Goal: Task Accomplishment & Management: Use online tool/utility

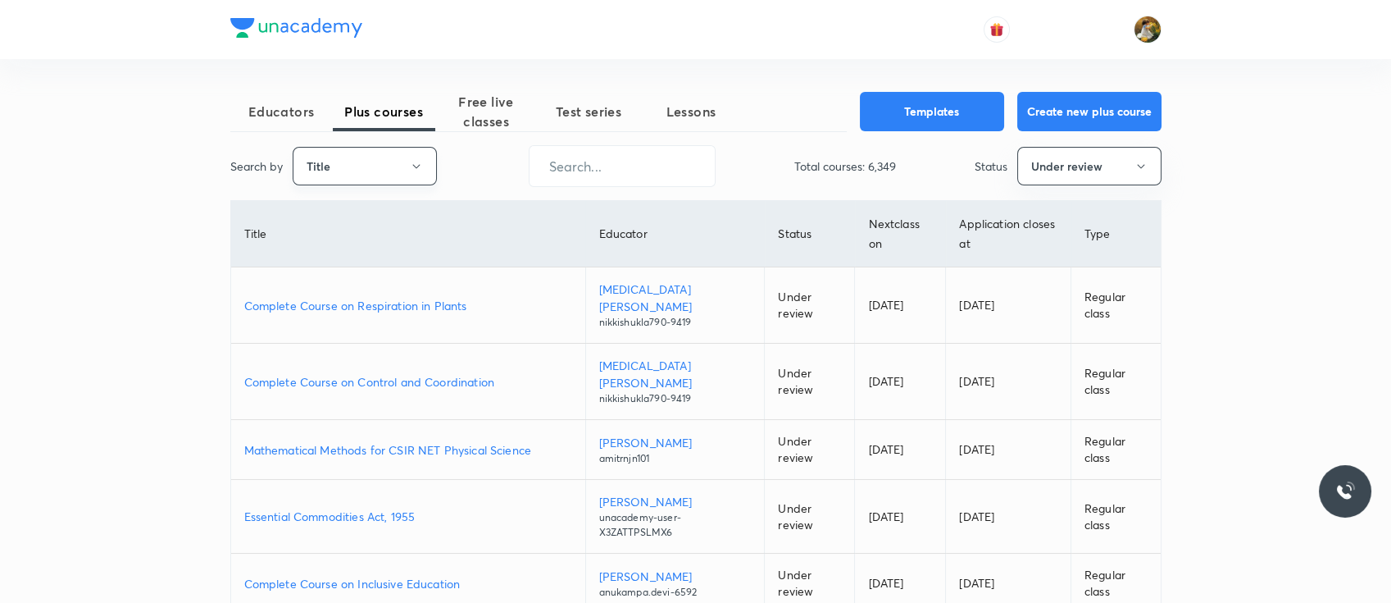
click at [393, 171] on button "Title" at bounding box center [365, 166] width 144 height 39
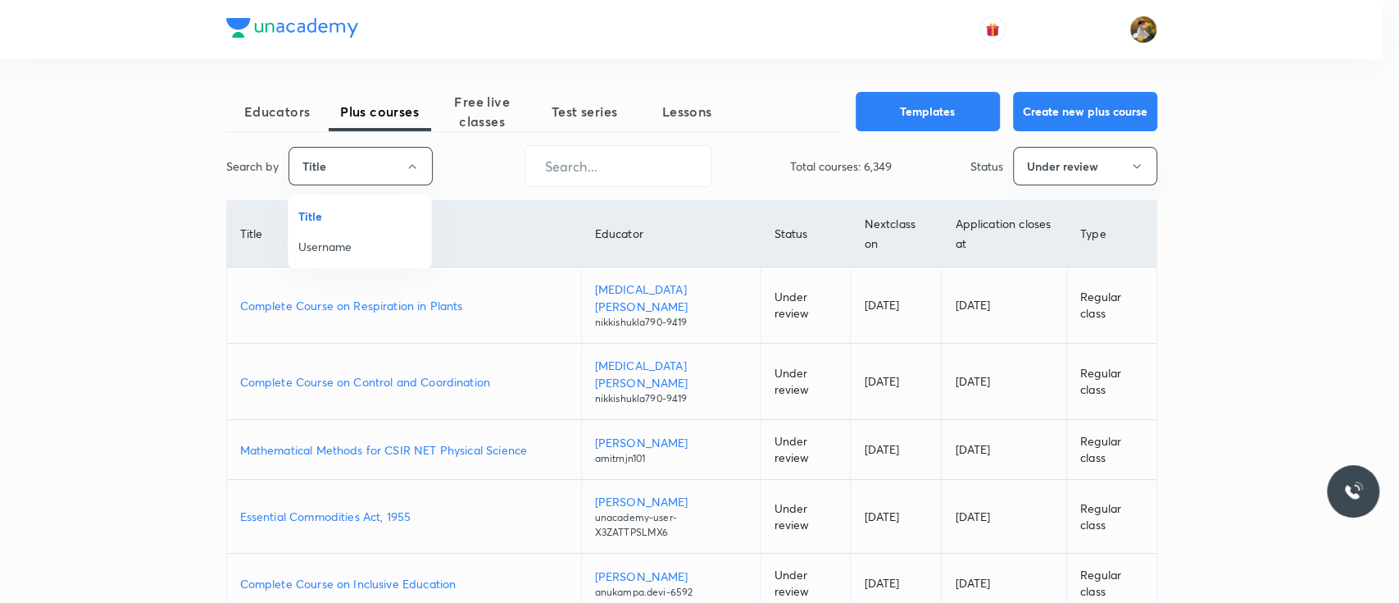
click at [488, 108] on div at bounding box center [699, 301] width 1399 height 603
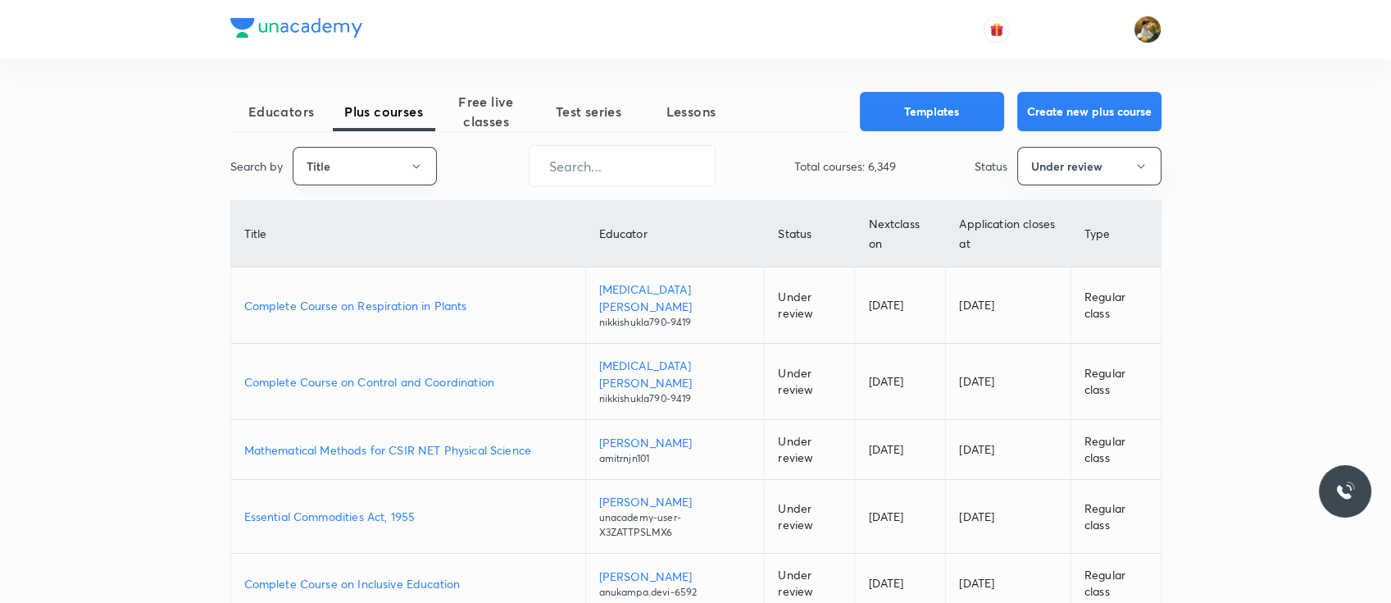
click at [410, 155] on button "Title" at bounding box center [365, 166] width 144 height 39
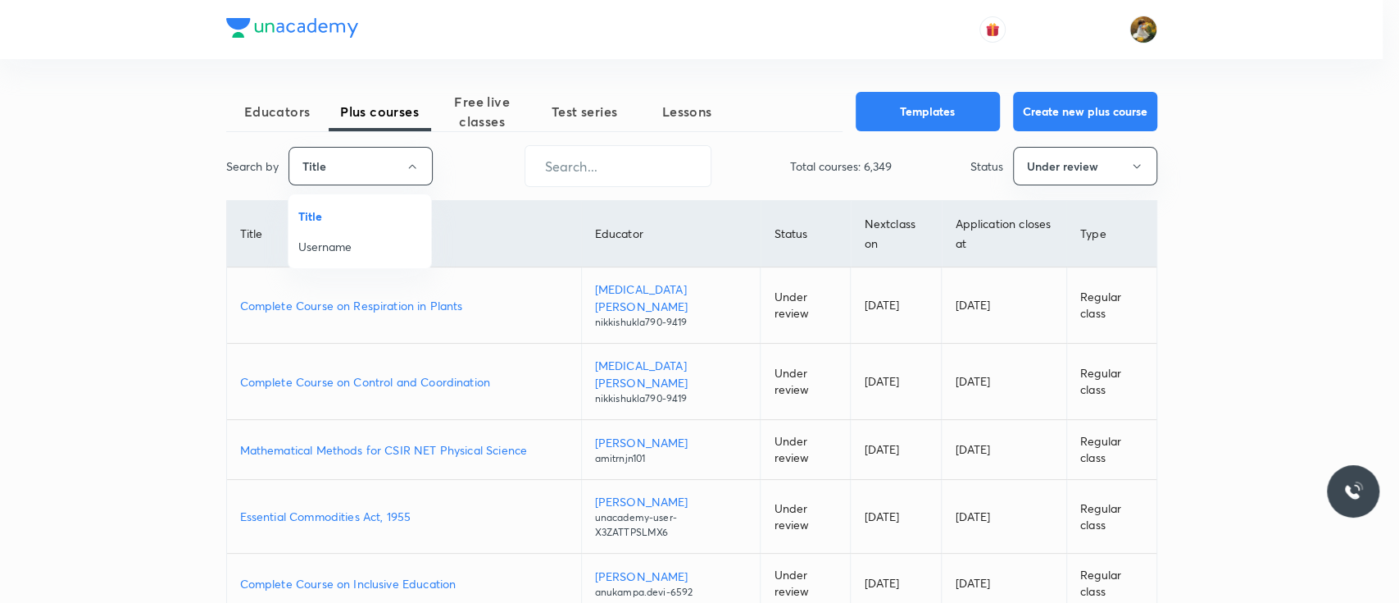
click at [380, 246] on span "Username" at bounding box center [359, 246] width 123 height 17
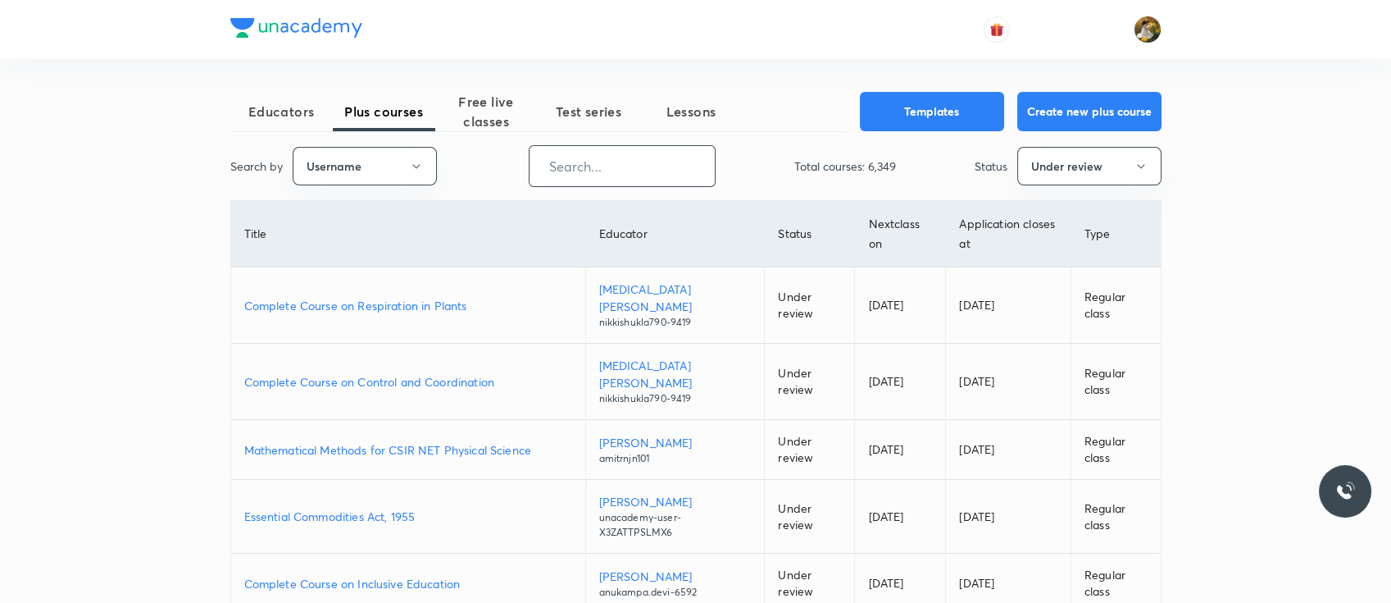
click at [560, 174] on input "text" at bounding box center [622, 166] width 185 height 42
paste input "unacademy-user-hxdjz0zqyzy5"
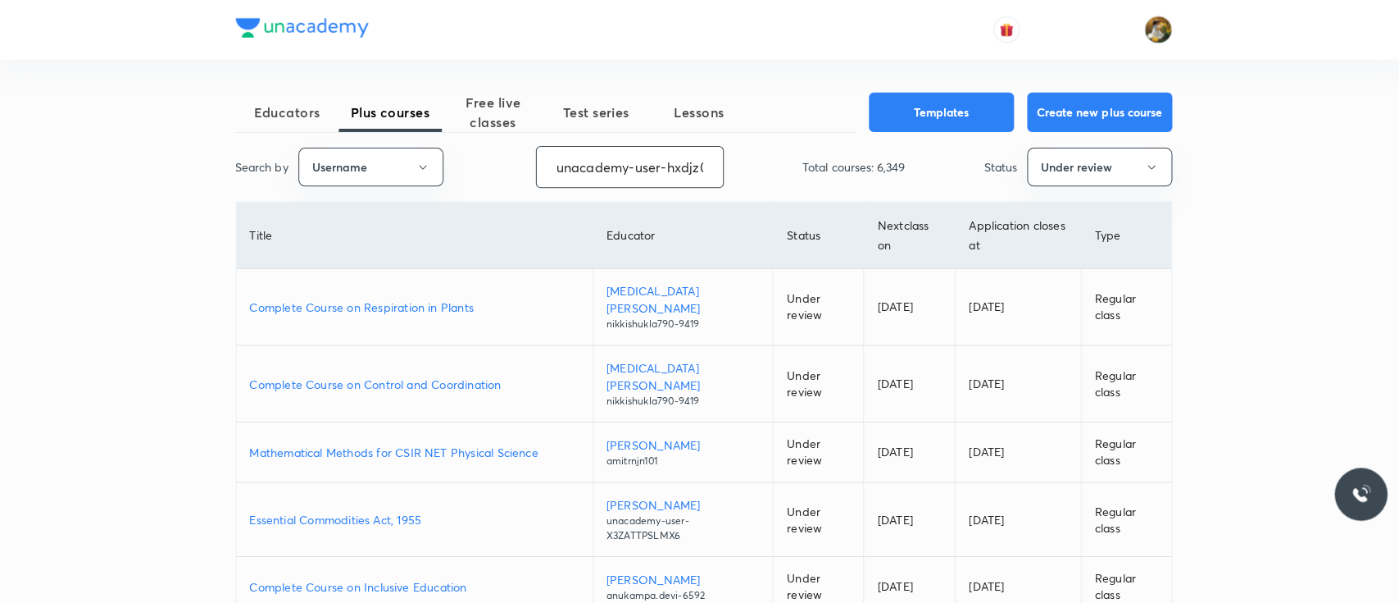
scroll to position [0, 49]
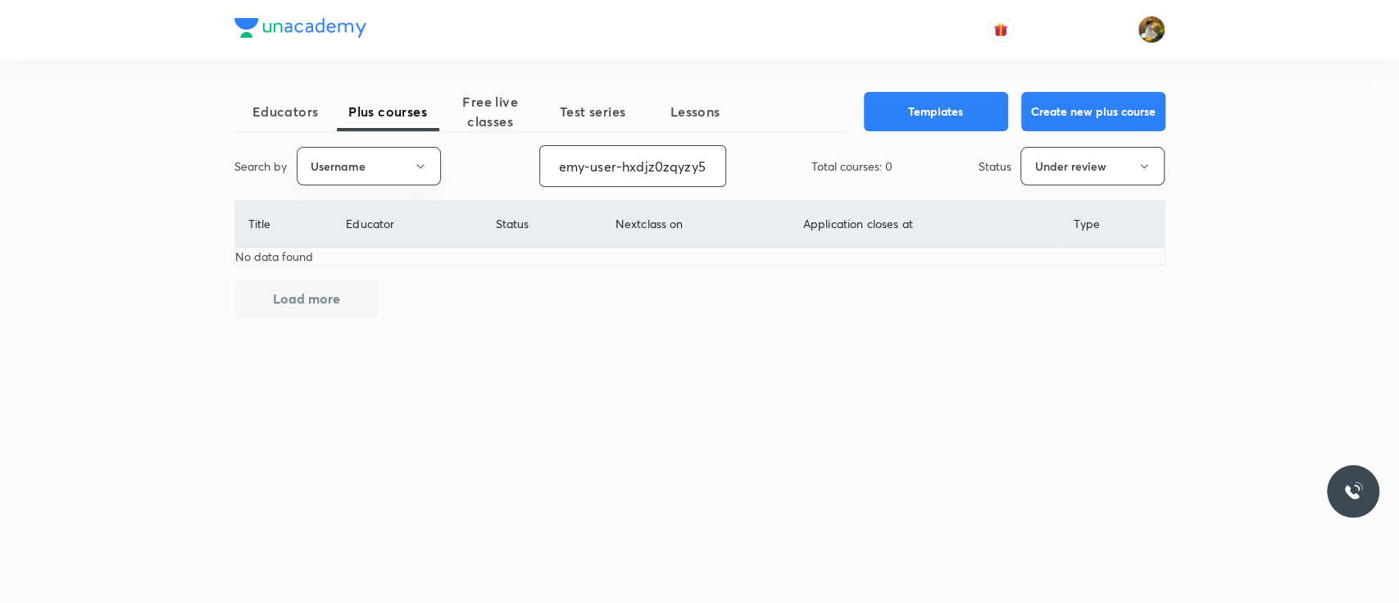
type input "unacademy-user-hxdjz0zqyzy5"
click at [1040, 170] on button "Under review" at bounding box center [1093, 166] width 144 height 39
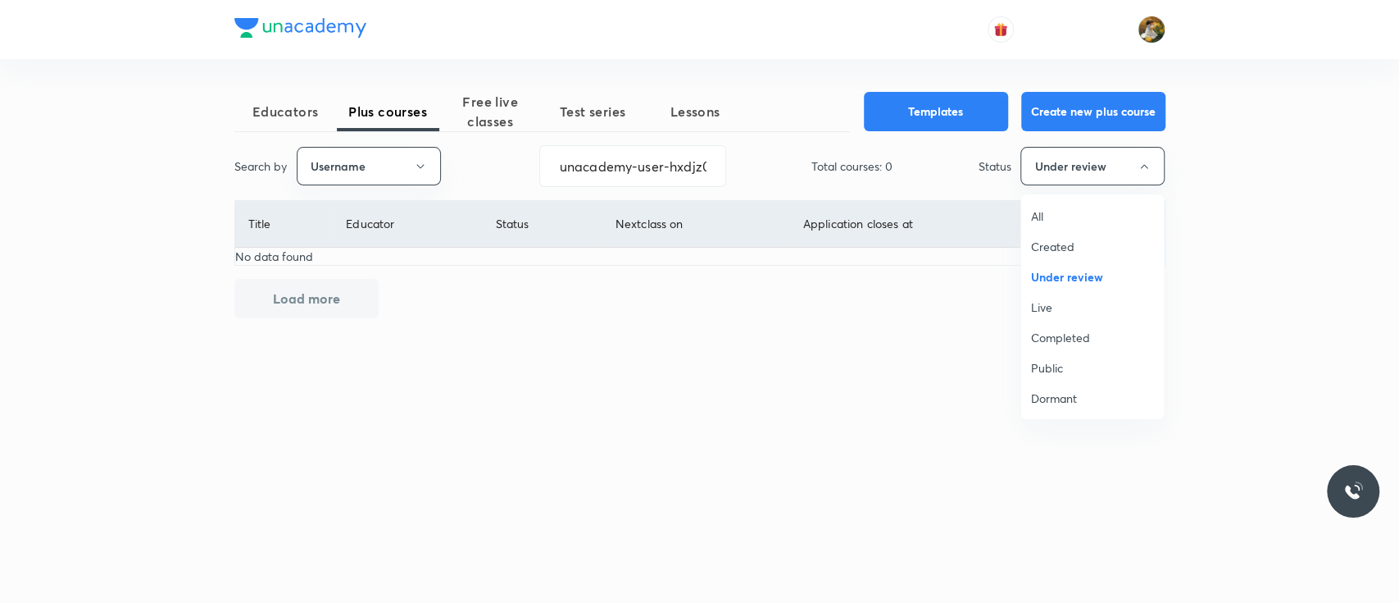
click at [1037, 221] on span "All" at bounding box center [1092, 215] width 123 height 17
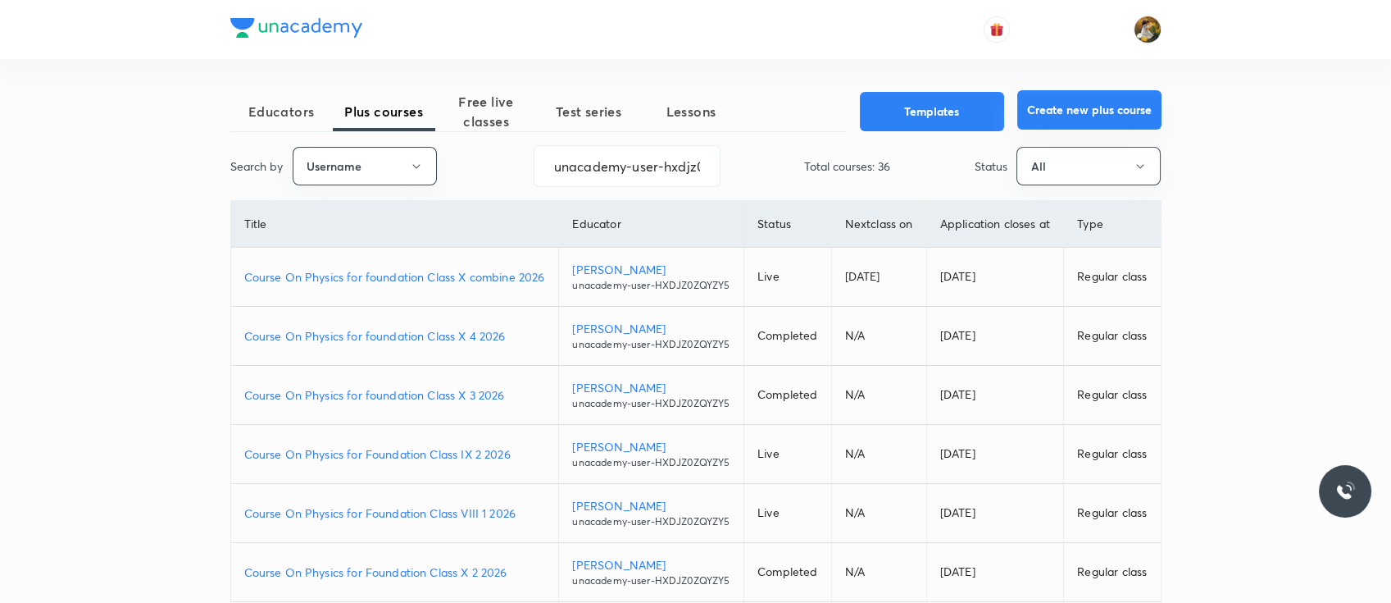
click at [1040, 105] on button "Create new plus course" at bounding box center [1089, 109] width 144 height 39
click at [489, 108] on span "Free live classes" at bounding box center [486, 111] width 102 height 39
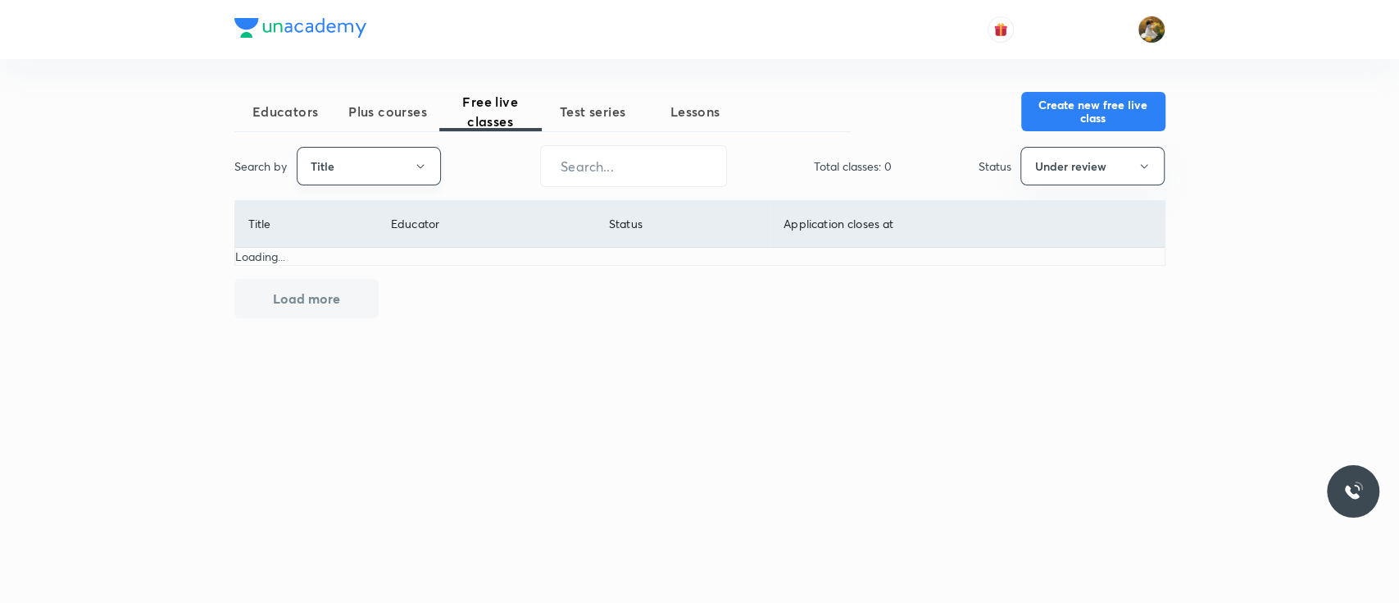
click at [415, 174] on button "Title" at bounding box center [369, 166] width 144 height 39
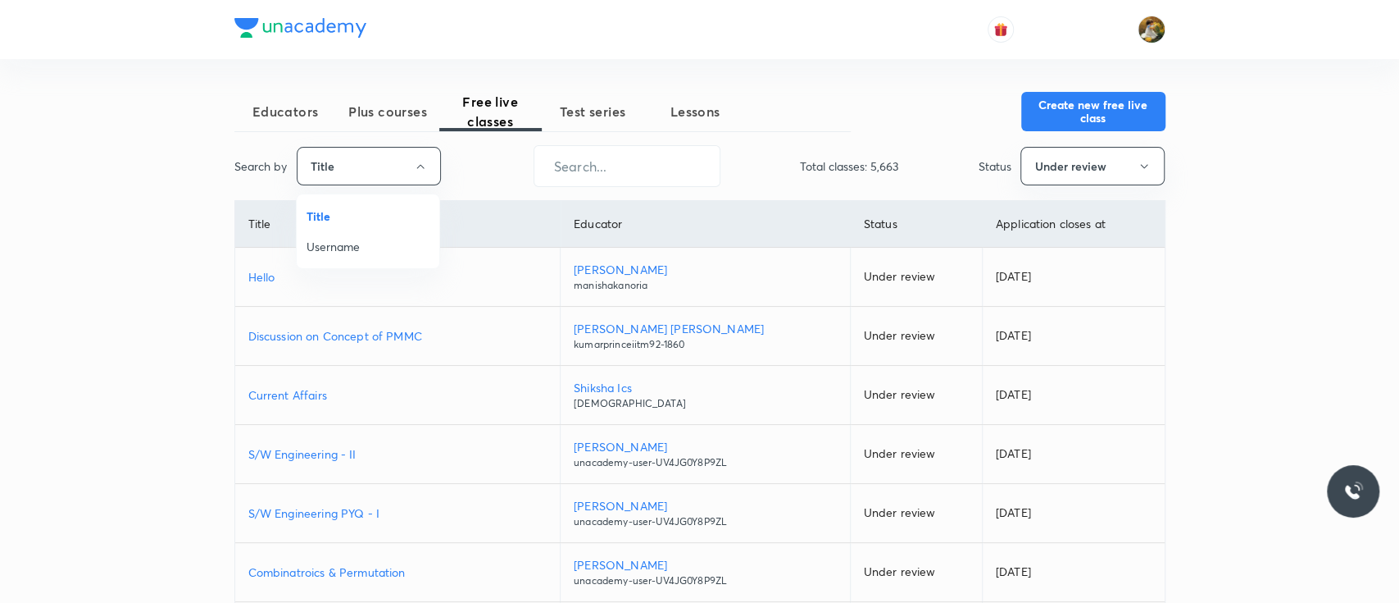
click at [393, 246] on span "Username" at bounding box center [368, 246] width 123 height 17
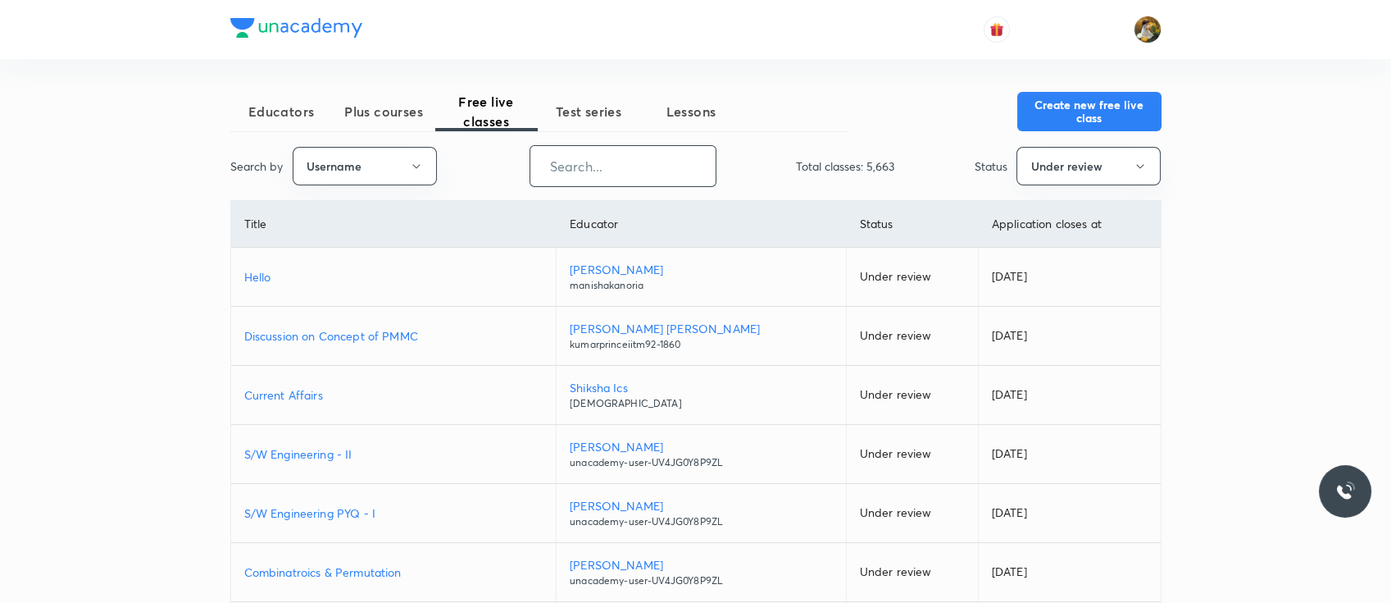
click at [584, 179] on input "text" at bounding box center [622, 166] width 185 height 42
paste input "unacademy-user-hxdjz0zqyzy5"
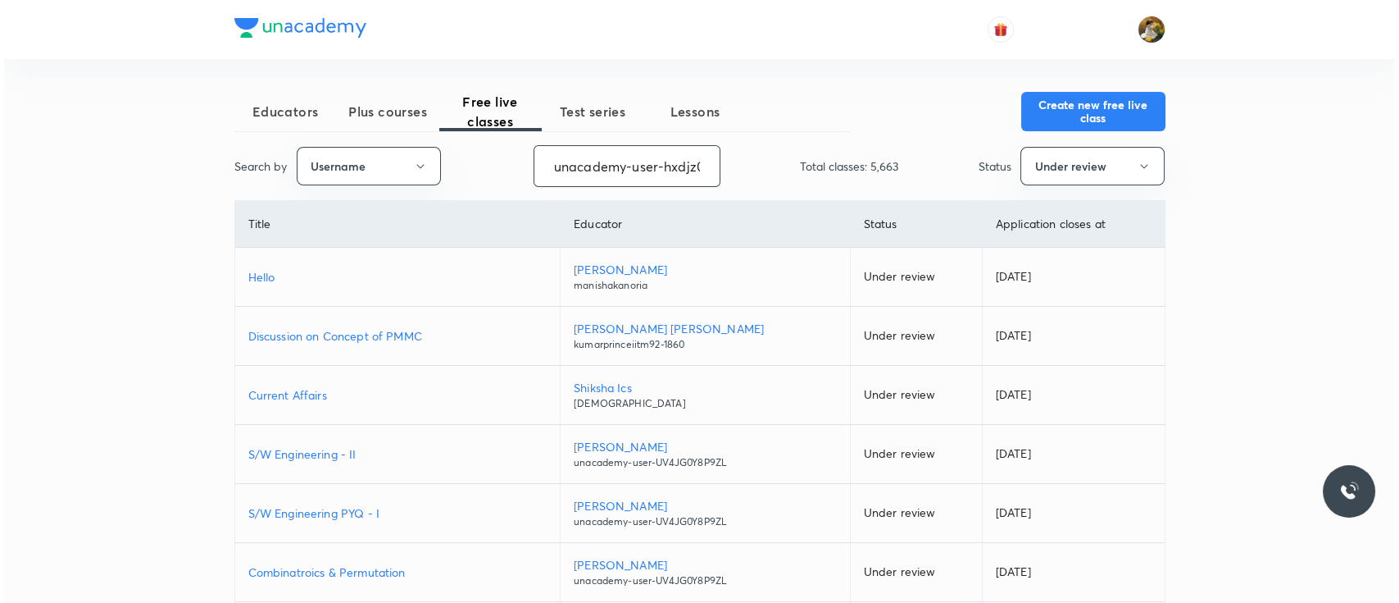
scroll to position [0, 49]
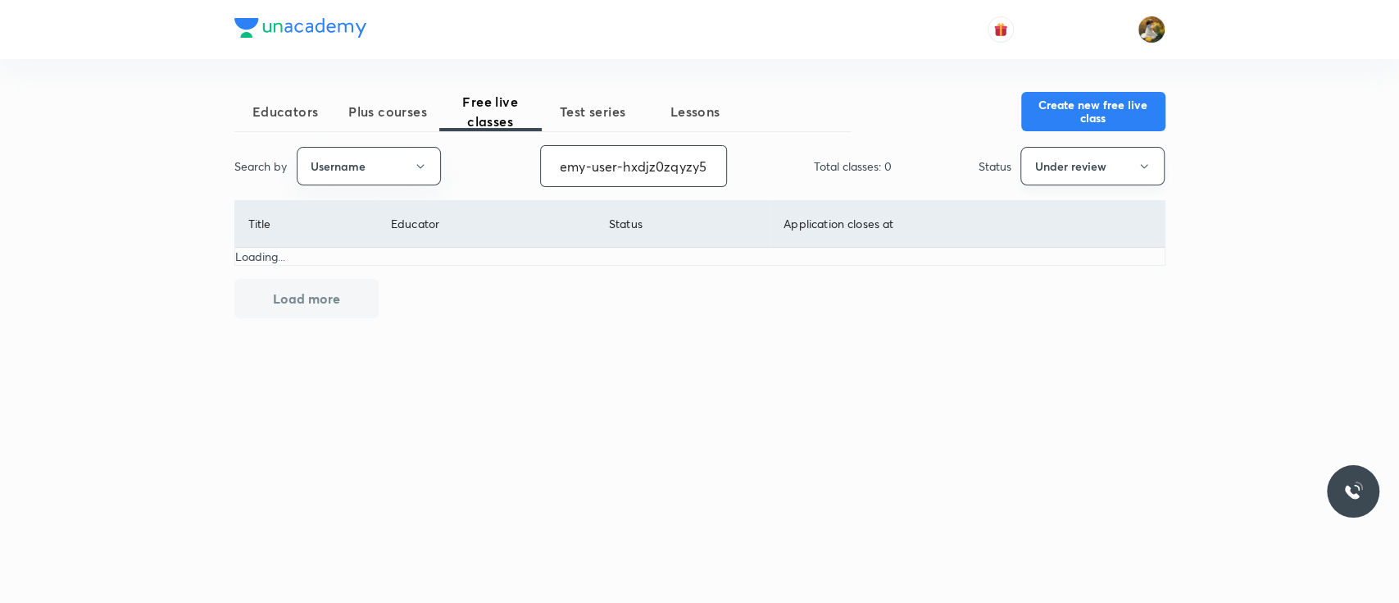
type input "unacademy-user-hxdjz0zqyzy5"
click at [1040, 181] on button "Under review" at bounding box center [1093, 166] width 144 height 39
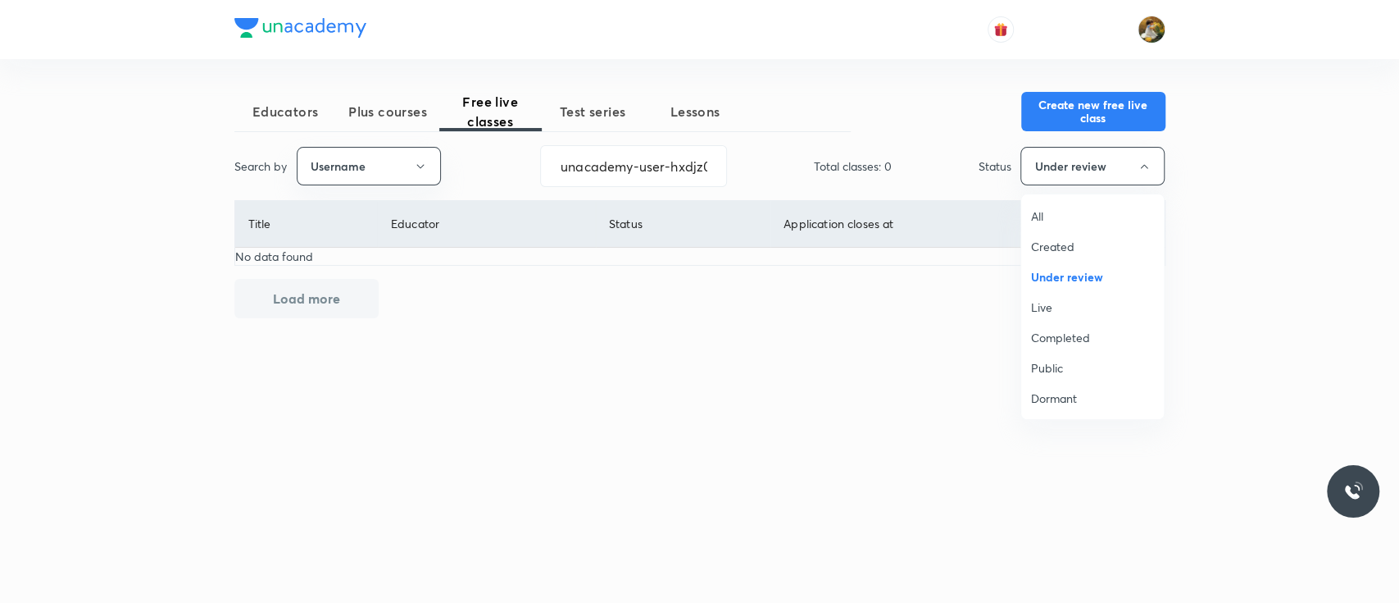
click at [1024, 225] on li "All" at bounding box center [1092, 216] width 143 height 30
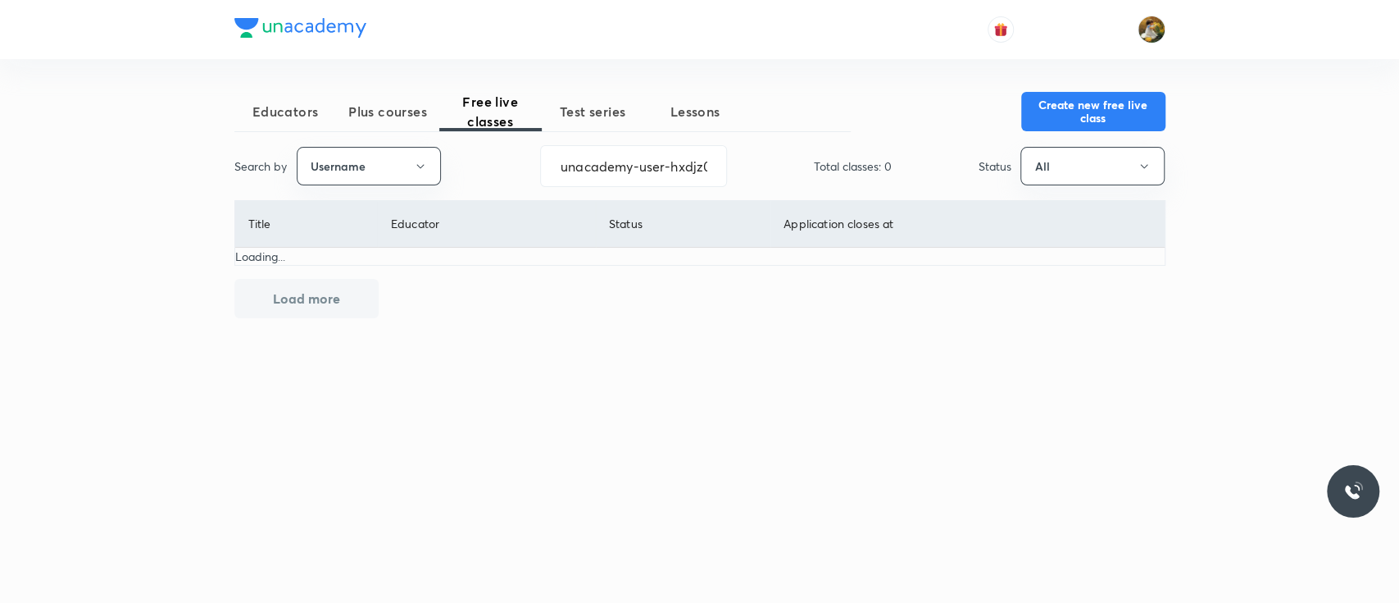
click at [1021, 147] on button "All" at bounding box center [1093, 166] width 144 height 39
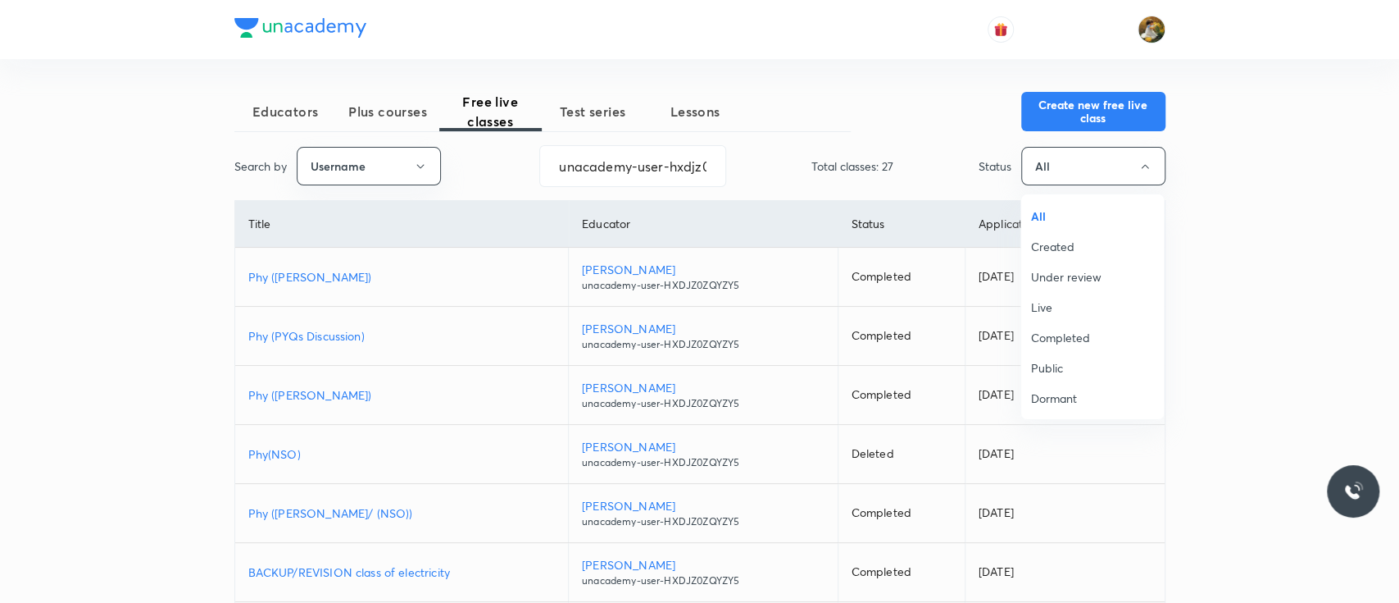
click at [1040, 139] on div at bounding box center [699, 301] width 1399 height 603
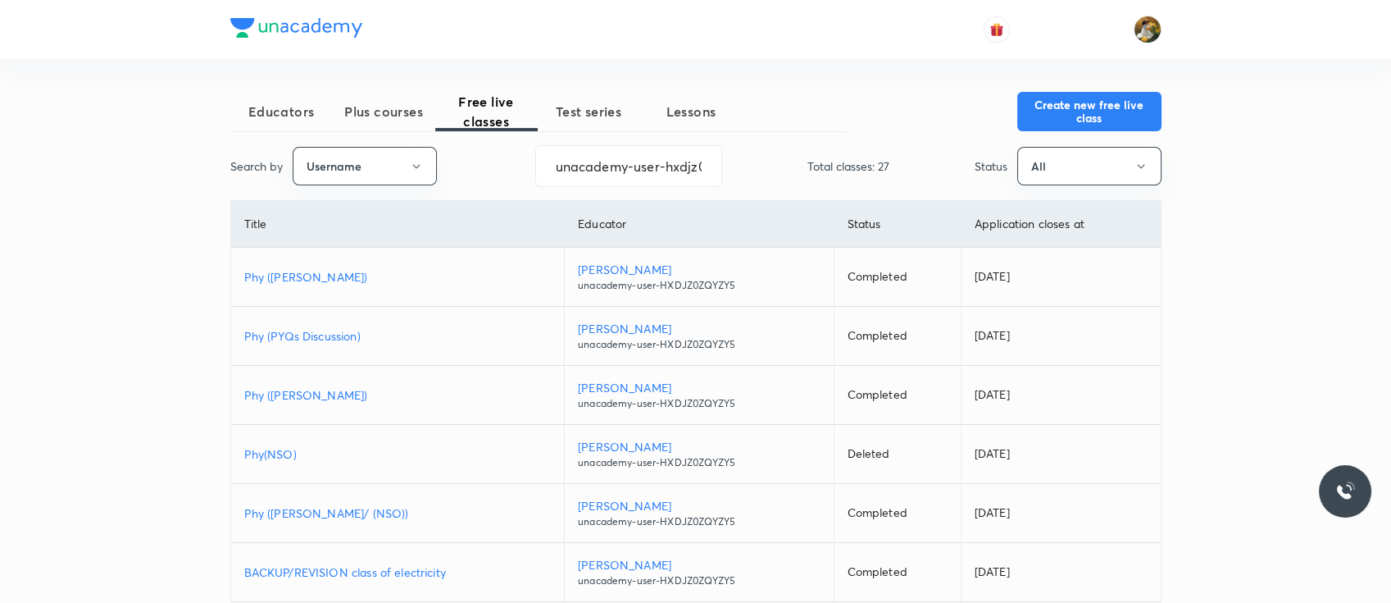
click at [315, 276] on p "Phy ([PERSON_NAME])" at bounding box center [397, 276] width 307 height 17
click at [1040, 108] on button "Create new free live class" at bounding box center [1089, 109] width 144 height 39
click at [658, 179] on input "unacademy-user-hxdjz0zqyzy5" at bounding box center [628, 166] width 185 height 42
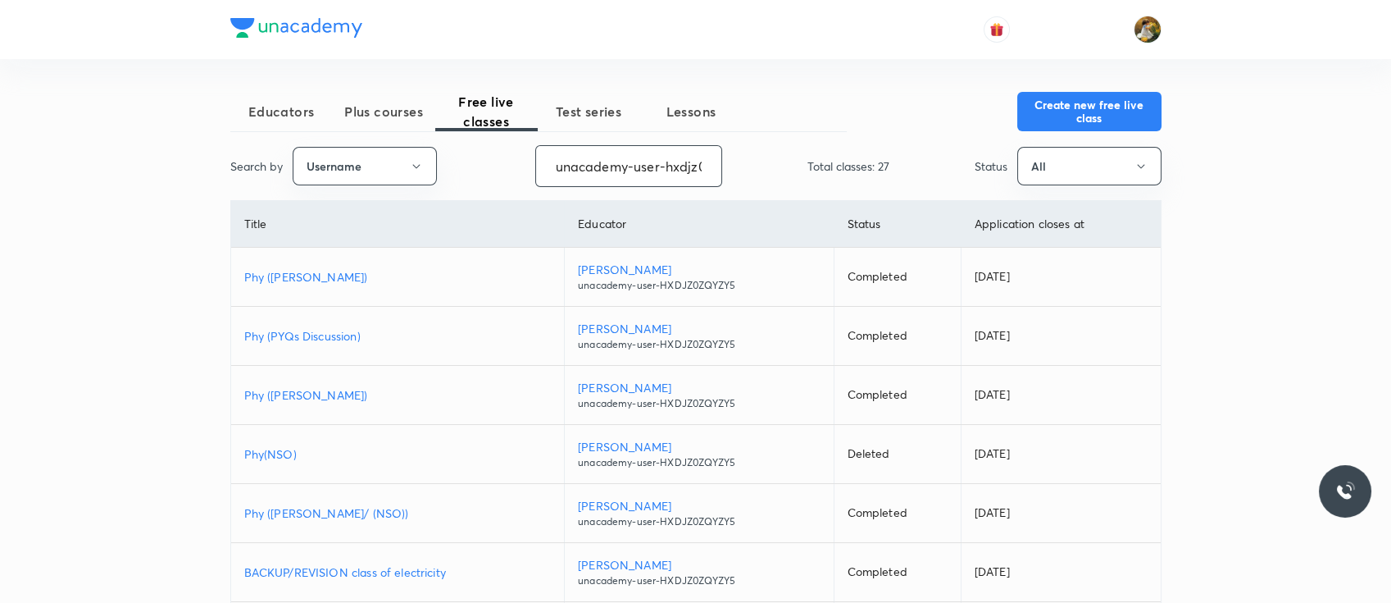
click at [658, 179] on input "unacademy-user-hxdjz0zqyzy5" at bounding box center [628, 166] width 185 height 42
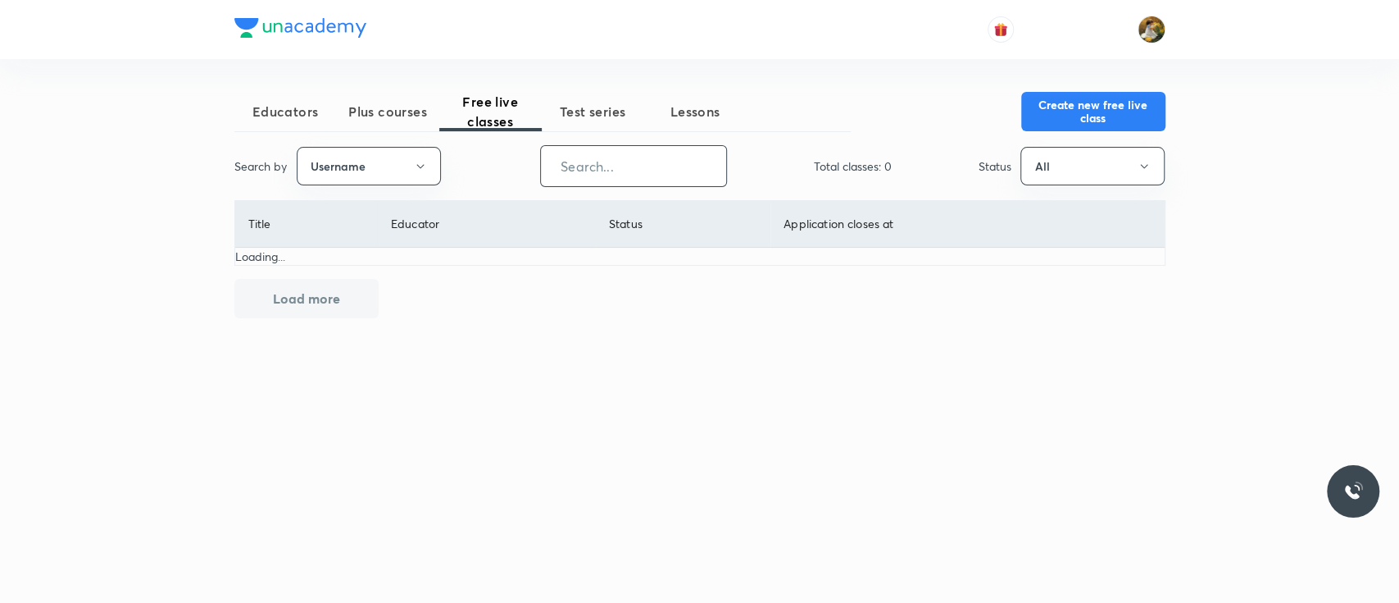
paste input "virendrasinghrathod-182"
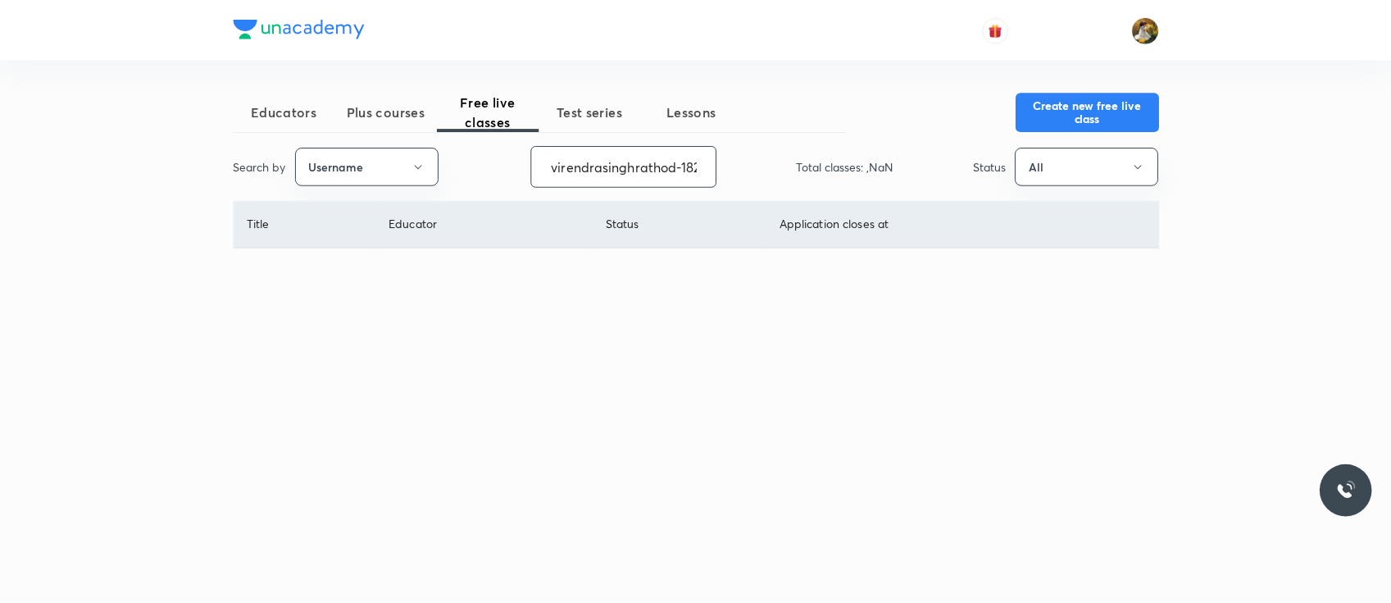
scroll to position [0, 7]
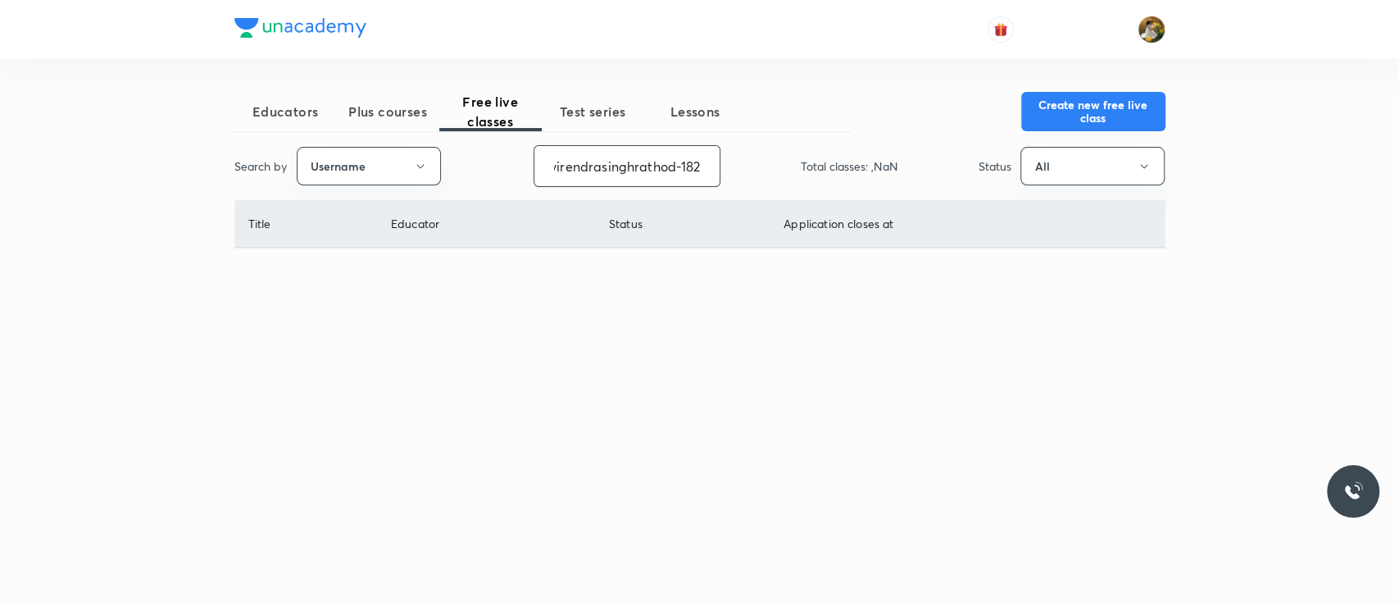
type input "virendrasinghrathod-182"
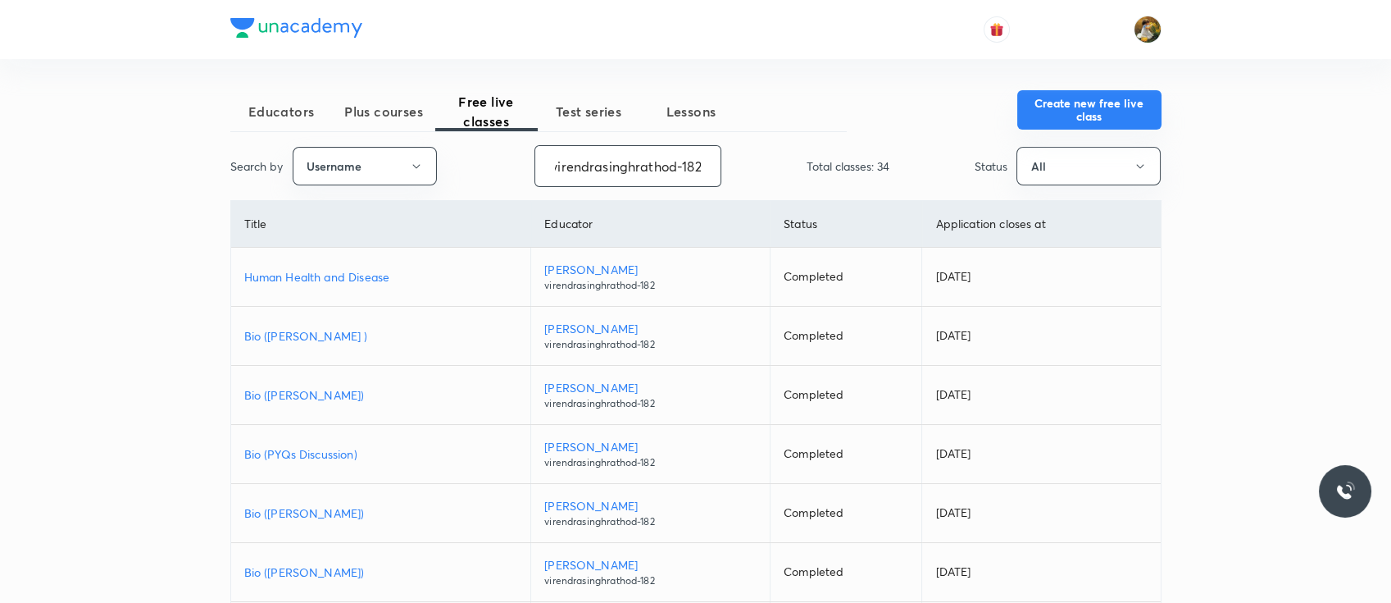
scroll to position [0, 0]
click at [1040, 100] on button "Create new free live class" at bounding box center [1089, 109] width 144 height 39
click at [307, 332] on p "Bio (Homi Bhabha )" at bounding box center [381, 335] width 274 height 17
click at [616, 162] on input "virendrasinghrathod-182" at bounding box center [627, 166] width 185 height 42
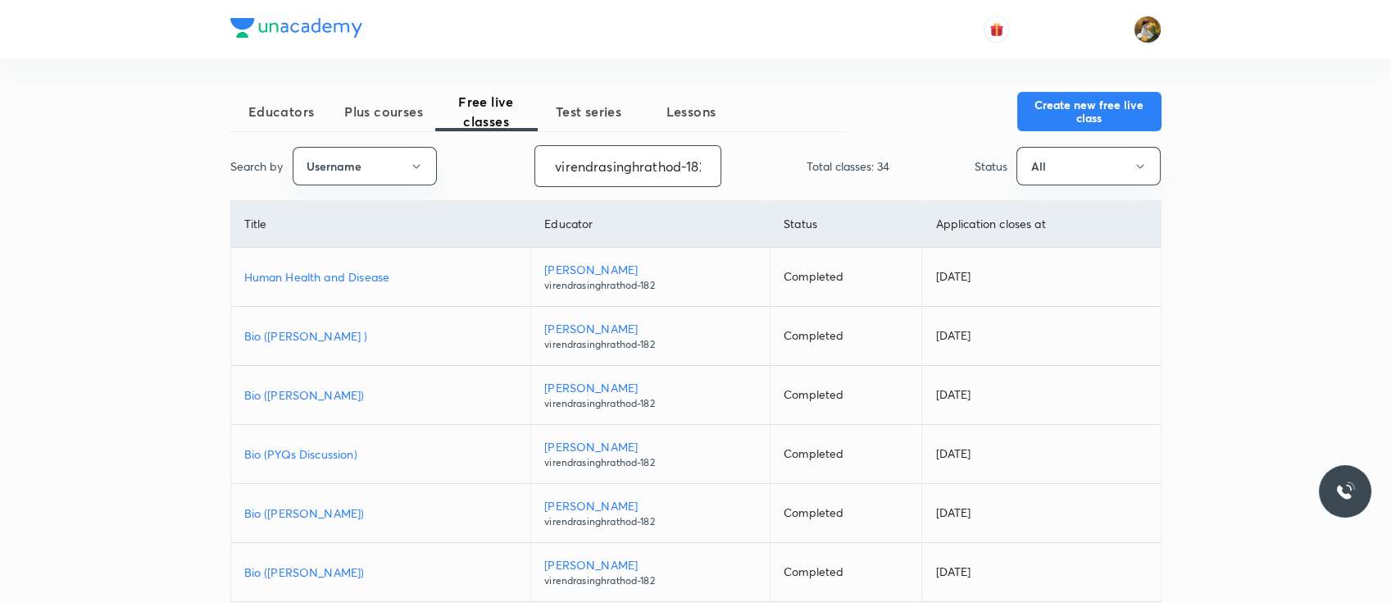
click at [616, 162] on input "virendrasinghrathod-182" at bounding box center [627, 166] width 185 height 42
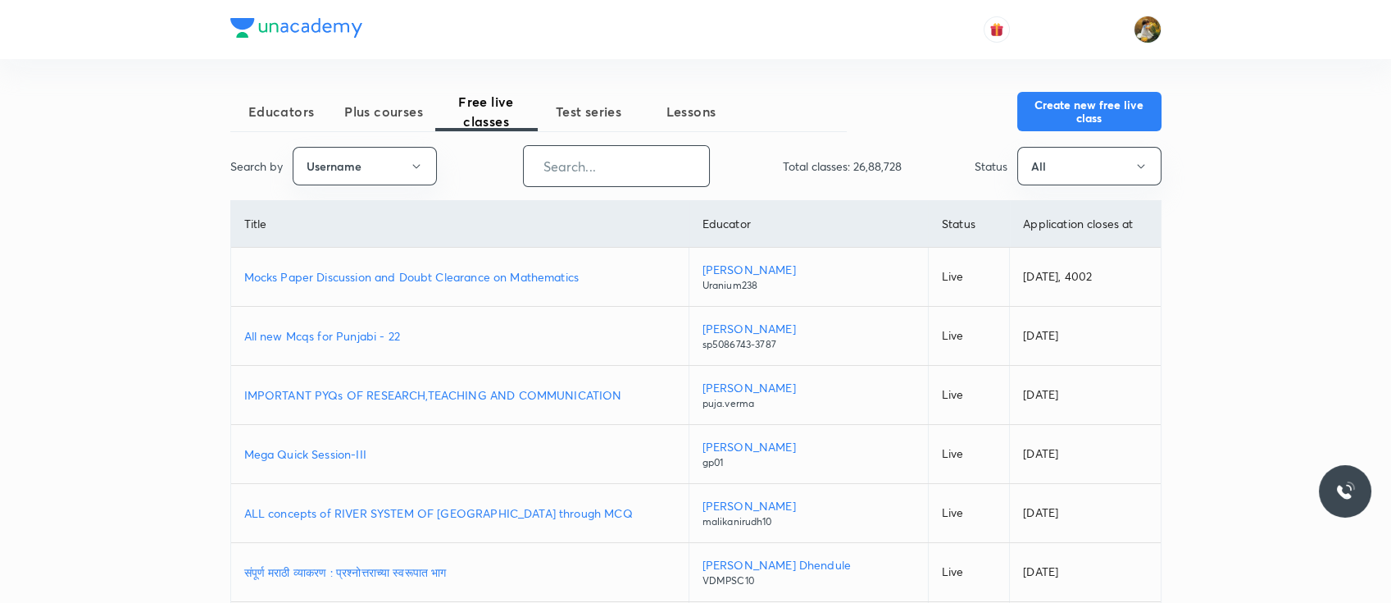
paste input "unacademy-user-hxdjz0zqyzy5"
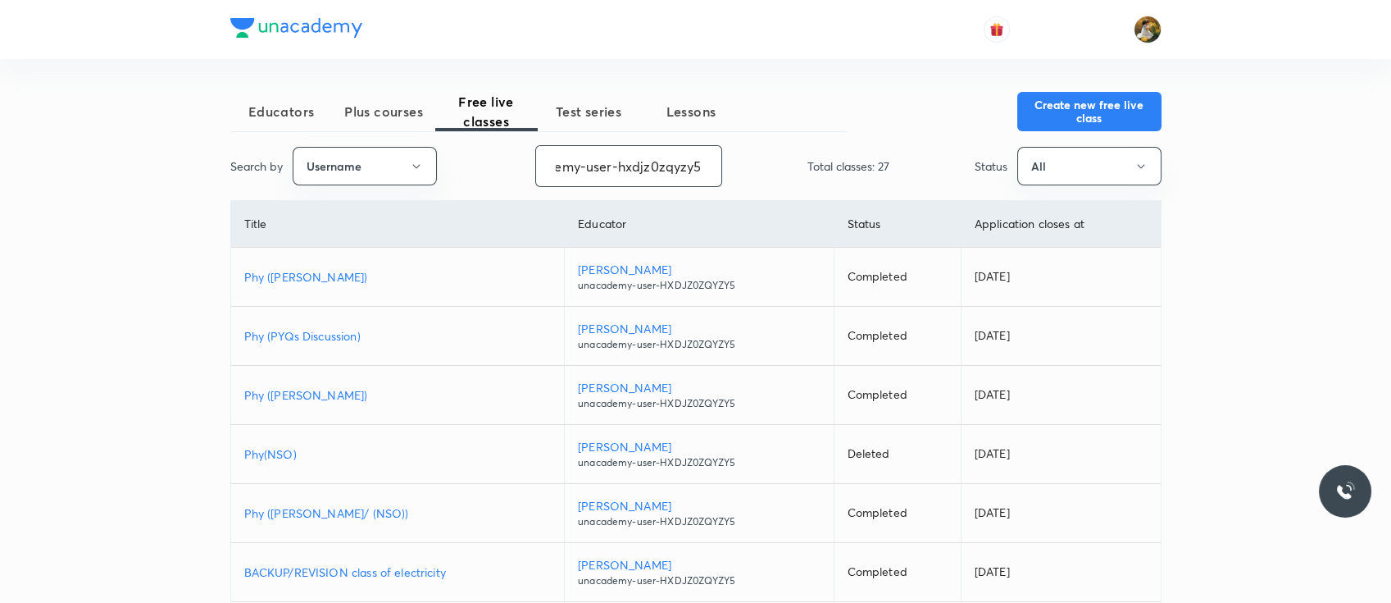
type input "unacademy-user-hxdjz0zqyzy5"
click at [342, 275] on p "Phy ([PERSON_NAME])" at bounding box center [397, 276] width 307 height 17
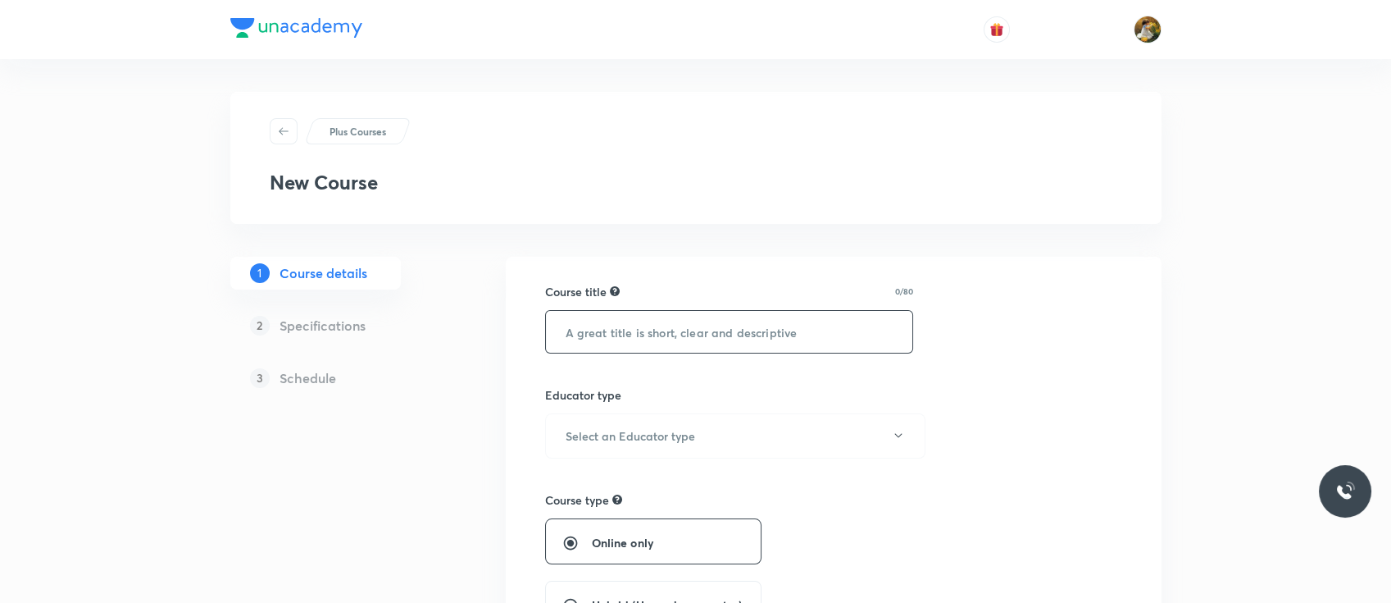
click at [723, 322] on input "text" at bounding box center [729, 332] width 367 height 42
paste input "Phy ([PERSON_NAME])"
type input "Phy ([PERSON_NAME])"
click at [700, 439] on button "Select an Educator type" at bounding box center [735, 435] width 380 height 45
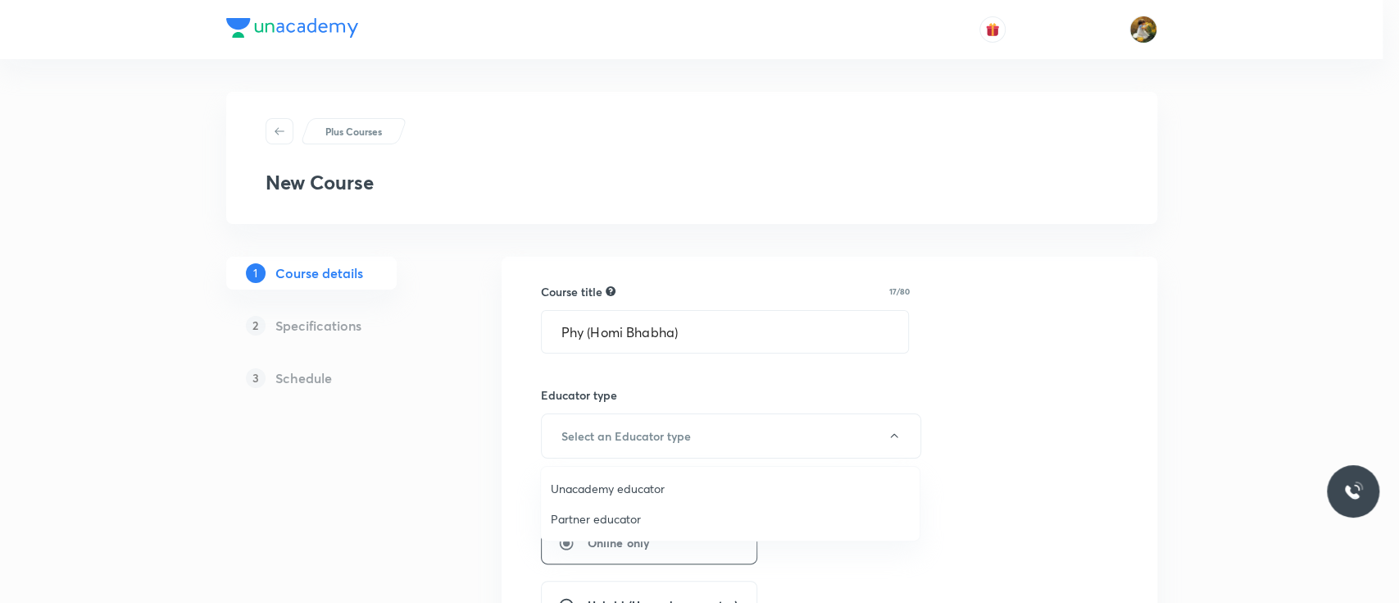
click at [664, 492] on span "Unacademy educator" at bounding box center [730, 488] width 359 height 17
radio input "false"
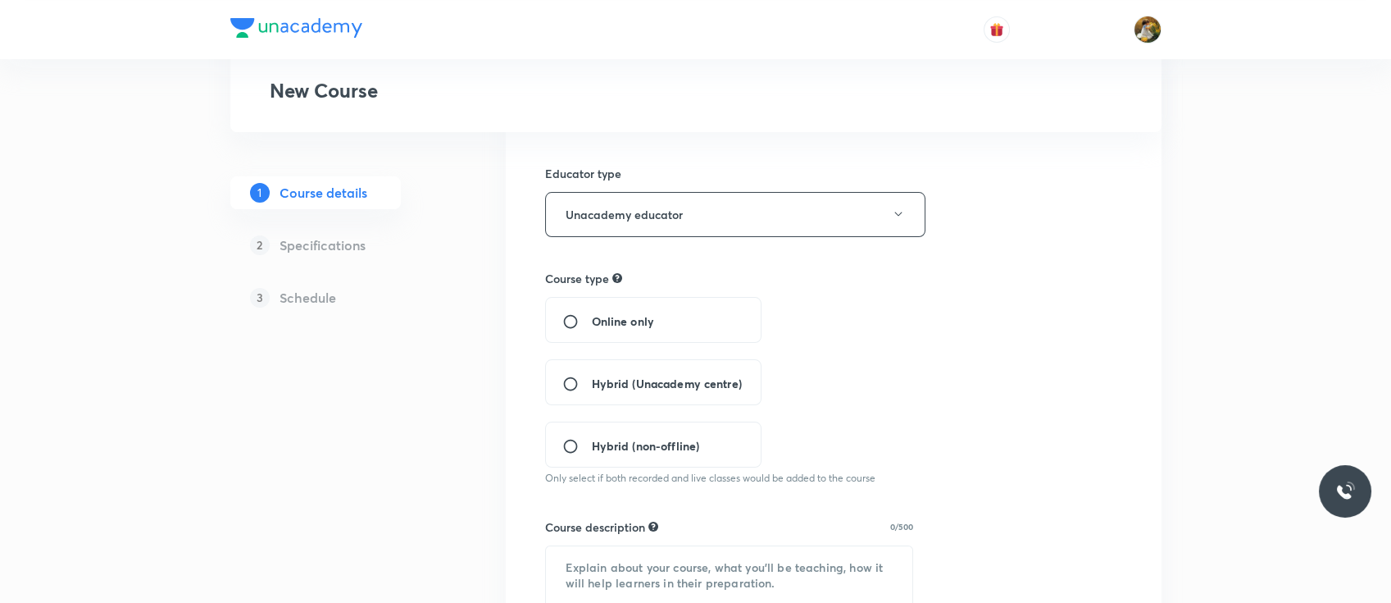
scroll to position [233, 0]
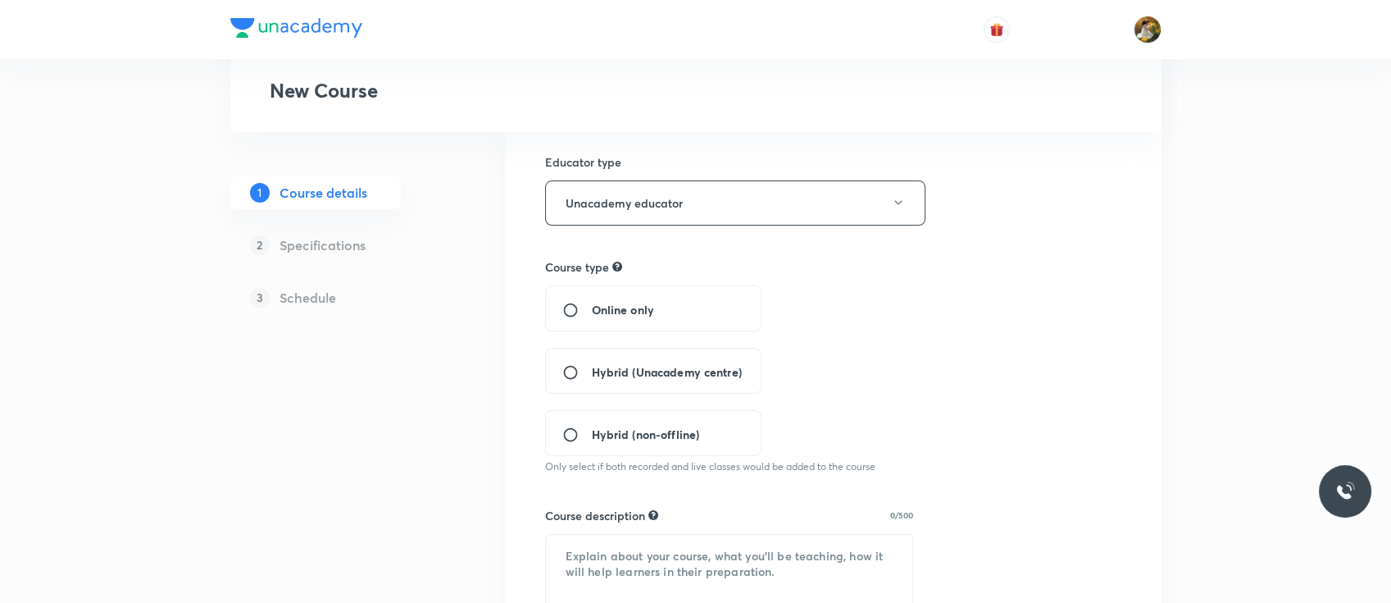
click at [687, 374] on span "Hybrid (Unacademy centre)" at bounding box center [667, 371] width 150 height 17
click at [592, 374] on input "Hybrid (Unacademy centre)" at bounding box center [577, 372] width 30 height 16
radio input "true"
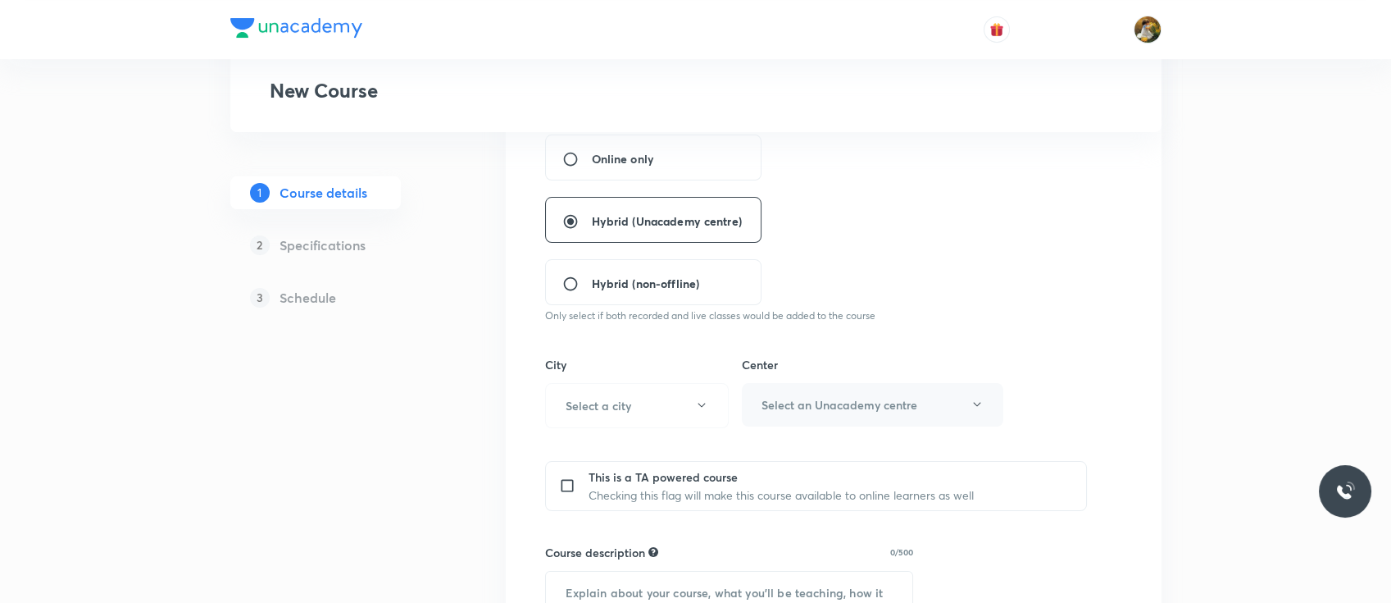
scroll to position [397, 0]
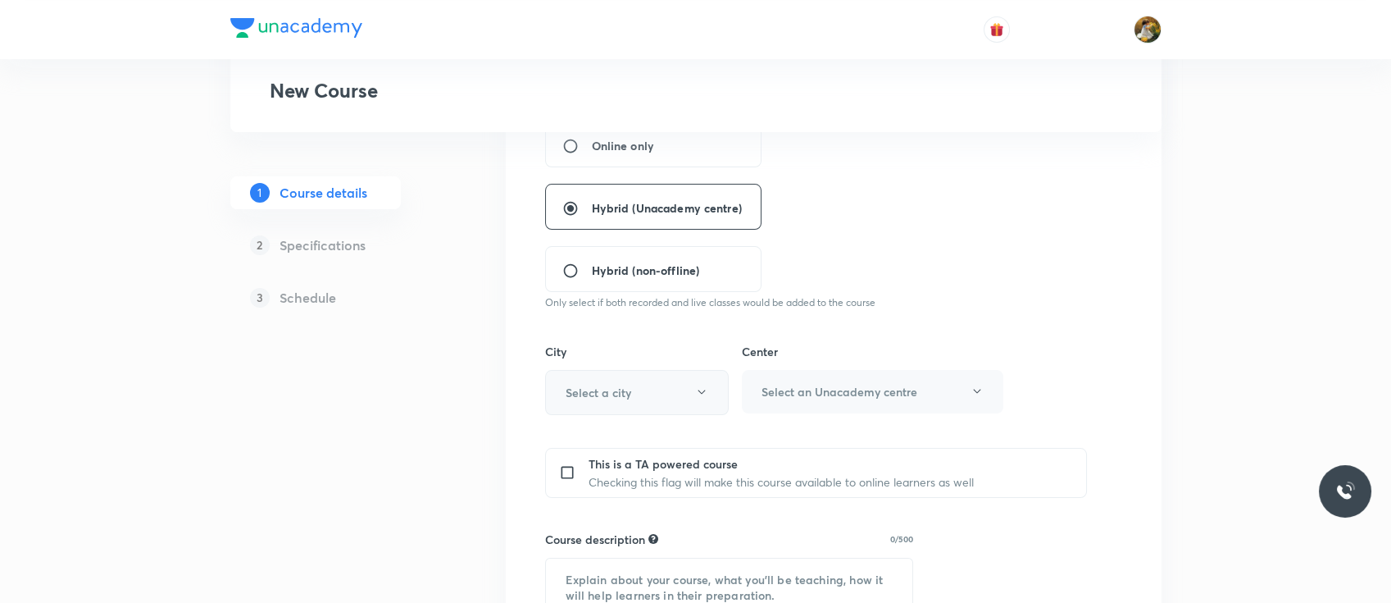
click at [716, 392] on button "Select a city" at bounding box center [637, 392] width 184 height 45
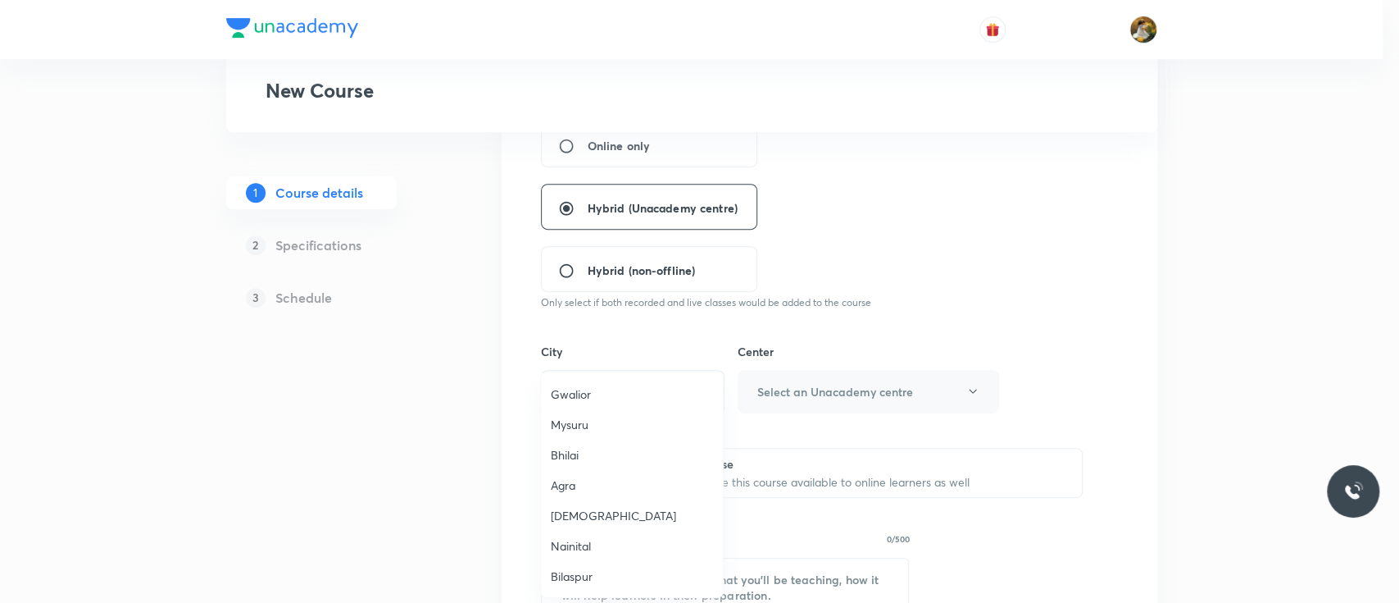
click at [1049, 181] on div at bounding box center [699, 301] width 1399 height 603
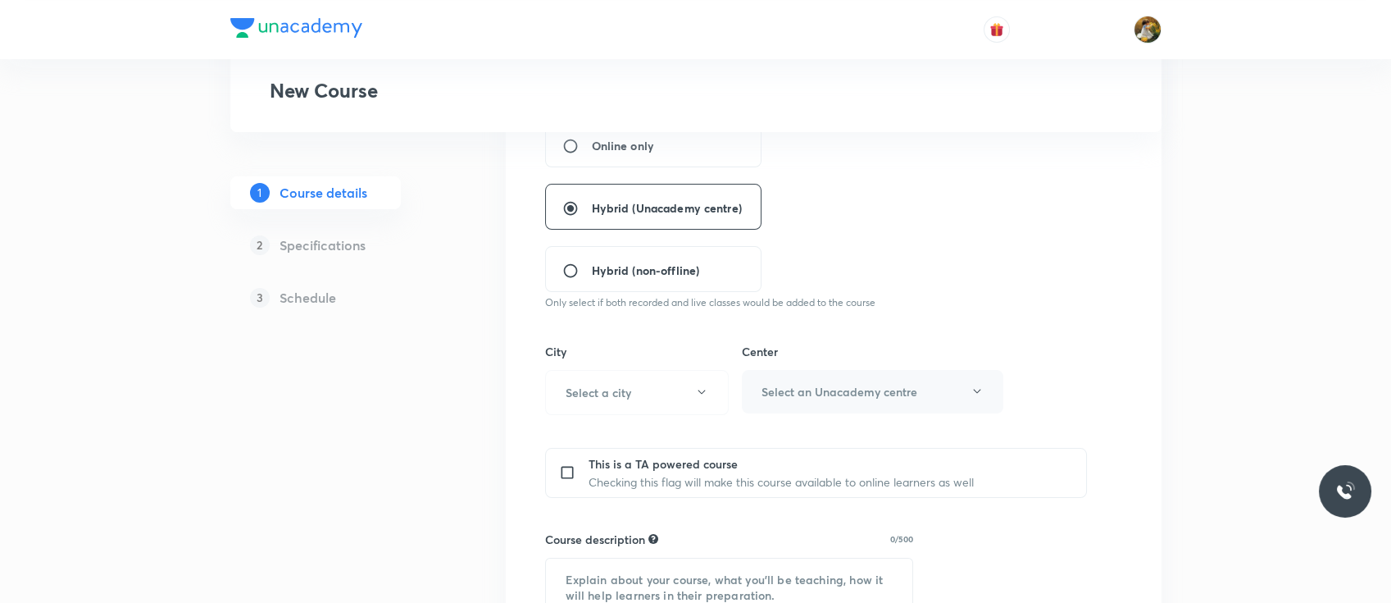
scroll to position [0, 0]
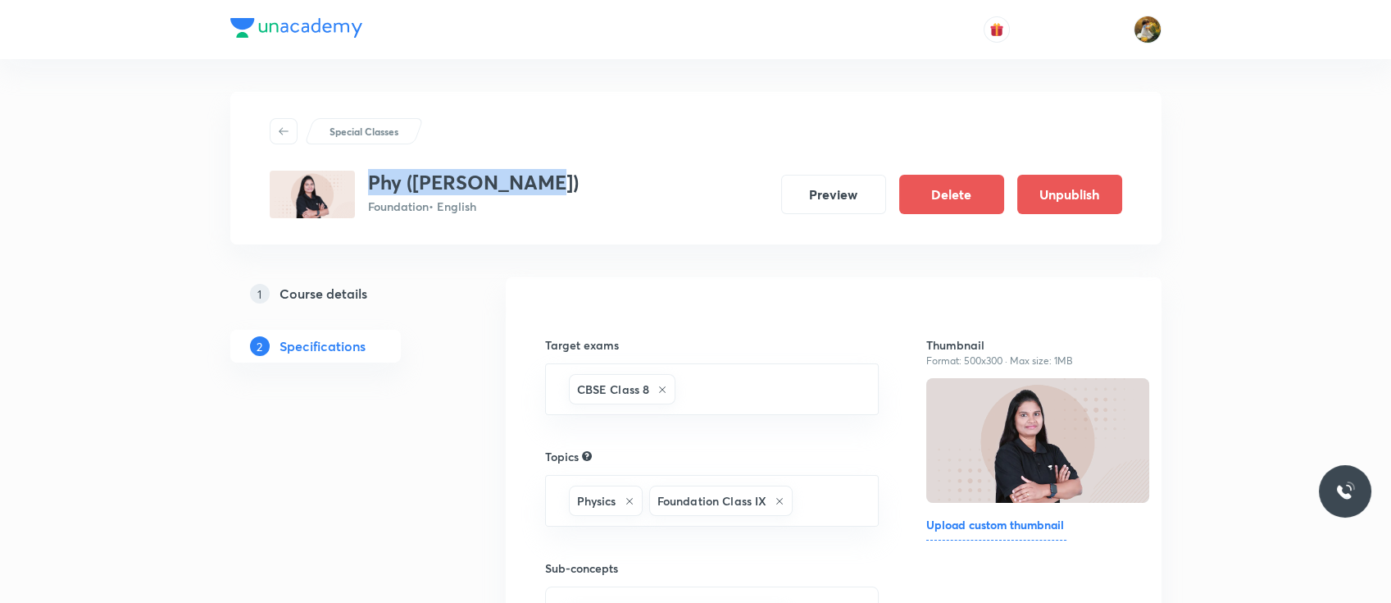
click at [564, 171] on div "Phy (Homi Bhabha) Foundation • English Preview Delete Unpublish" at bounding box center [696, 195] width 853 height 48
copy h3 "Phy ([PERSON_NAME])"
click at [361, 287] on h5 "Course details" at bounding box center [324, 294] width 88 height 20
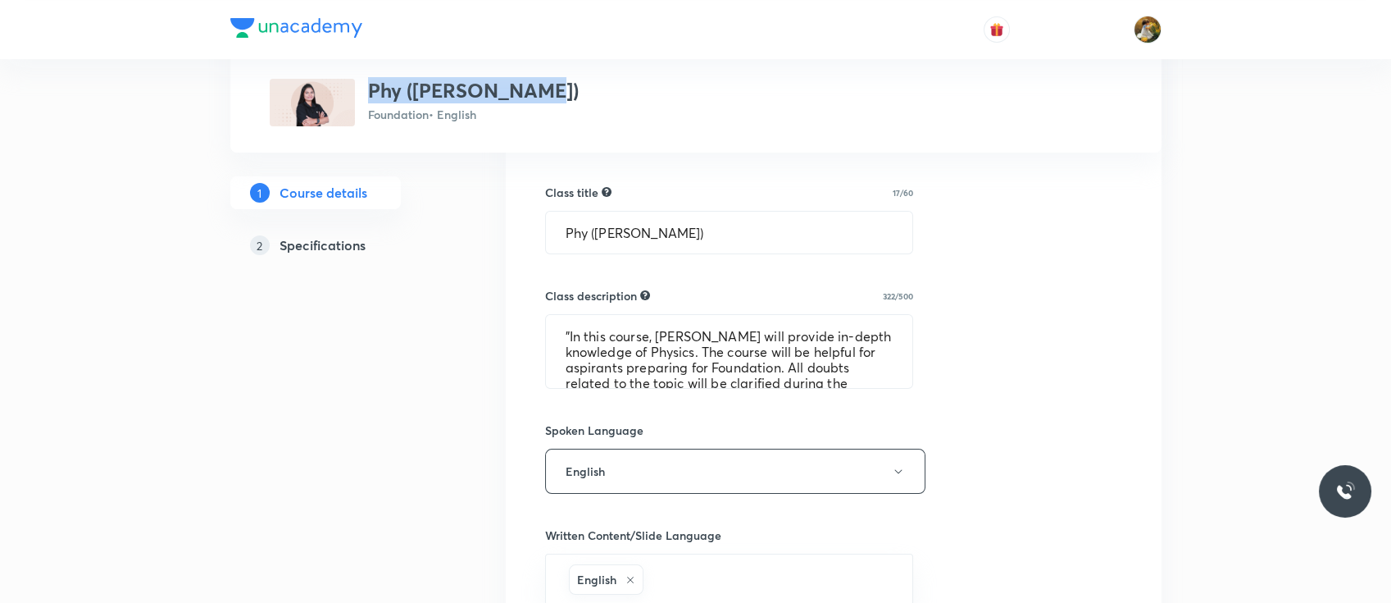
scroll to position [607, 0]
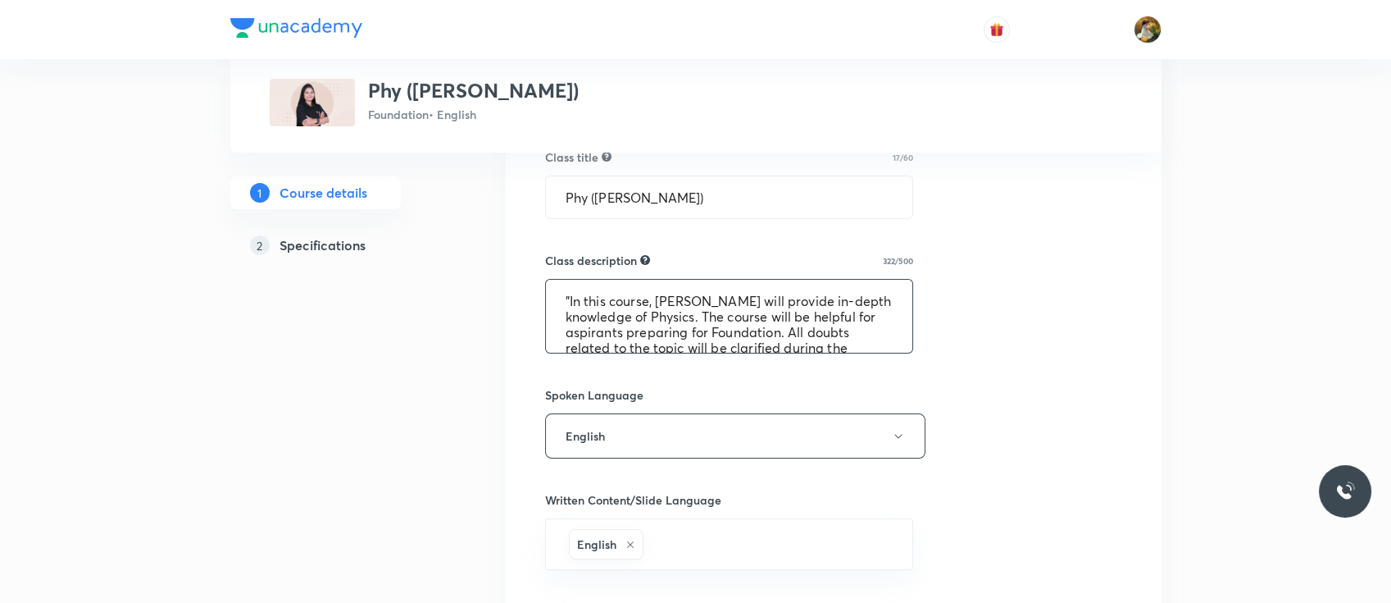
click at [562, 298] on textarea ""In this course, Ashwini Mam will provide in-depth knowledge of Physics. The co…" at bounding box center [729, 316] width 367 height 73
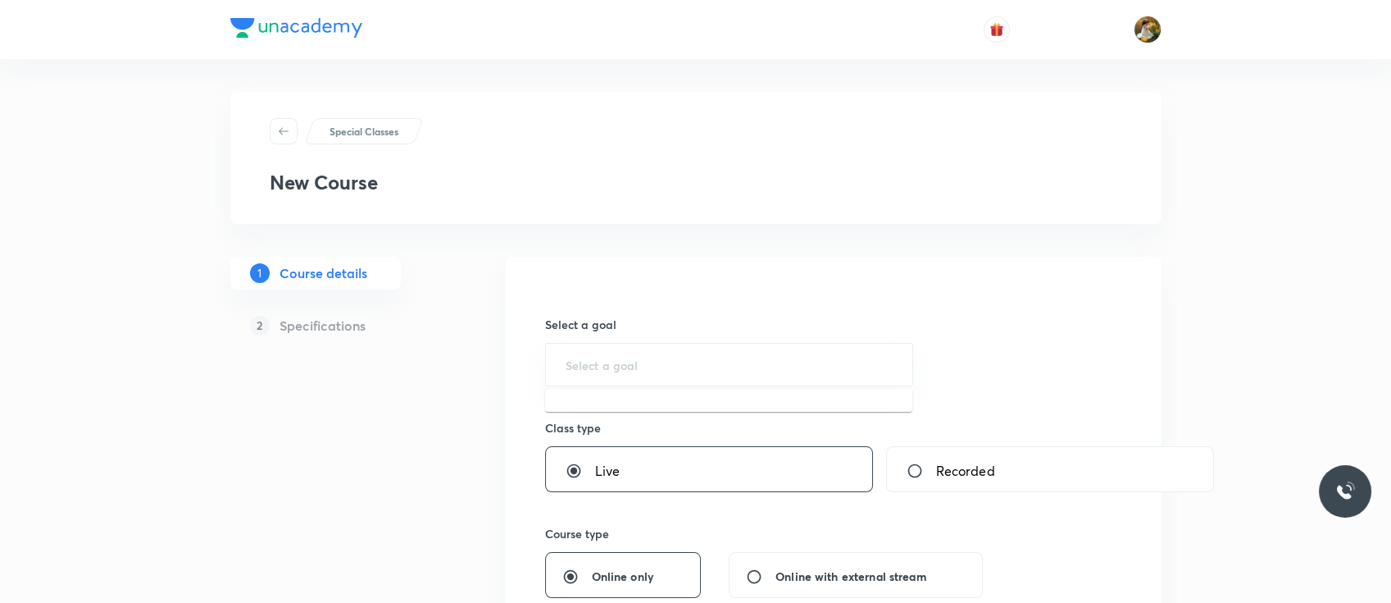
click at [640, 357] on input "text" at bounding box center [730, 365] width 328 height 16
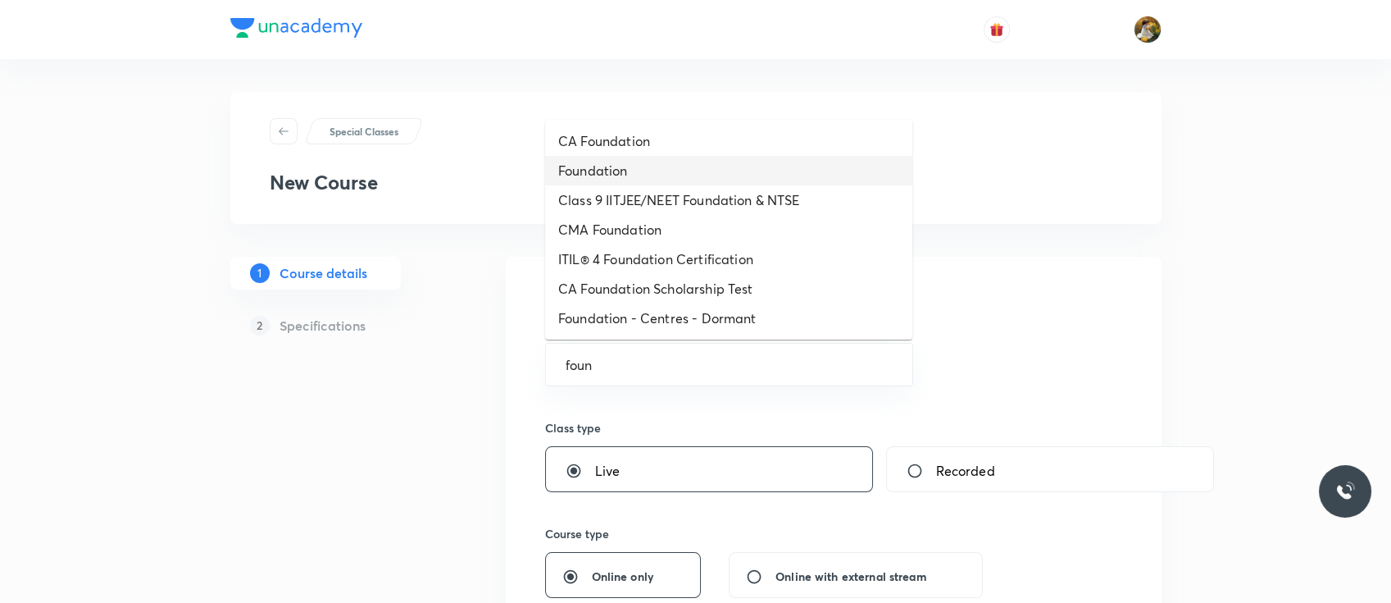
click at [702, 171] on li "Foundation" at bounding box center [728, 171] width 367 height 30
type input "Foundation"
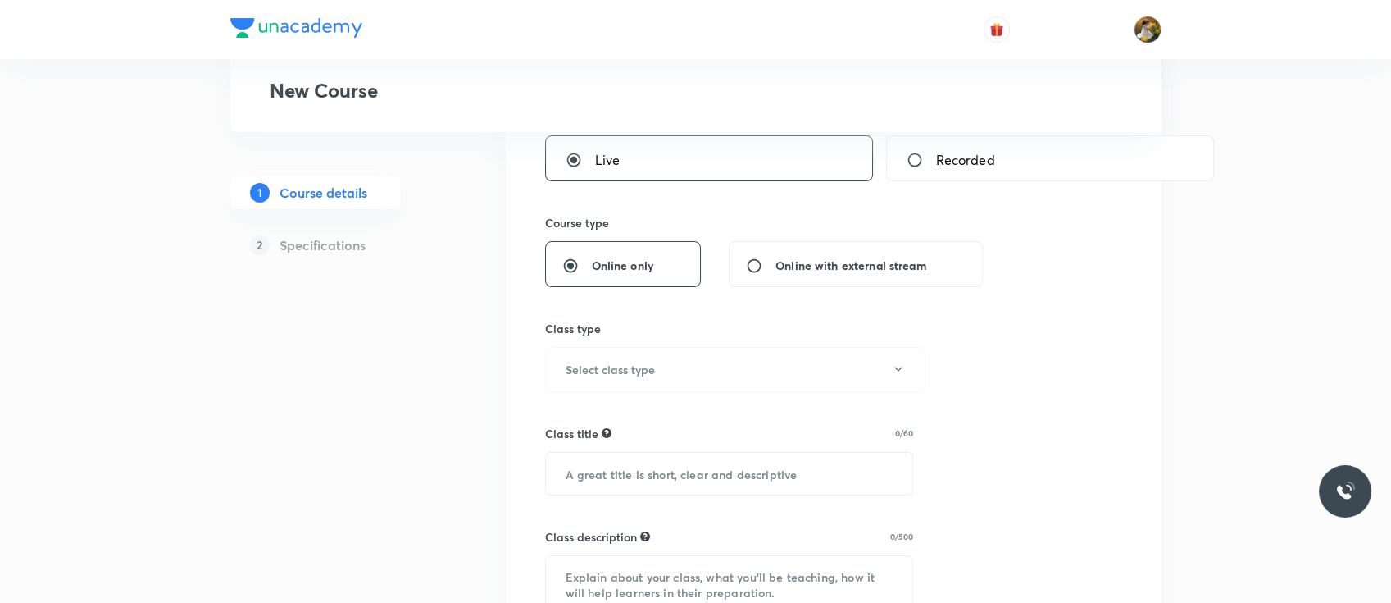
scroll to position [334, 0]
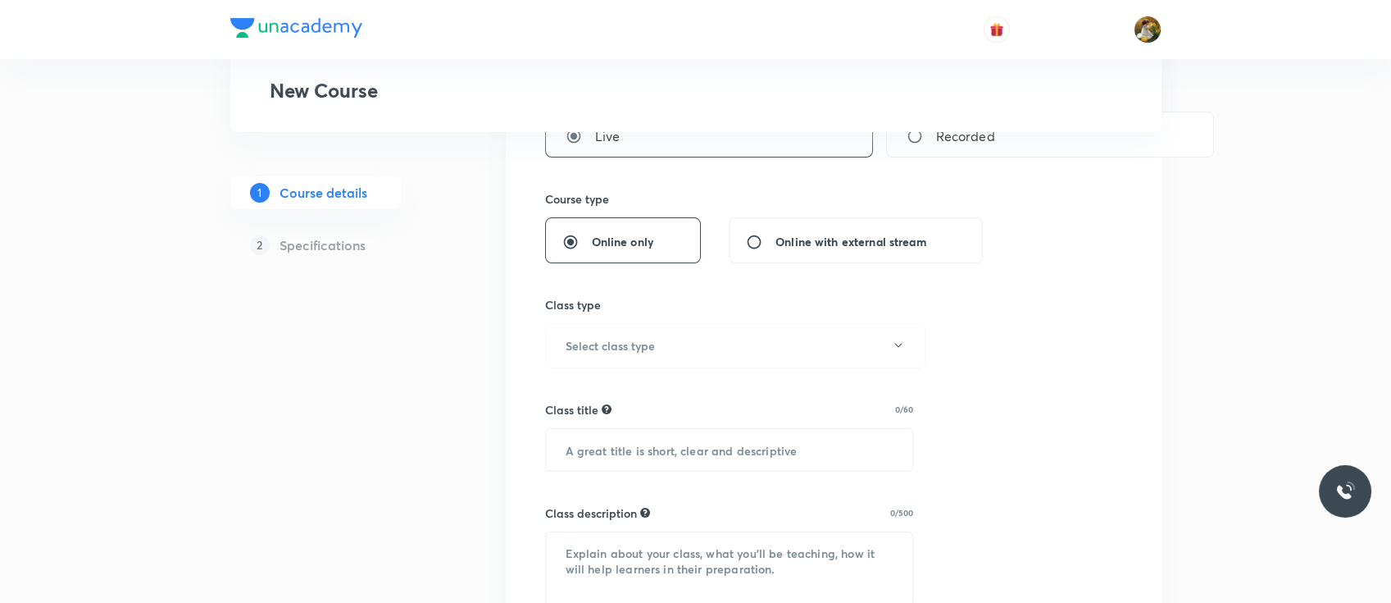
click at [704, 345] on button "Select class type" at bounding box center [735, 345] width 380 height 45
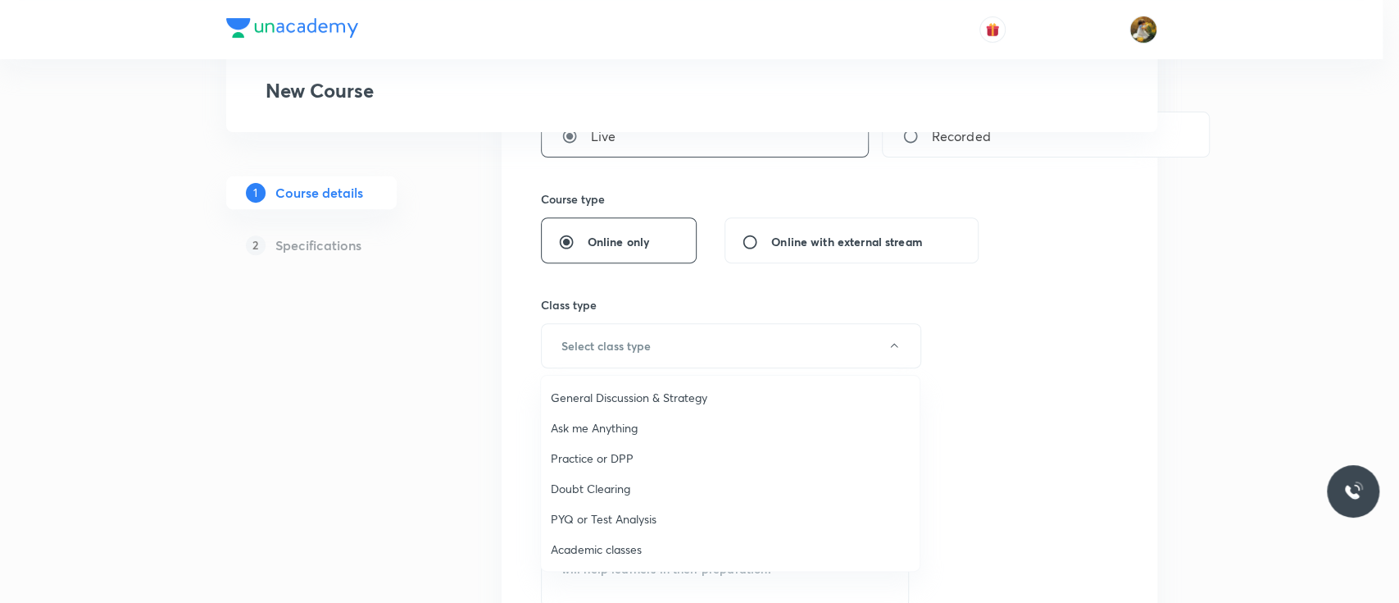
click at [635, 554] on span "Academic classes" at bounding box center [730, 548] width 359 height 17
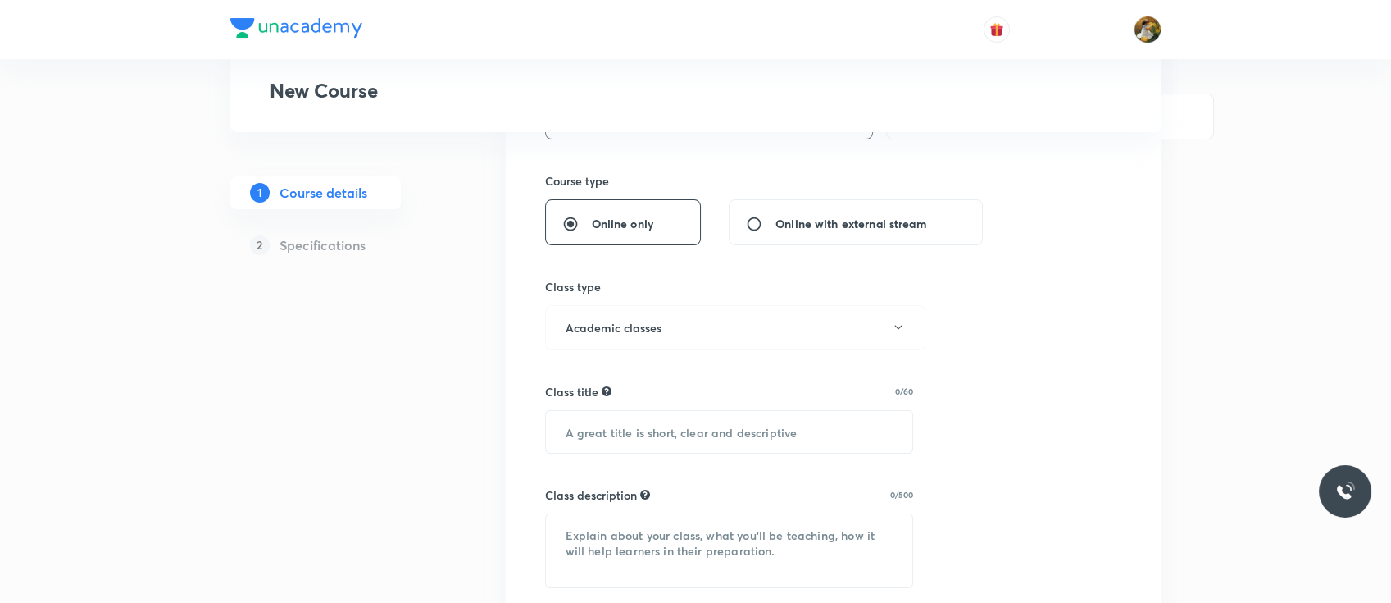
scroll to position [353, 0]
click at [687, 434] on input "text" at bounding box center [729, 431] width 367 height 42
paste input "Phy (Homi Bhabha)"
type input "Phy (Homi Bhabha)"
click at [674, 535] on textarea at bounding box center [729, 549] width 367 height 73
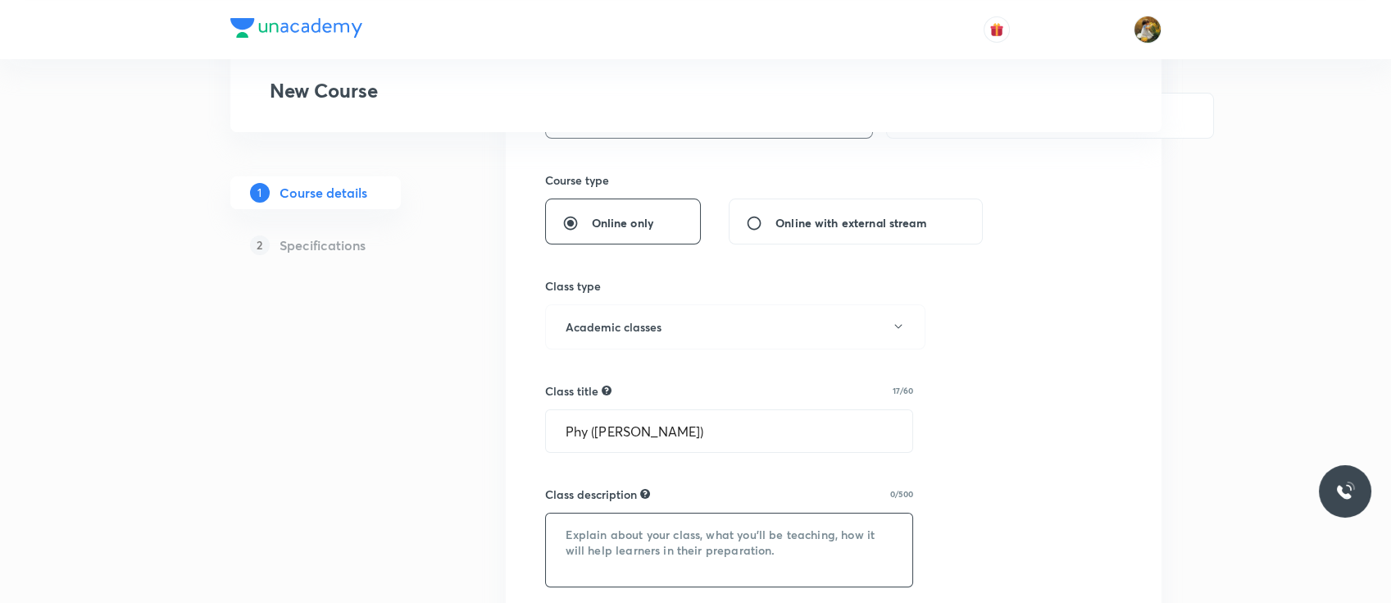
paste textarea ""In this course, [PERSON_NAME] will provide in-depth knowledge of Physics. The …"
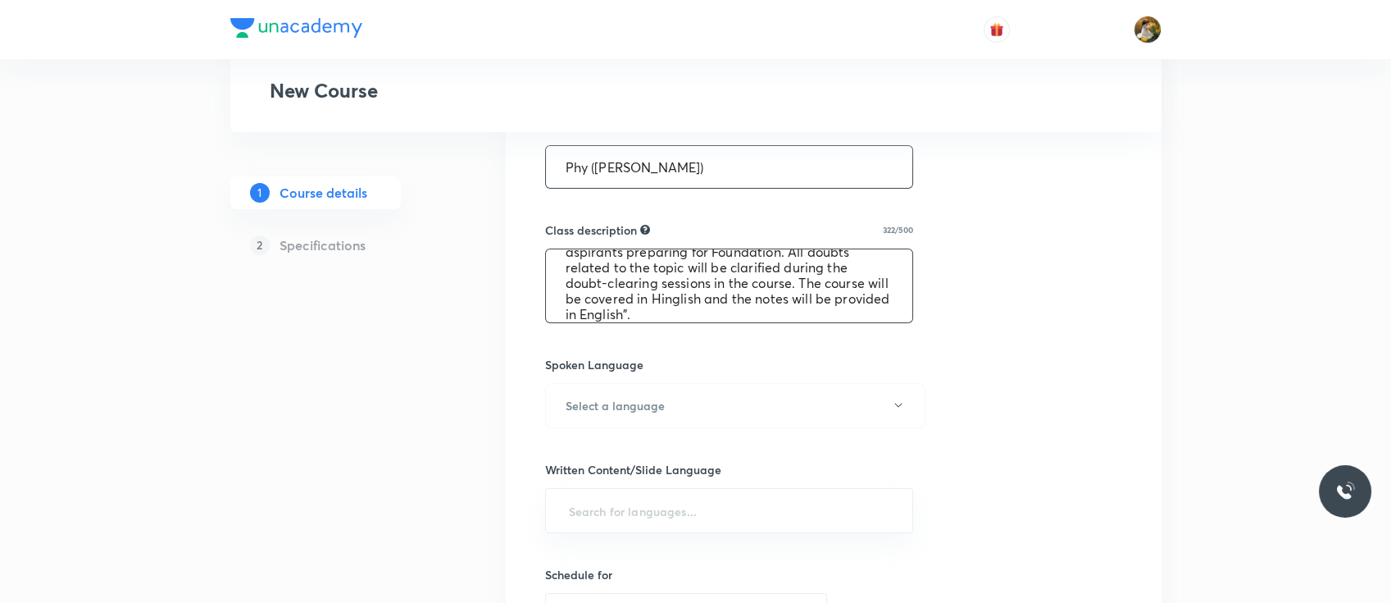
scroll to position [626, 0]
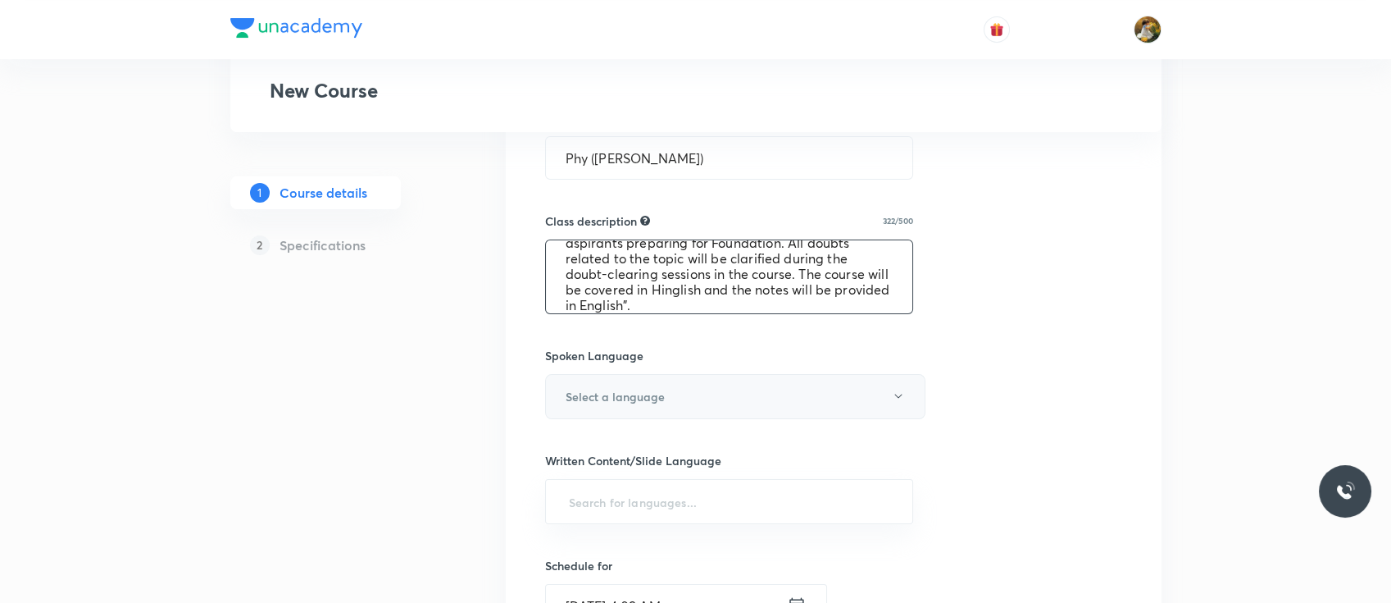
type textarea ""In this course, [PERSON_NAME] will provide in-depth knowledge of Physics. The …"
click at [718, 410] on button "Select a language" at bounding box center [735, 396] width 380 height 45
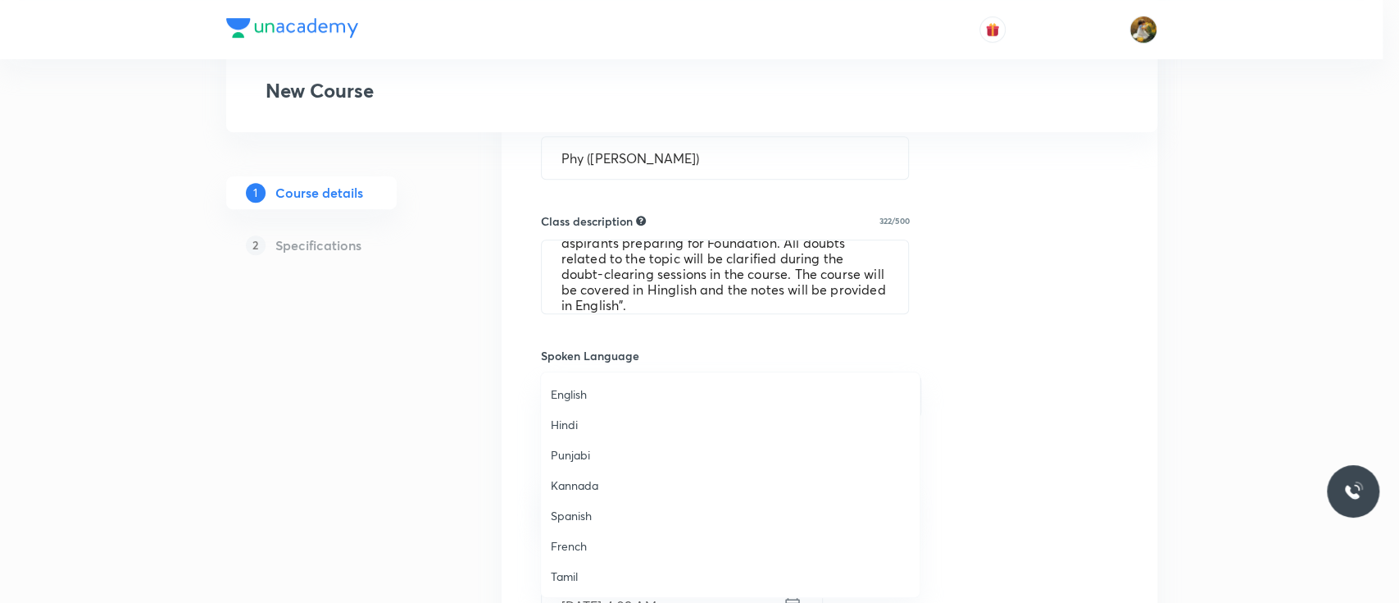
click at [667, 395] on span "English" at bounding box center [730, 393] width 359 height 17
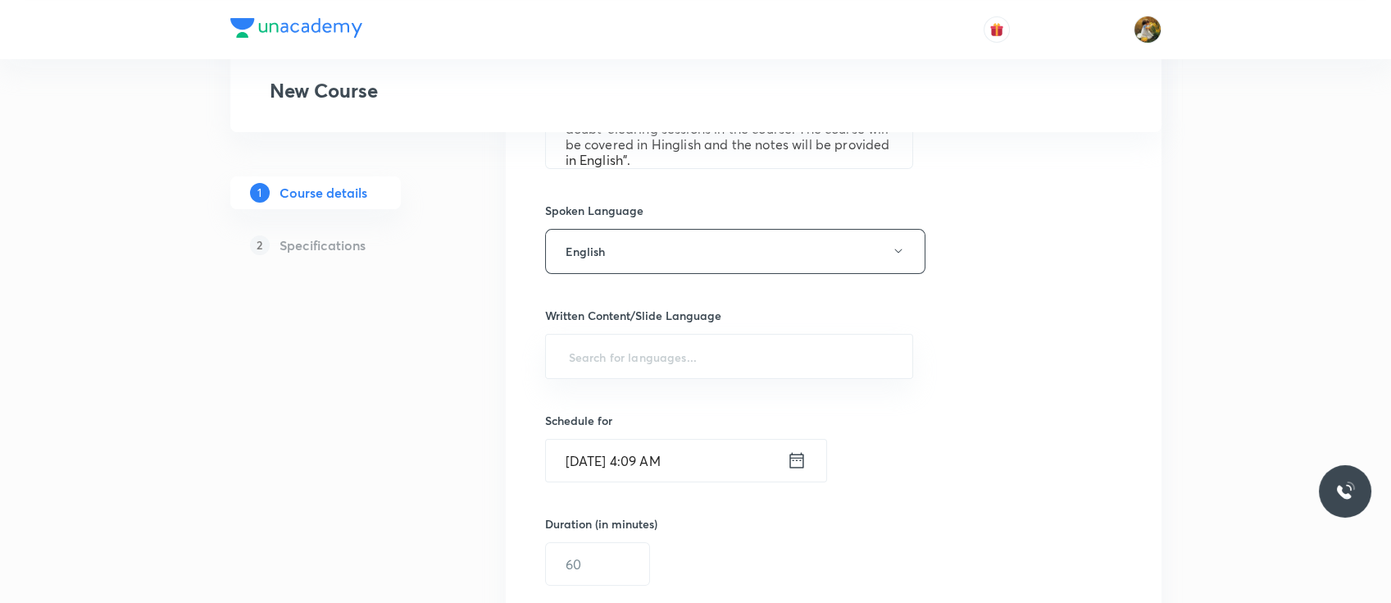
scroll to position [794, 0]
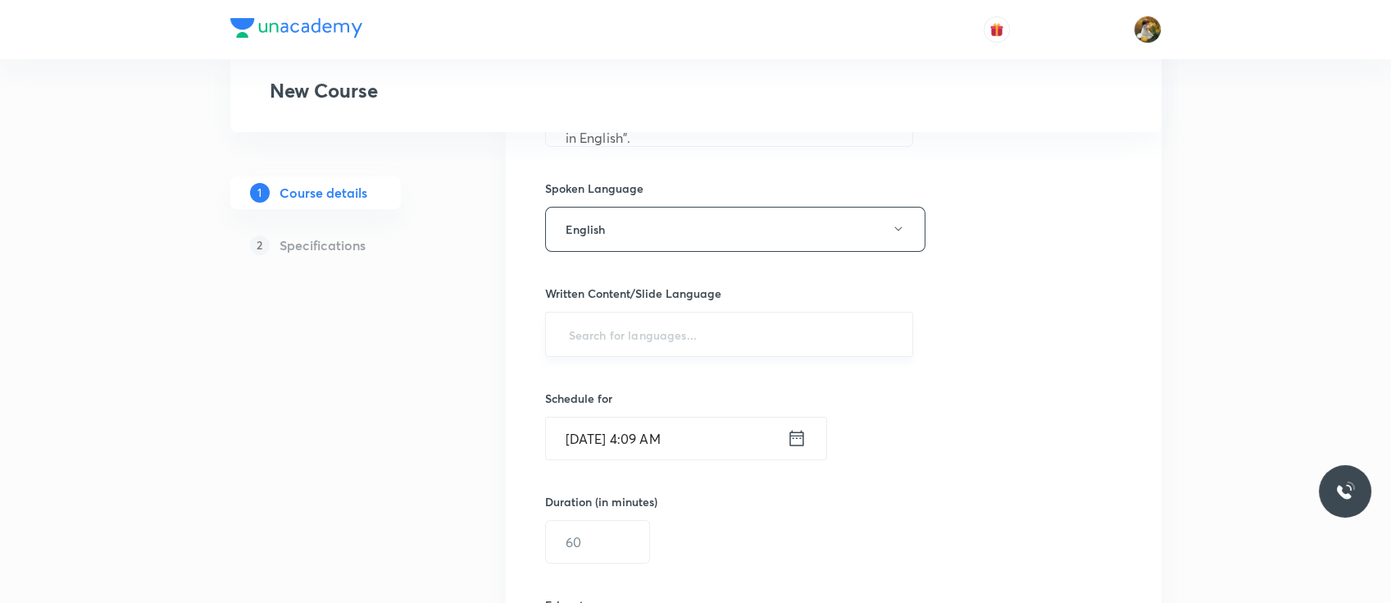
click at [676, 353] on div "​" at bounding box center [729, 334] width 369 height 45
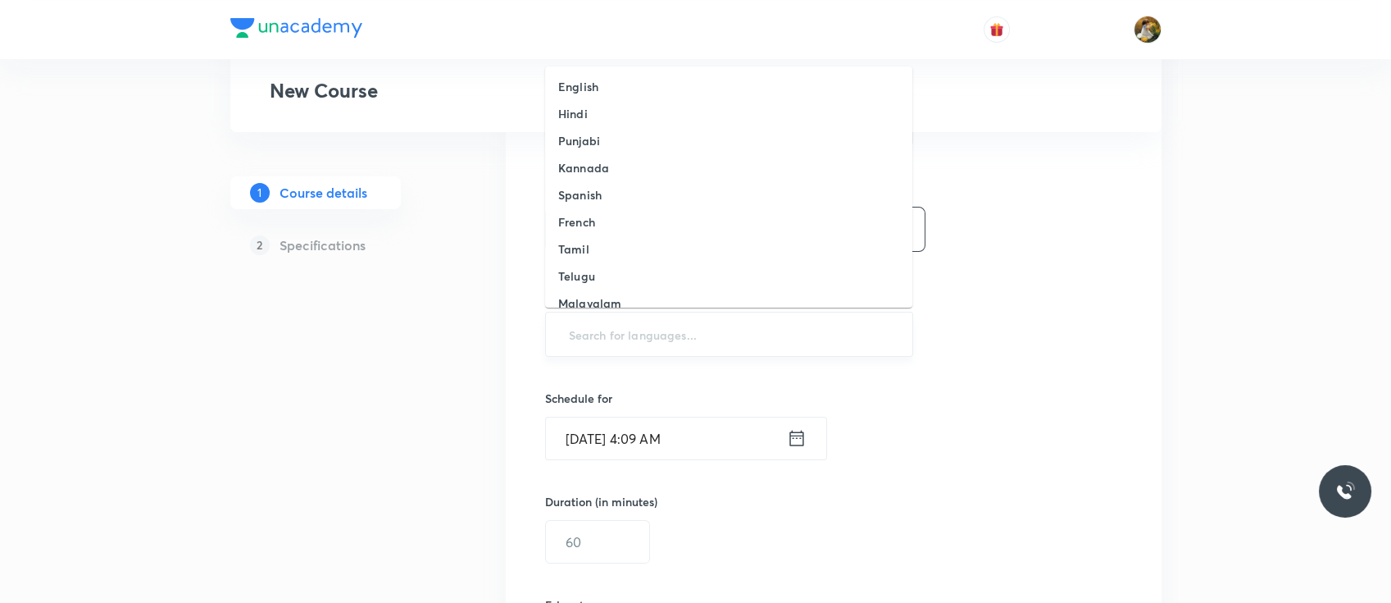
click at [676, 347] on input "text" at bounding box center [730, 334] width 328 height 30
click at [661, 80] on li "English" at bounding box center [728, 86] width 367 height 27
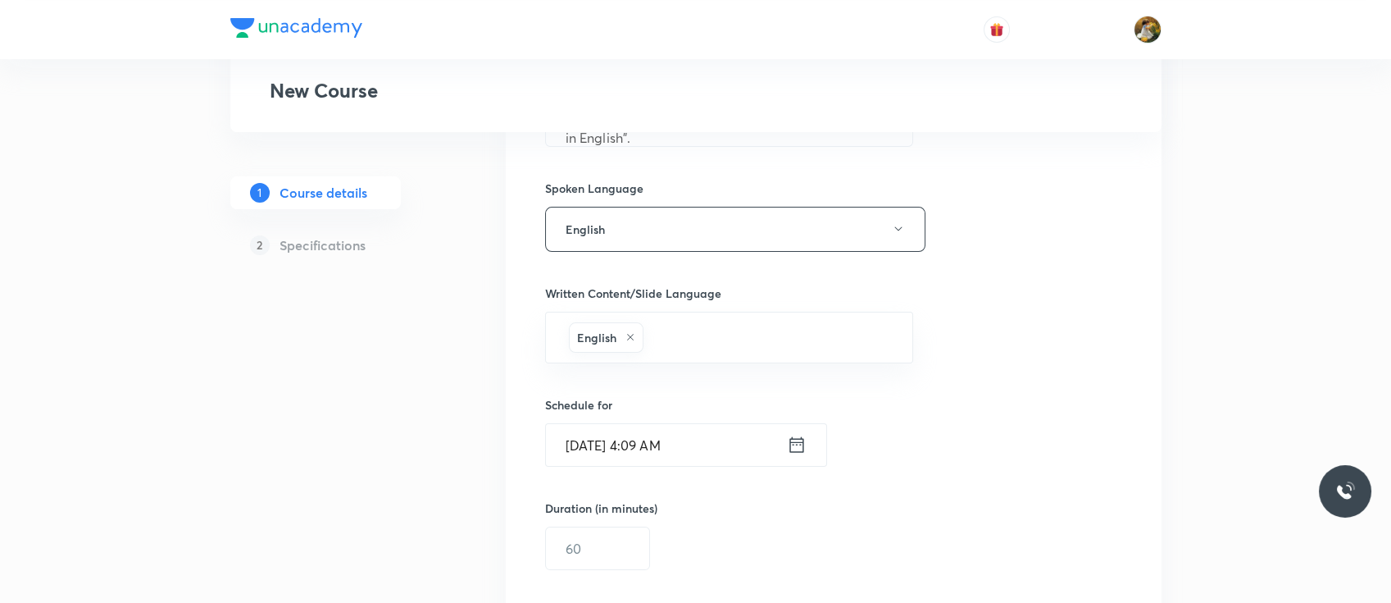
click at [689, 459] on input "Oct 5, 2025, 4:09 AM" at bounding box center [666, 445] width 241 height 42
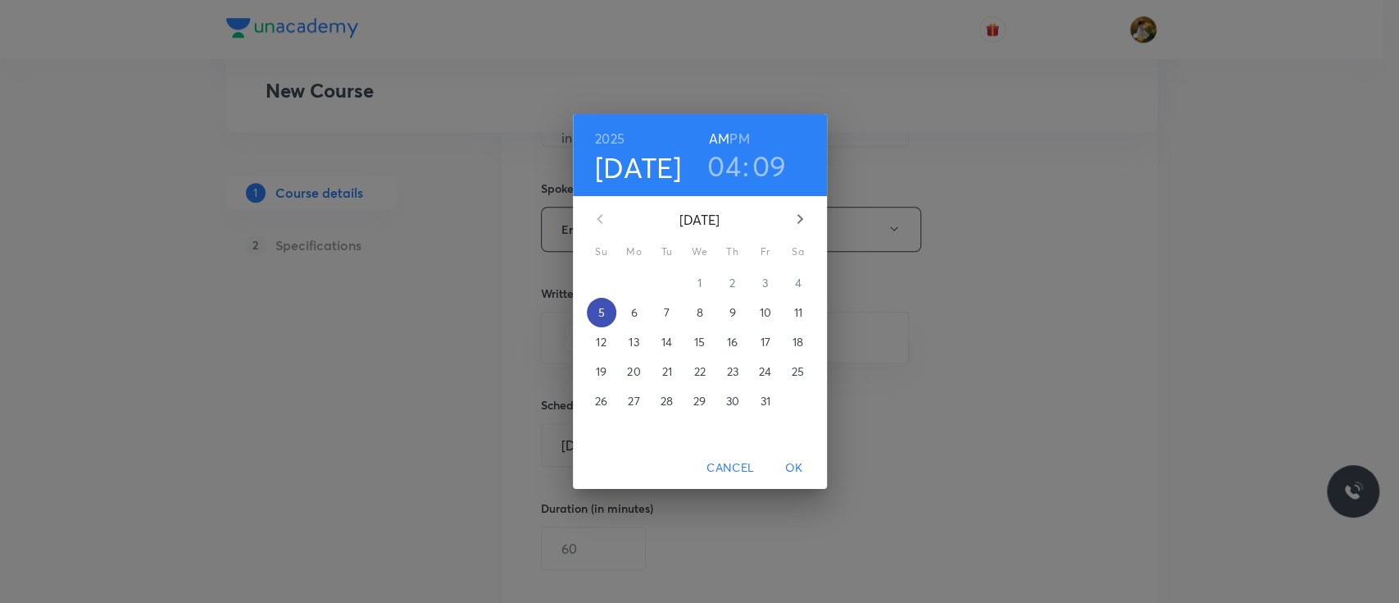
click at [598, 312] on p "5" at bounding box center [601, 312] width 7 height 16
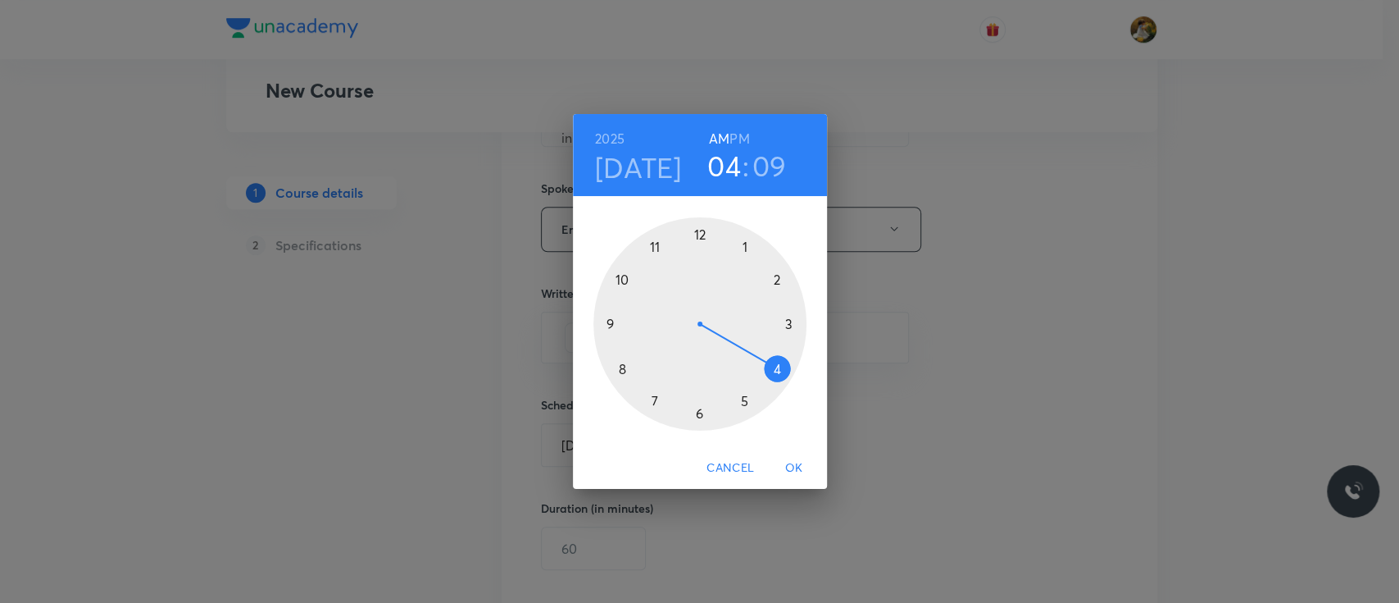
click at [778, 371] on div at bounding box center [700, 323] width 213 height 213
click at [789, 323] on div at bounding box center [700, 323] width 213 height 213
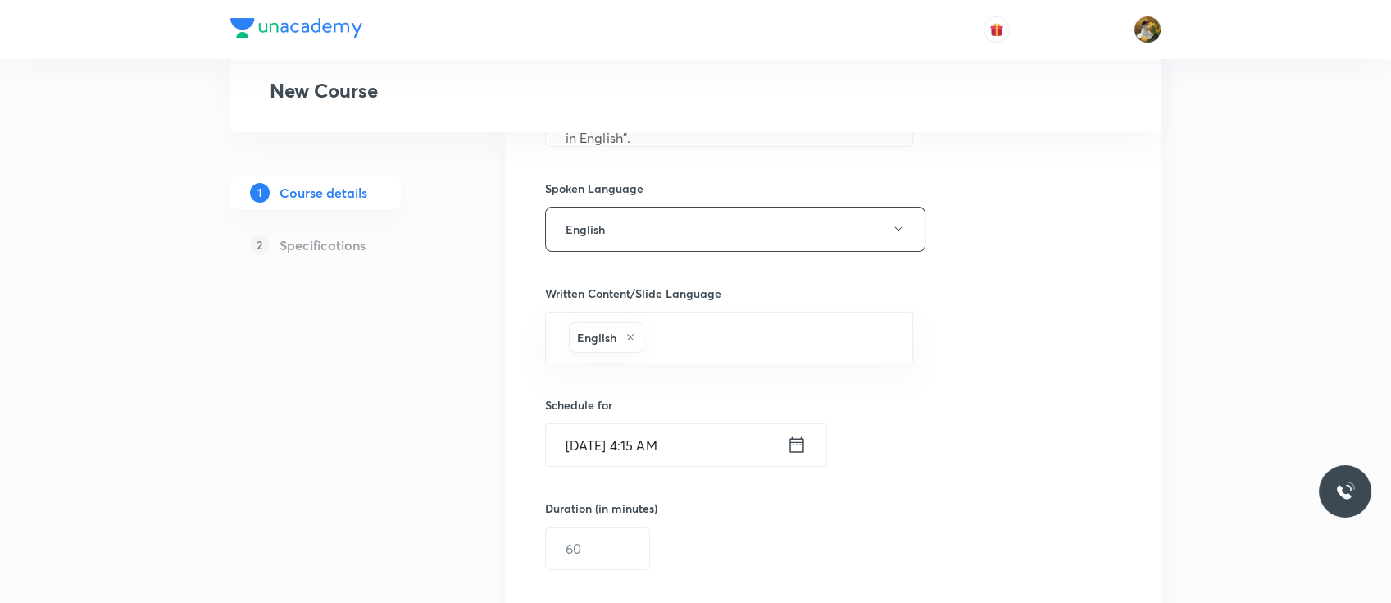
click at [791, 442] on icon at bounding box center [797, 444] width 20 height 23
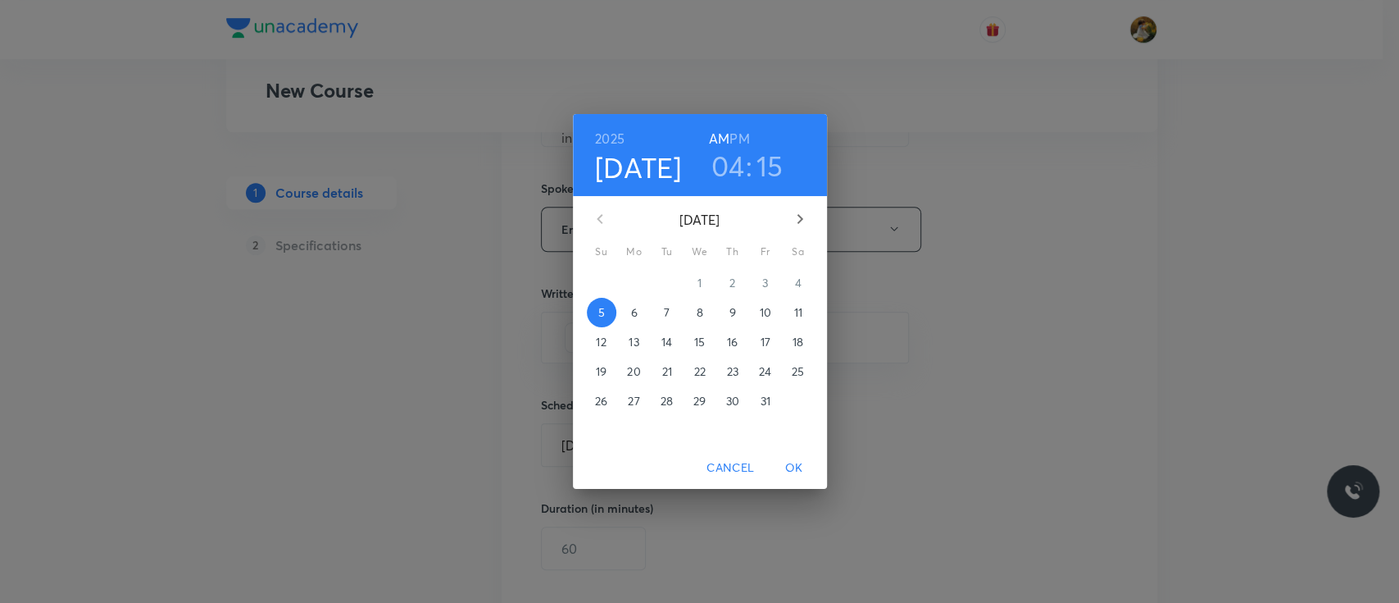
click at [739, 135] on h6 "PM" at bounding box center [740, 138] width 20 height 23
click at [799, 469] on span "OK" at bounding box center [794, 467] width 39 height 20
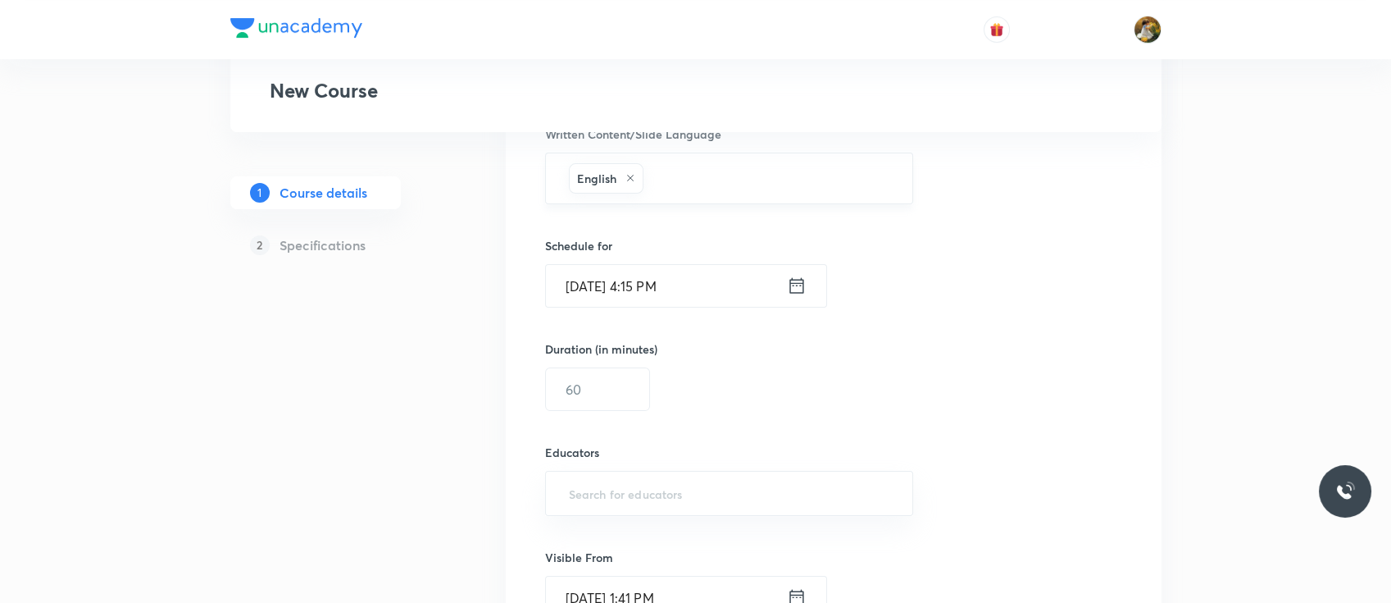
scroll to position [962, 0]
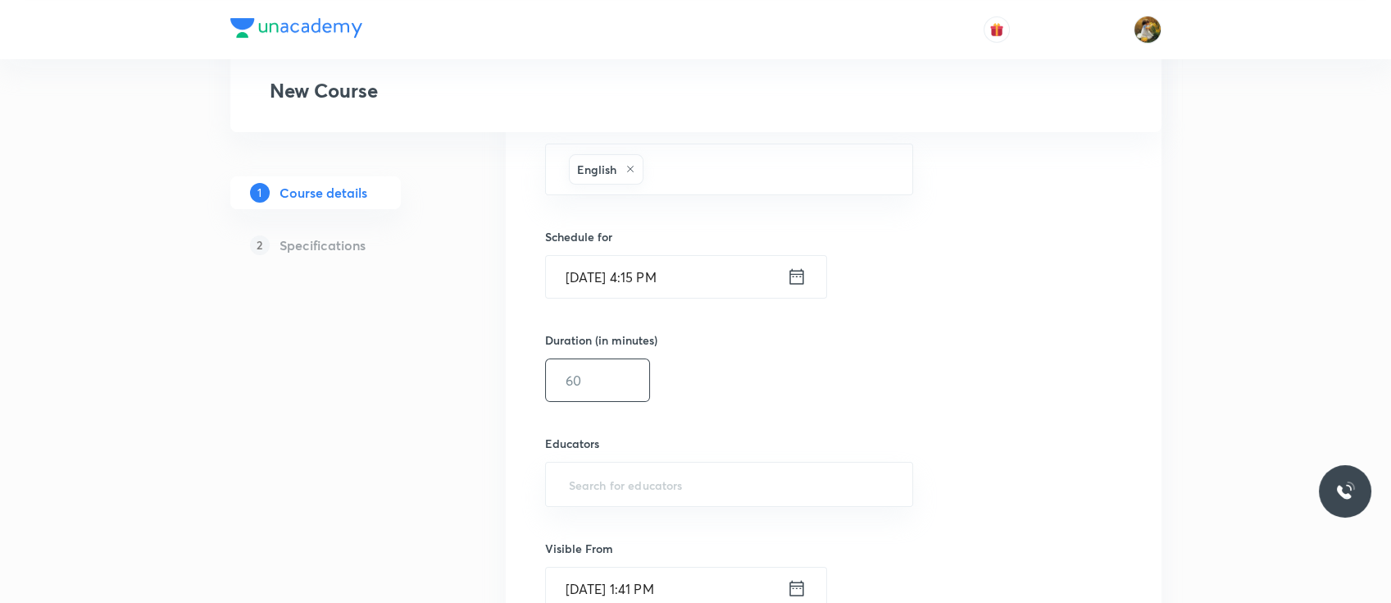
click at [642, 380] on input "text" at bounding box center [597, 380] width 103 height 42
type input "60"
click at [662, 476] on input "text" at bounding box center [730, 484] width 328 height 30
paste input "unacademy-user-hxdjz0zqyzy5"
type input "unacademy-user-hxdjz0zqyzy5"
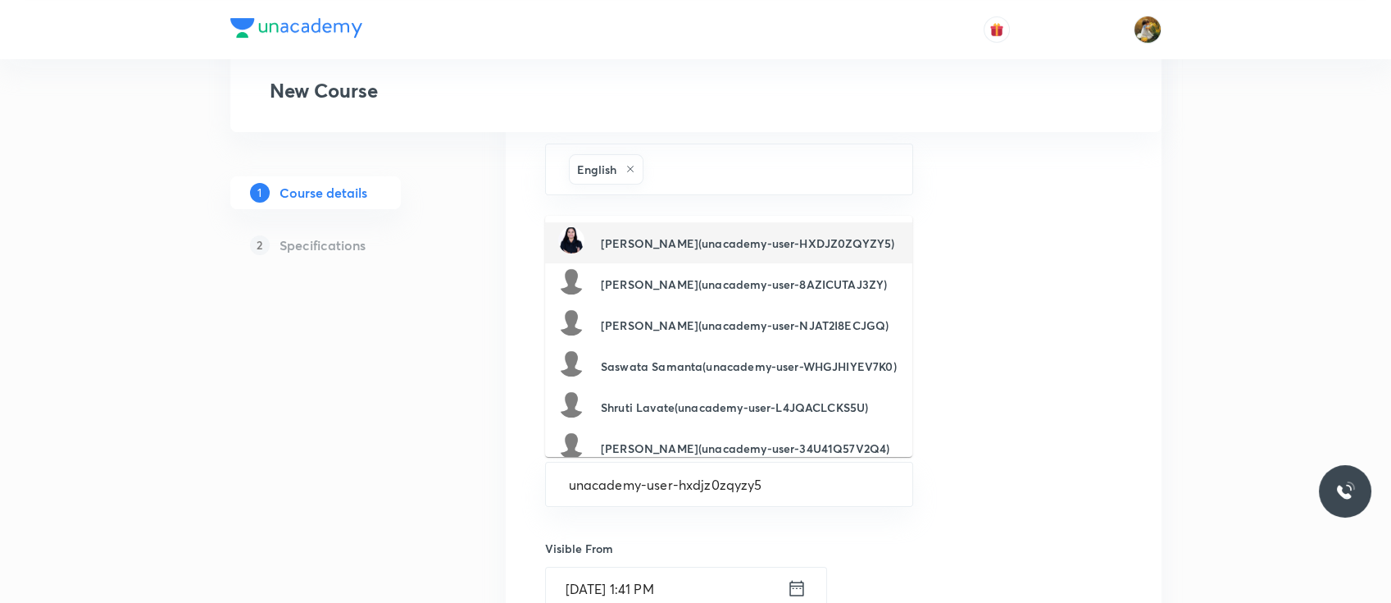
click at [762, 243] on h6 "Ashwini Raut(unacademy-user-HXDJZ0ZQYZY5)" at bounding box center [747, 242] width 293 height 17
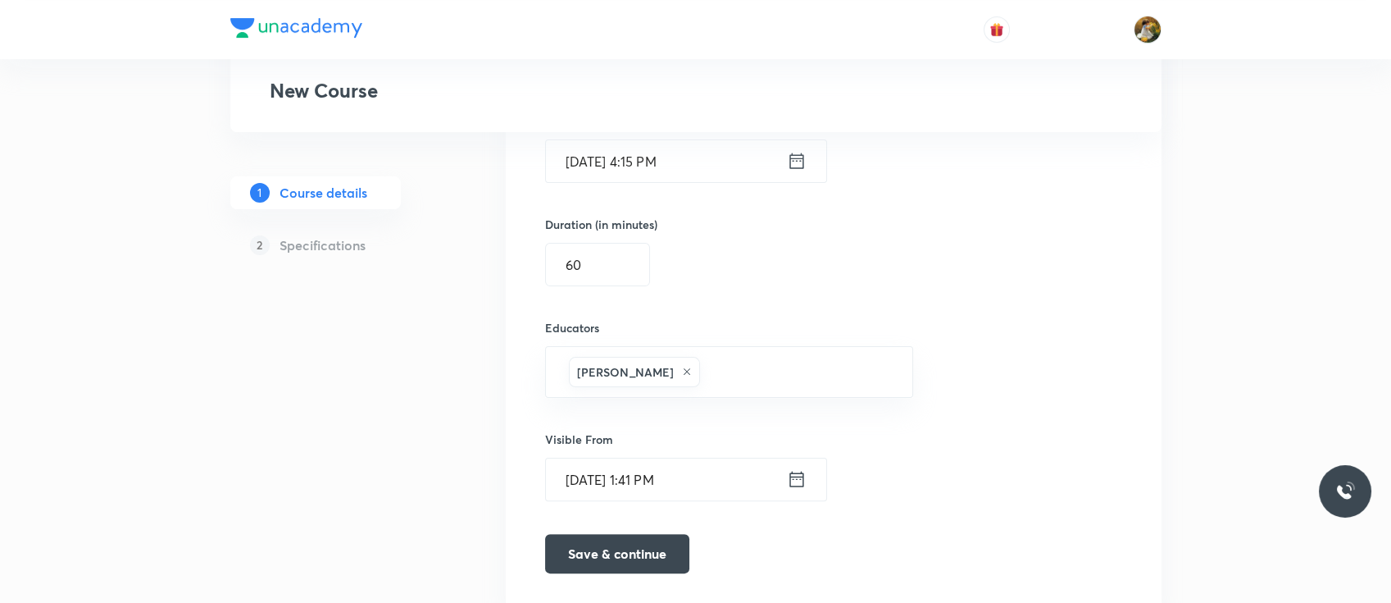
scroll to position [1136, 0]
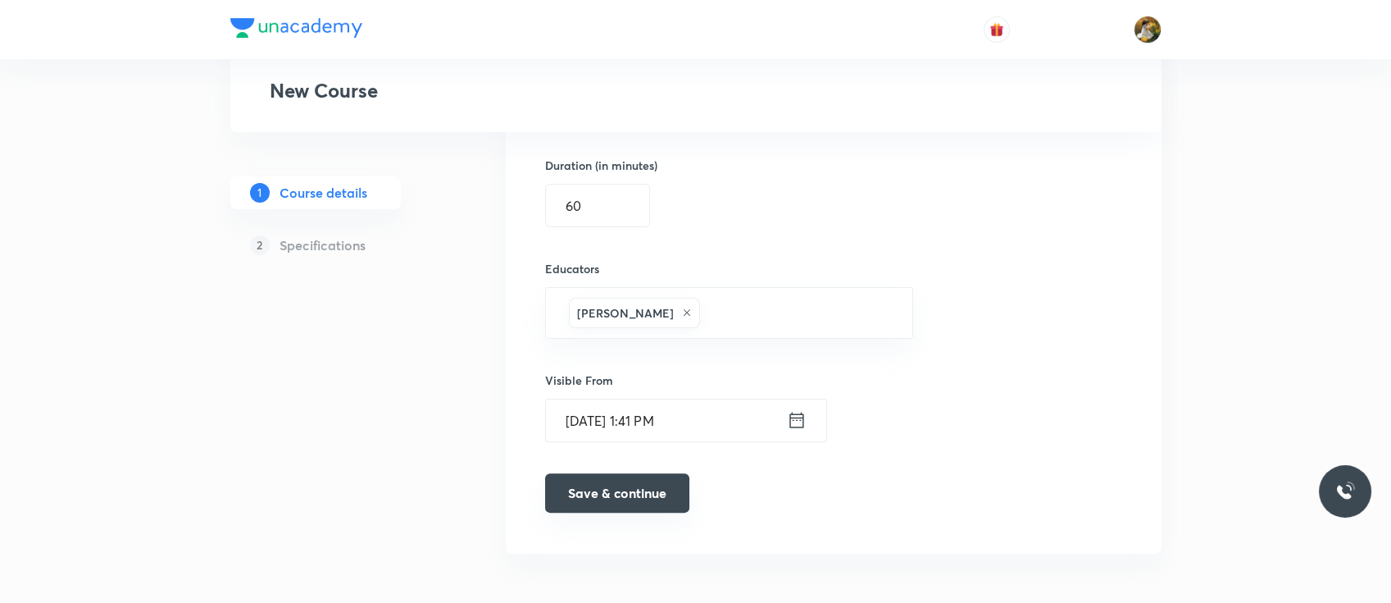
click at [657, 489] on button "Save & continue" at bounding box center [617, 492] width 144 height 39
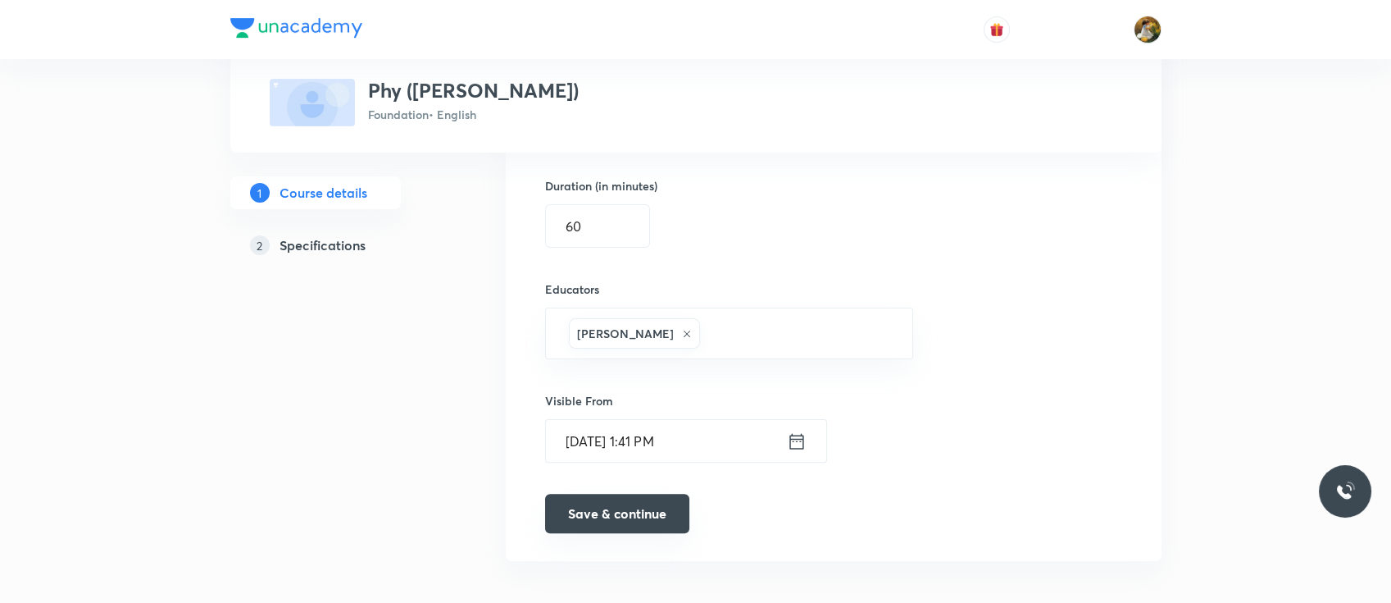
scroll to position [1144, 0]
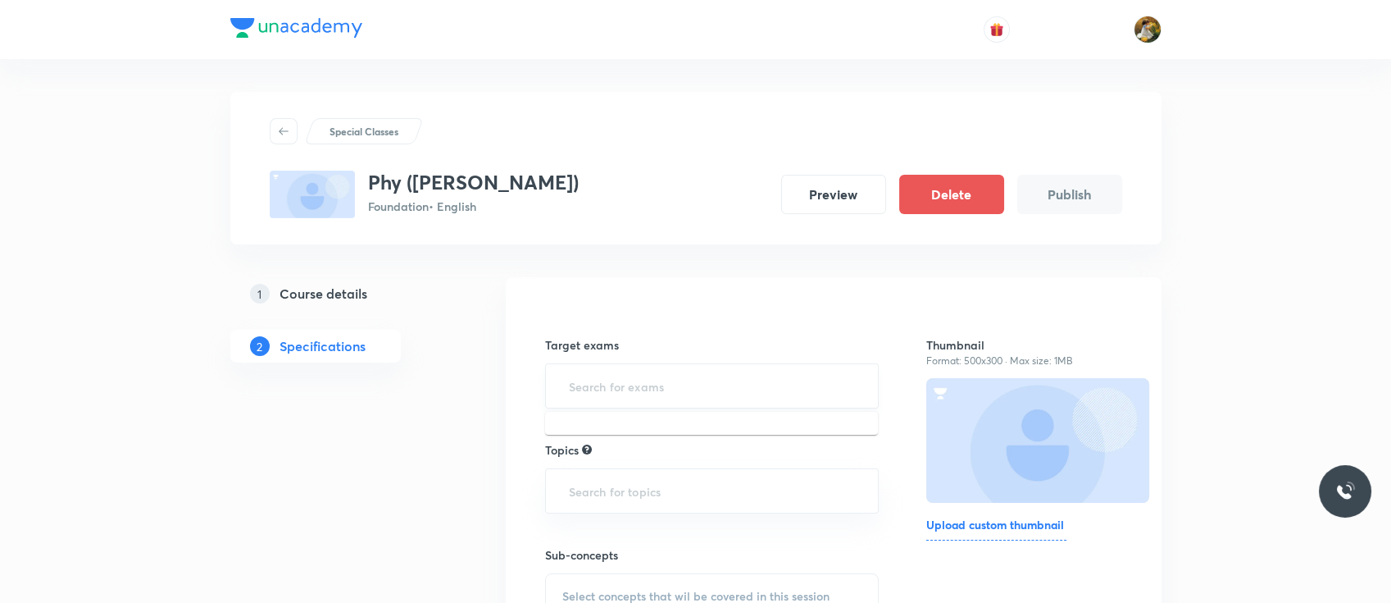
click at [674, 382] on input "text" at bounding box center [712, 386] width 293 height 30
type input "cla"
click at [673, 393] on input "text" at bounding box center [712, 386] width 293 height 30
type input "cl"
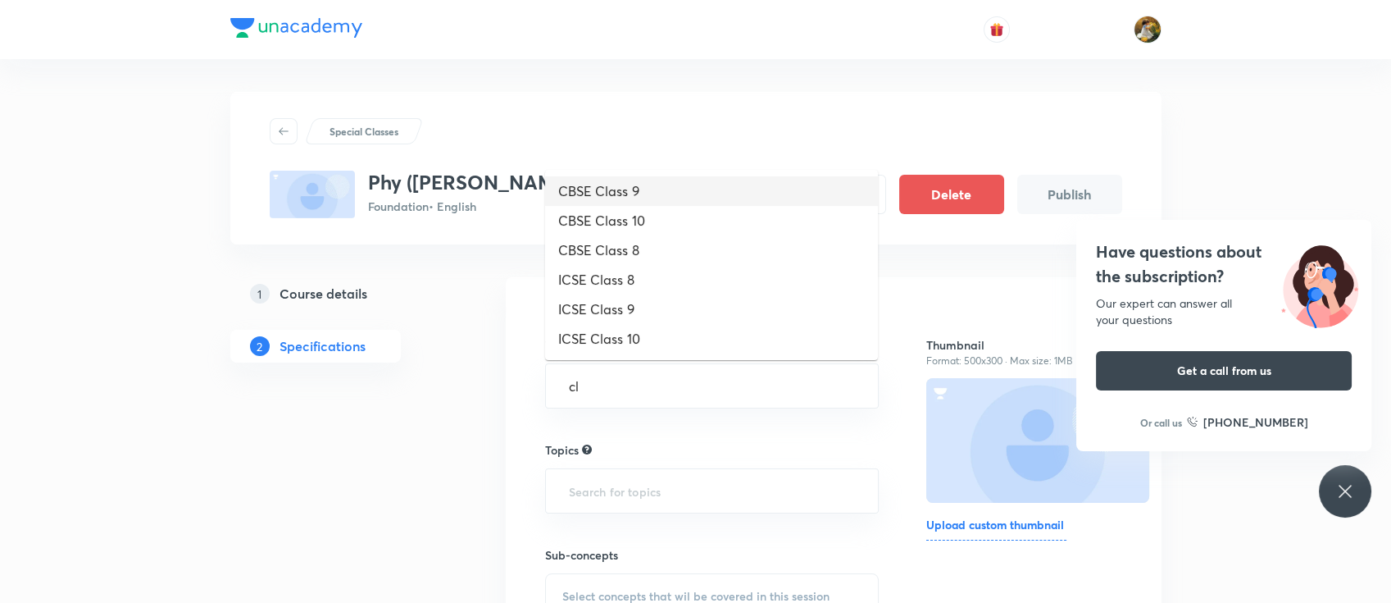
click at [689, 198] on li "CBSE Class 9" at bounding box center [711, 191] width 333 height 30
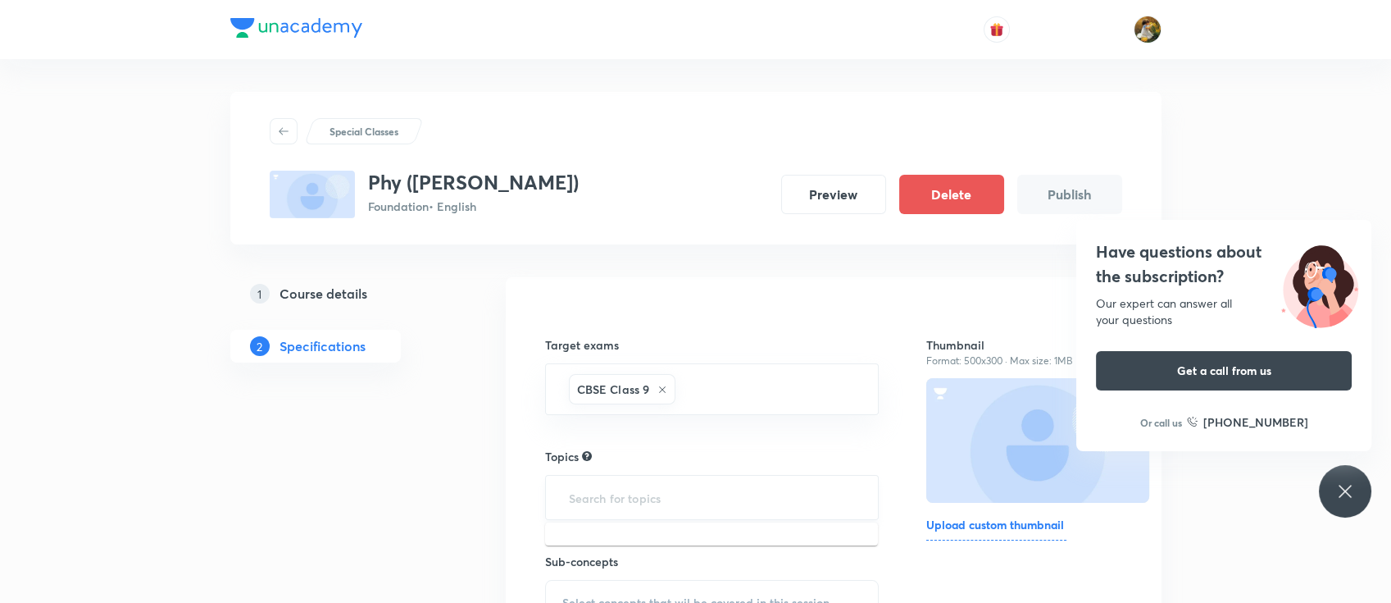
click at [676, 500] on input "text" at bounding box center [712, 497] width 293 height 30
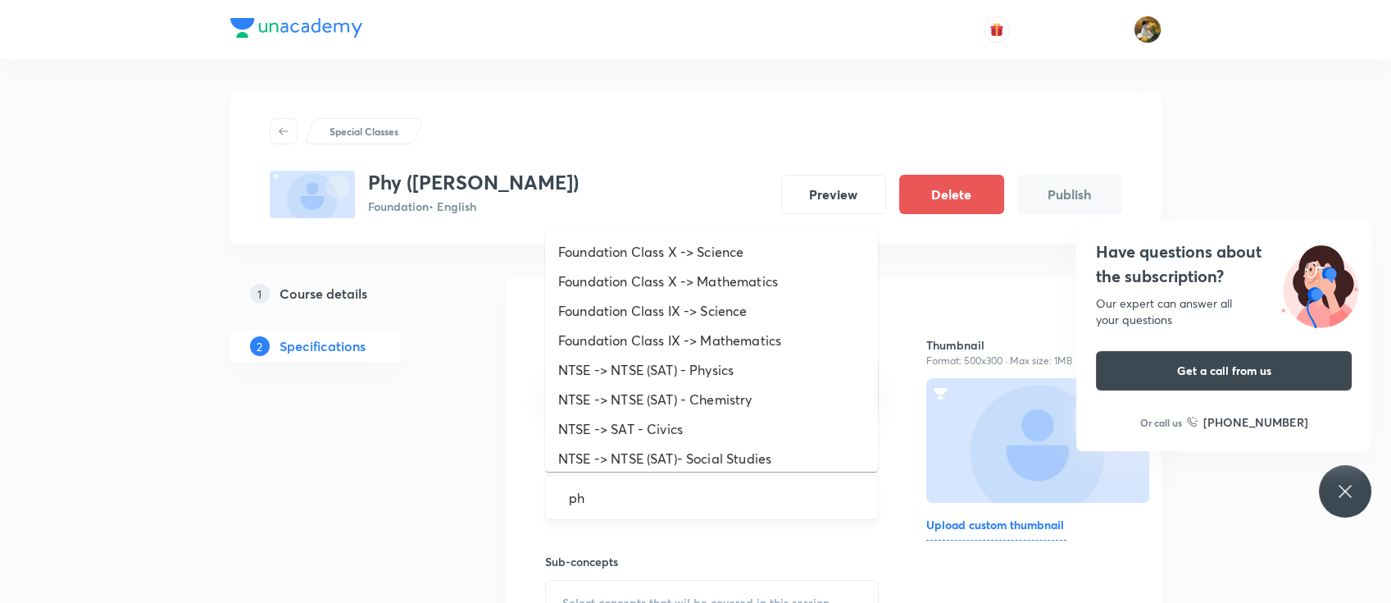
type input "phy"
click at [767, 370] on li "Foundation Class IX -> Physics" at bounding box center [711, 370] width 333 height 30
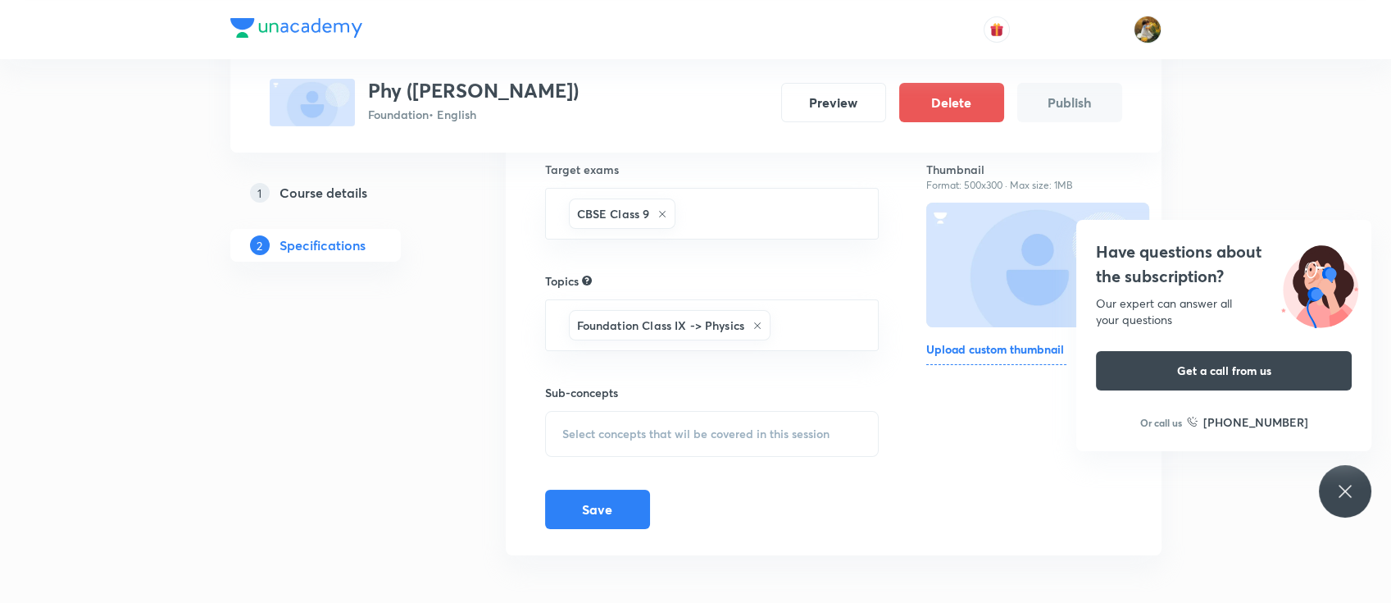
scroll to position [179, 0]
click at [726, 424] on span "Select concepts that wil be covered in this session" at bounding box center [695, 430] width 267 height 13
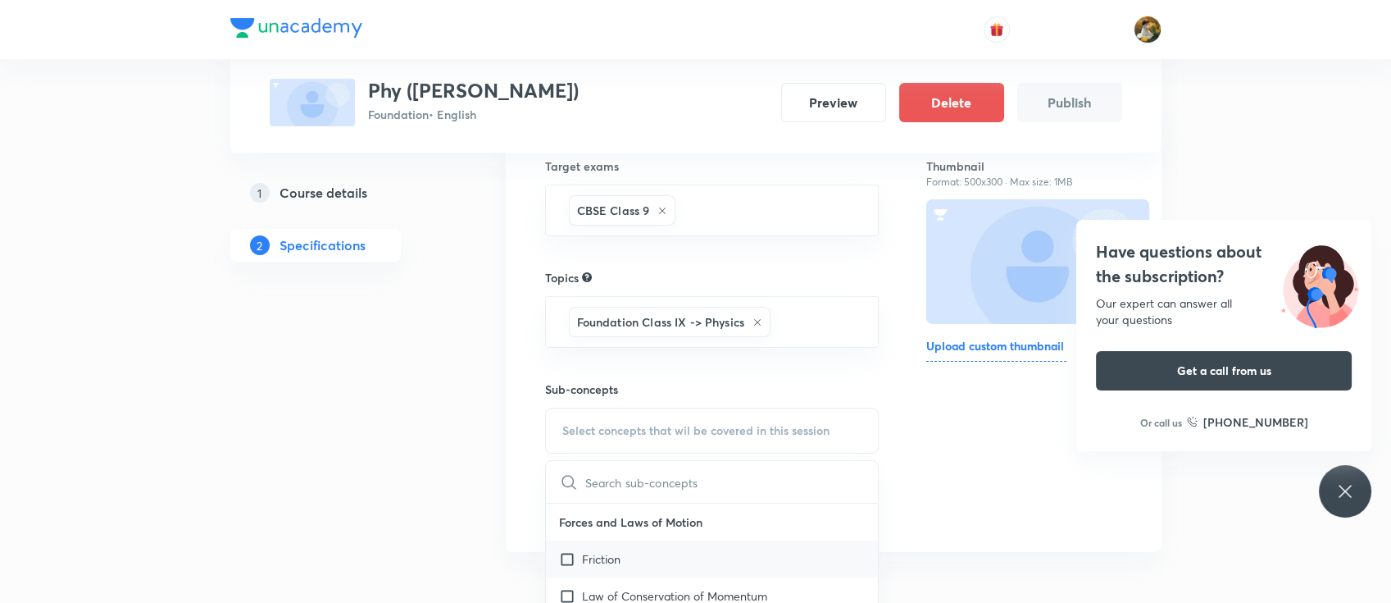
click at [680, 551] on div "Friction" at bounding box center [712, 558] width 333 height 37
checkbox input "true"
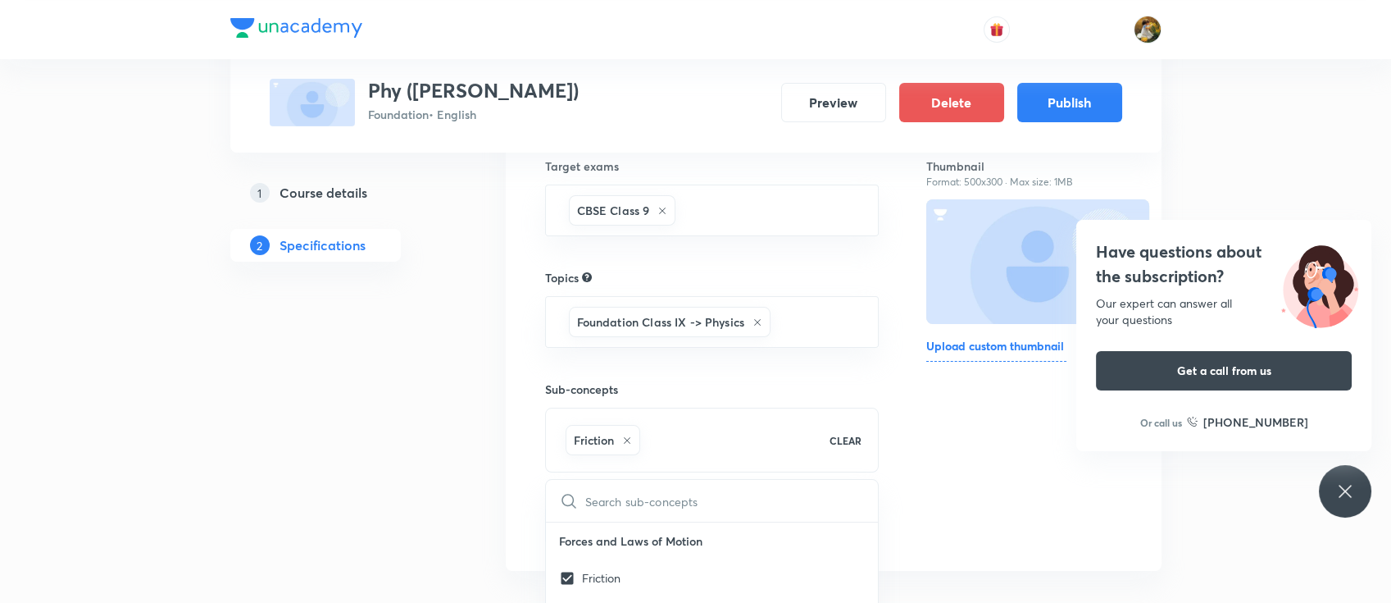
click at [903, 503] on div "Target exams CBSE Class 9 ​ Topics Foundation Class IX -> Physics ​ Sub-concept…" at bounding box center [833, 335] width 577 height 420
click at [597, 521] on button "Save" at bounding box center [597, 522] width 105 height 39
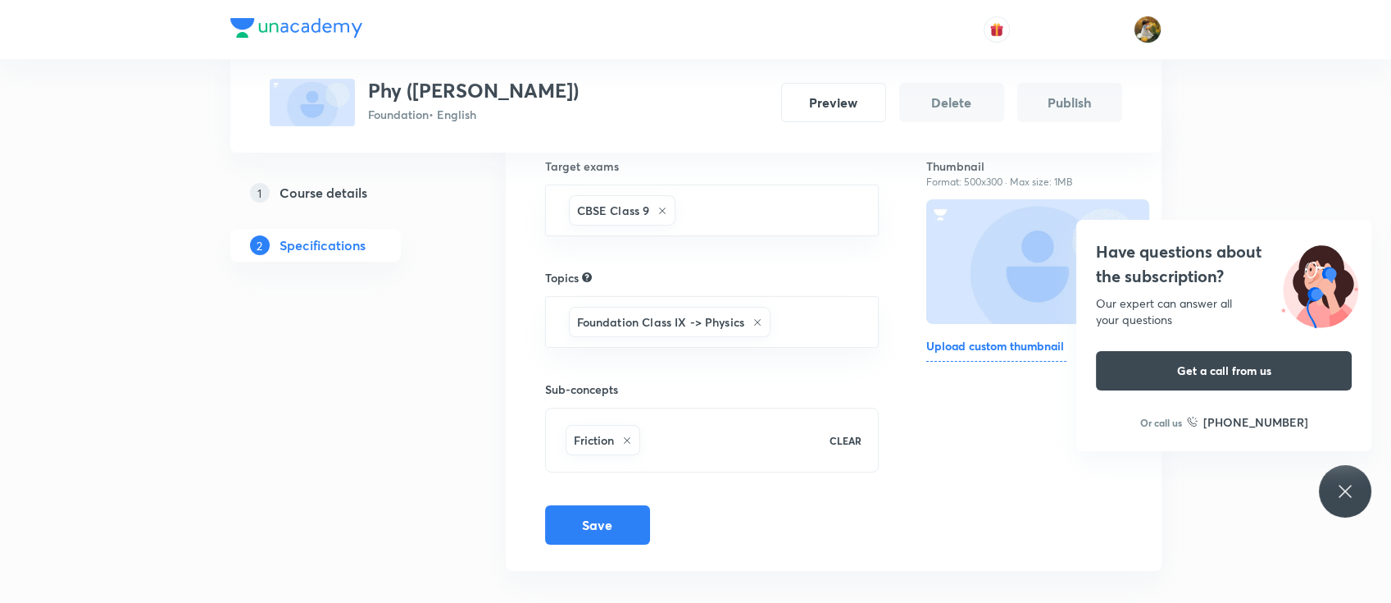
click at [1348, 491] on icon at bounding box center [1345, 491] width 20 height 20
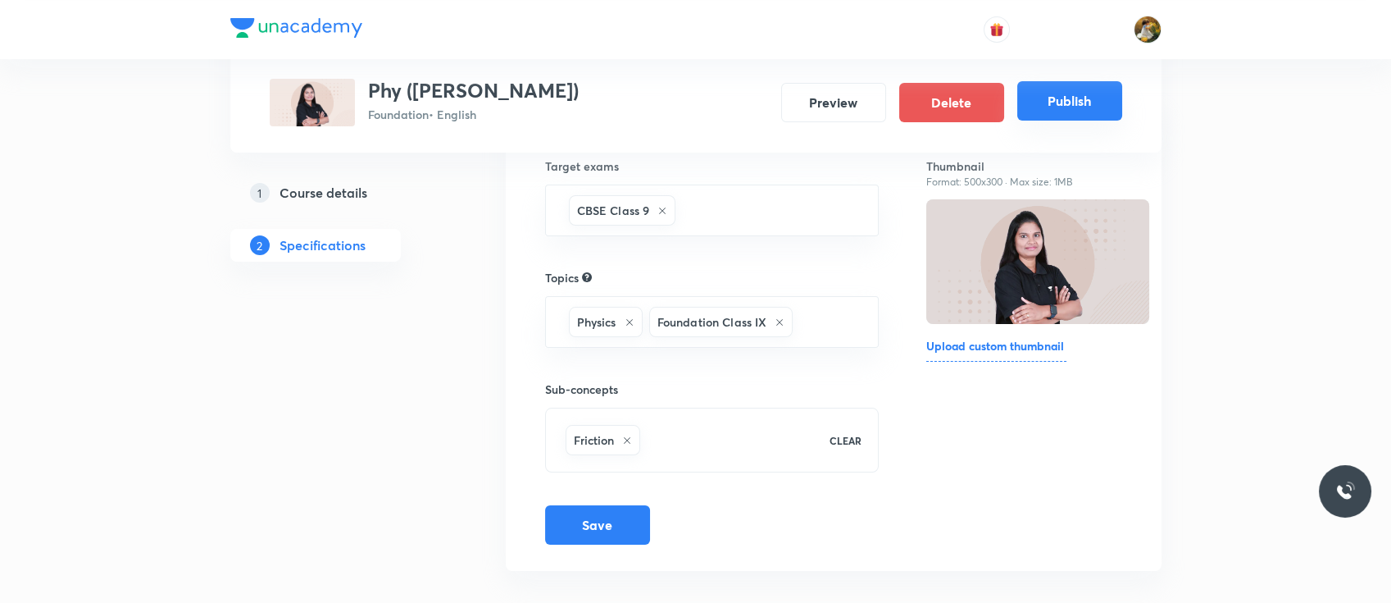
click at [1091, 102] on button "Publish" at bounding box center [1069, 100] width 105 height 39
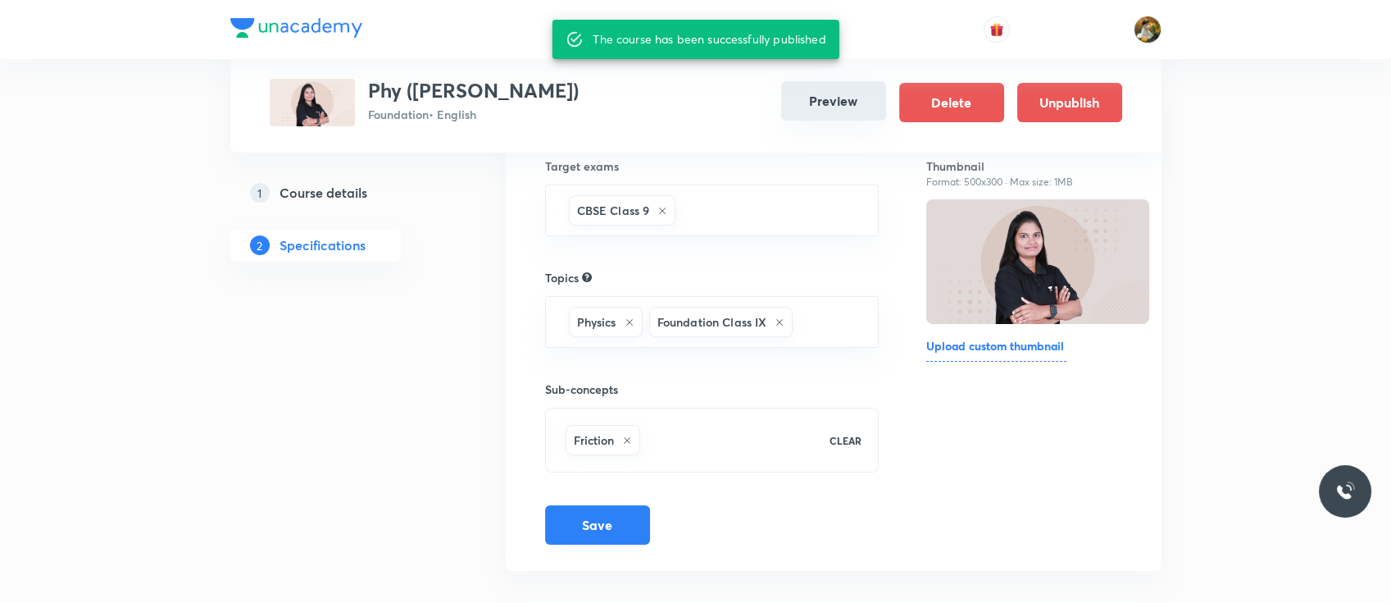
click at [858, 107] on button "Preview" at bounding box center [833, 100] width 105 height 39
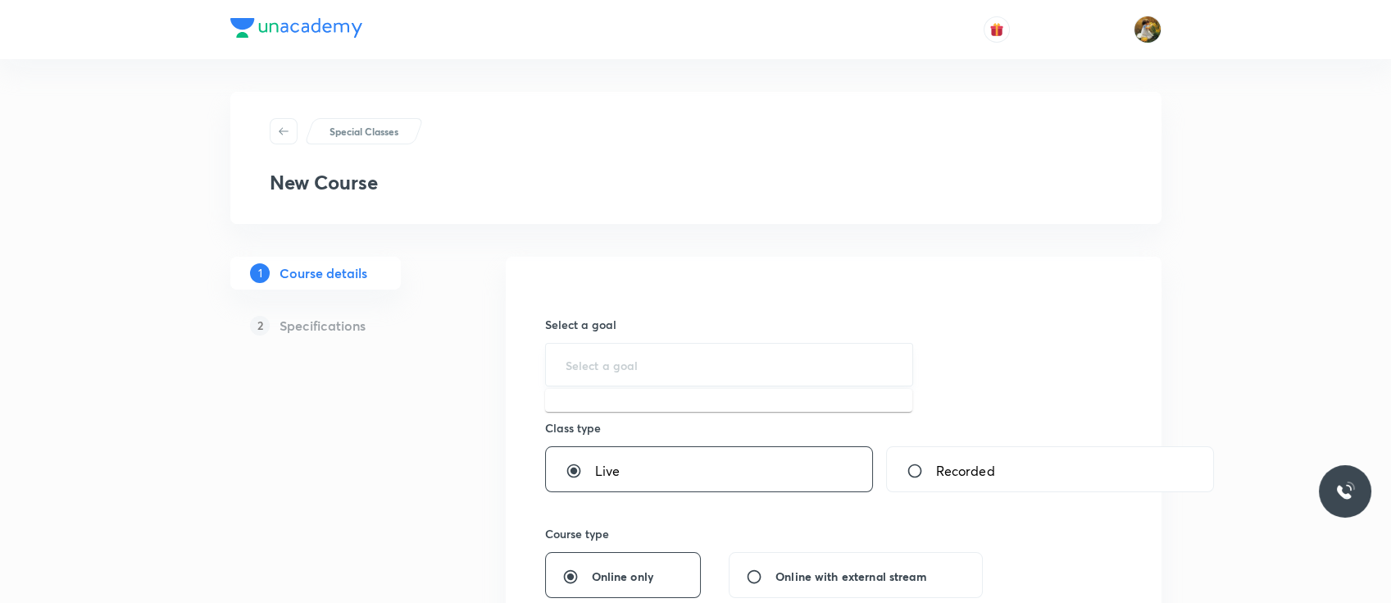
click at [765, 359] on input "text" at bounding box center [730, 365] width 328 height 16
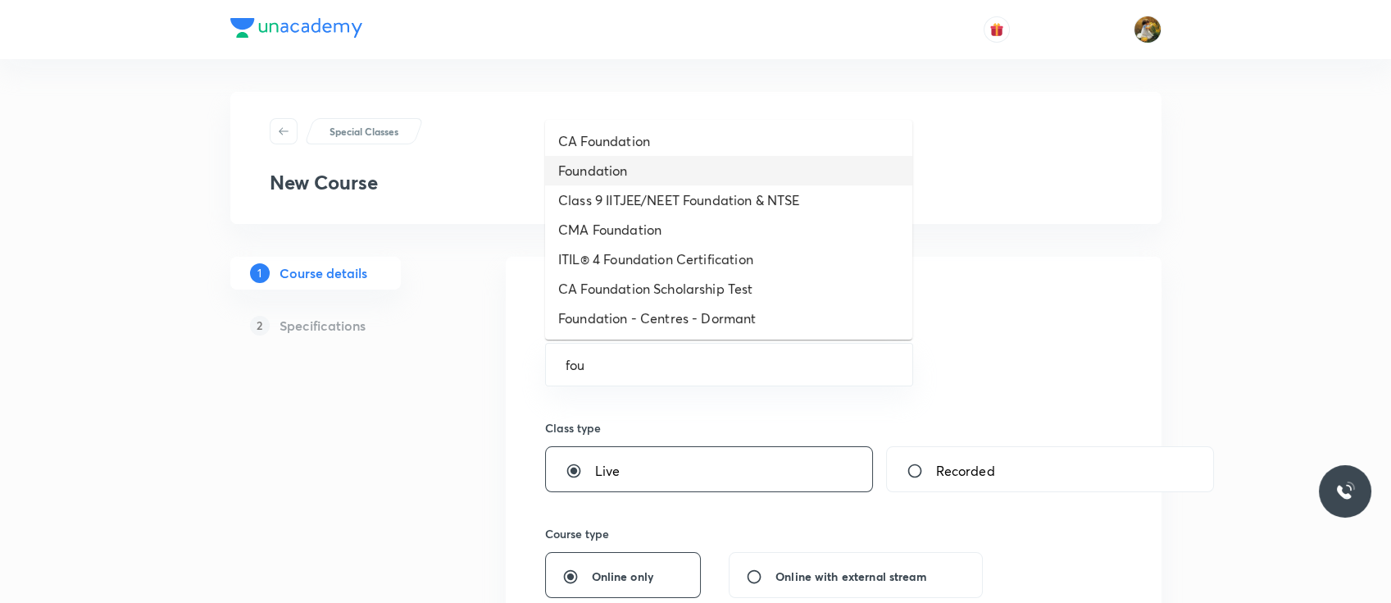
click at [708, 161] on li "Foundation" at bounding box center [728, 171] width 367 height 30
type input "Foundation"
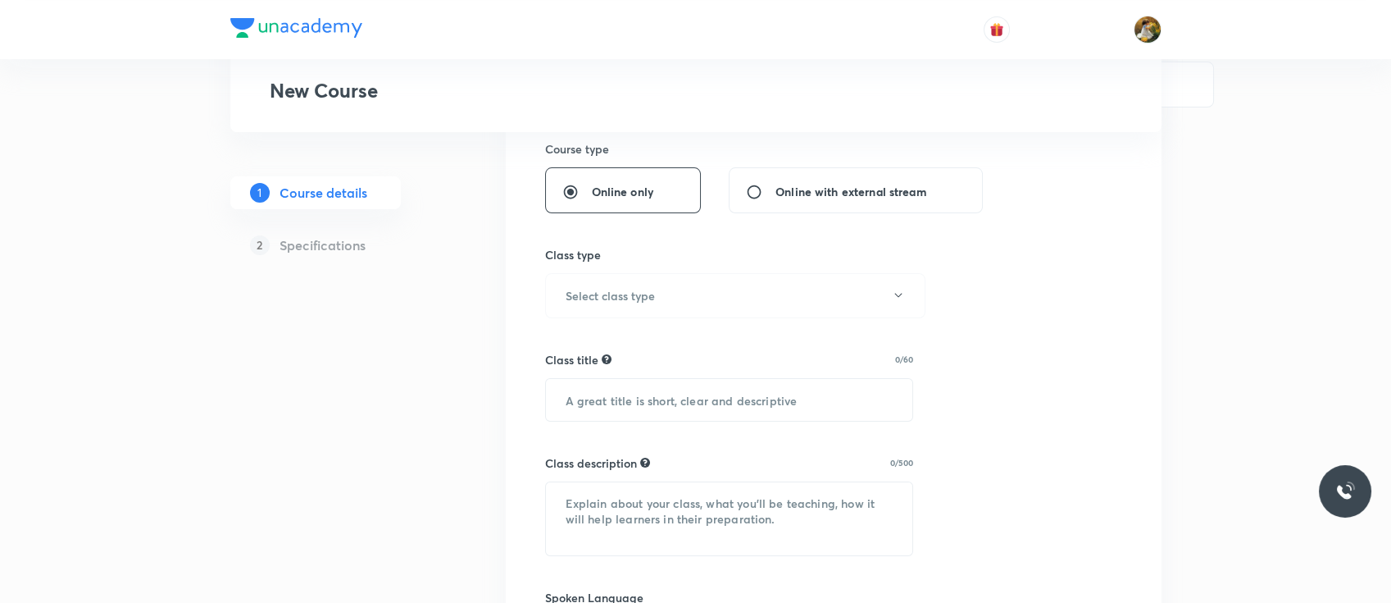
scroll to position [455, 0]
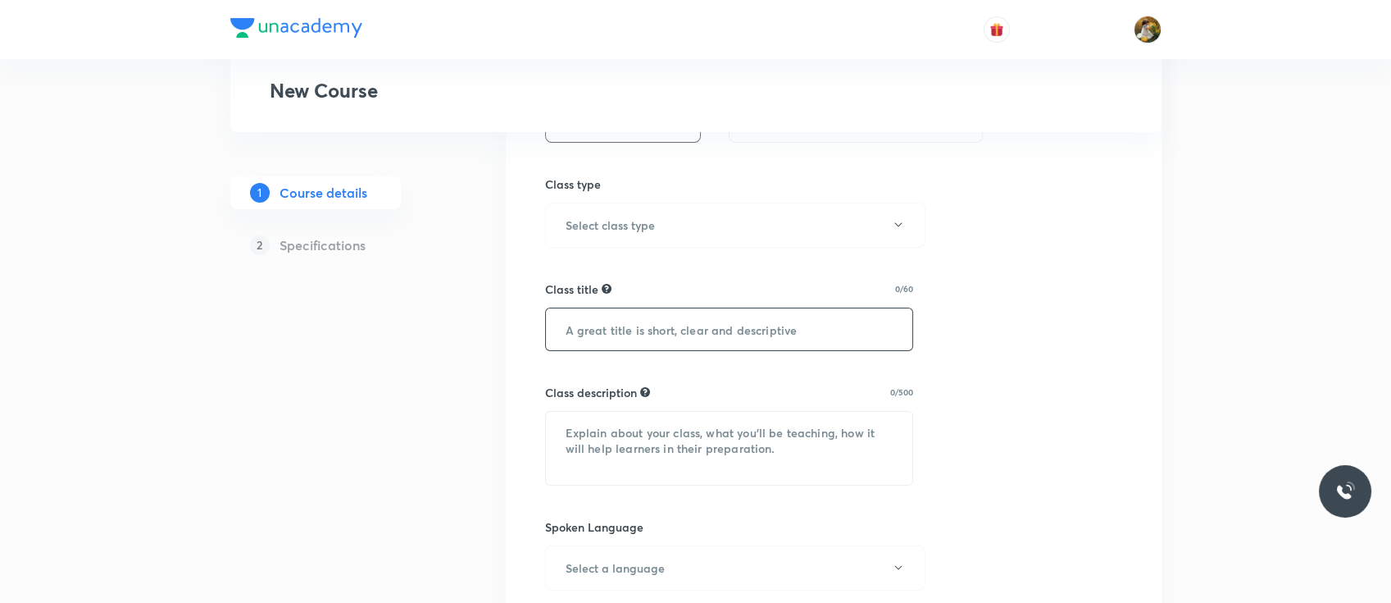
click at [700, 325] on input "text" at bounding box center [729, 329] width 367 height 42
click at [740, 220] on button "Select class type" at bounding box center [735, 224] width 380 height 45
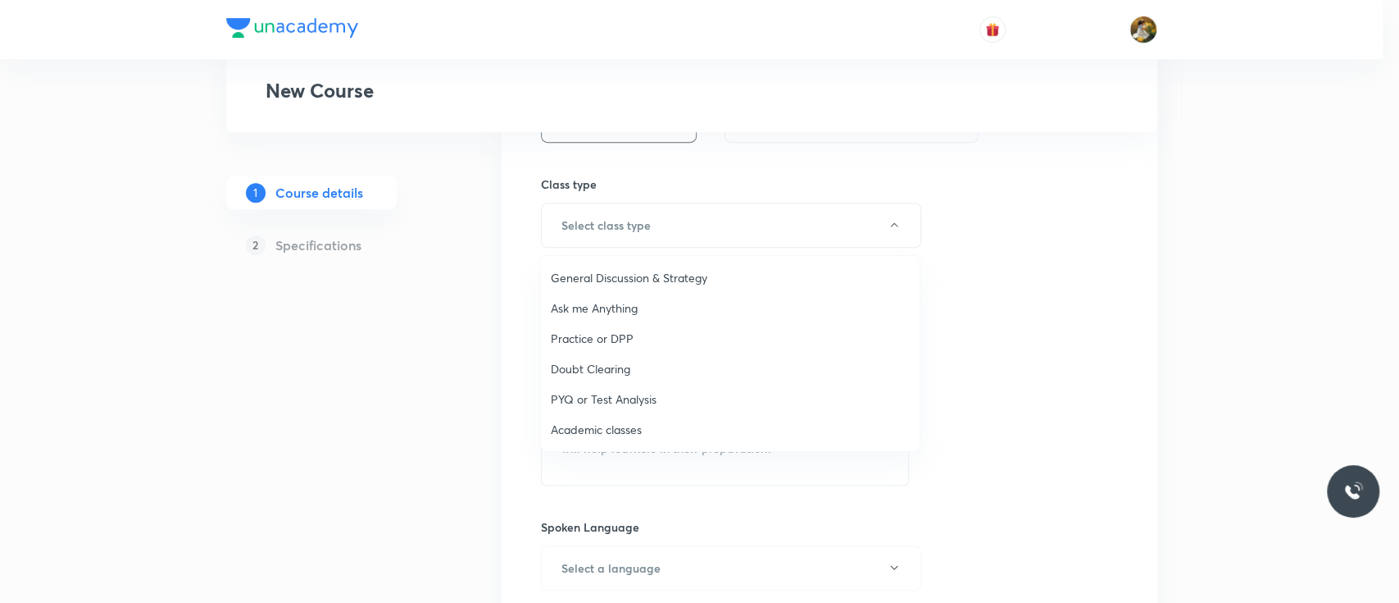
click at [636, 426] on span "Academic classes" at bounding box center [730, 429] width 359 height 17
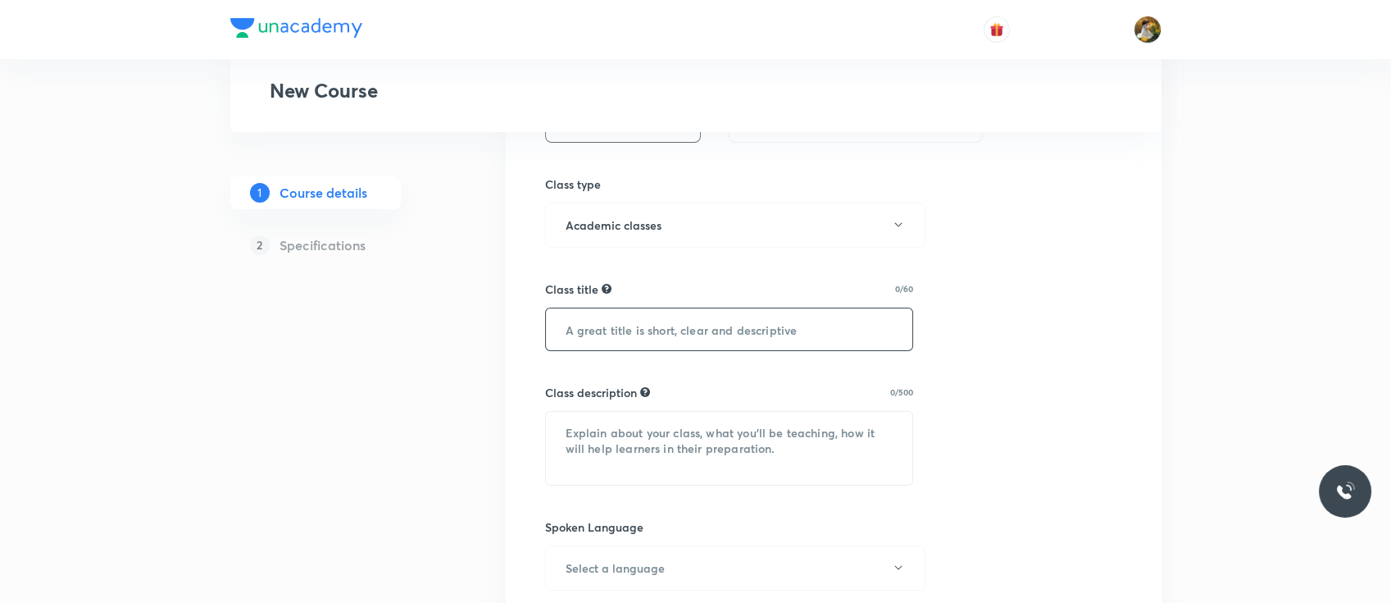
click at [691, 330] on input "text" at bounding box center [729, 329] width 367 height 42
paste input "Bio ([PERSON_NAME] )"
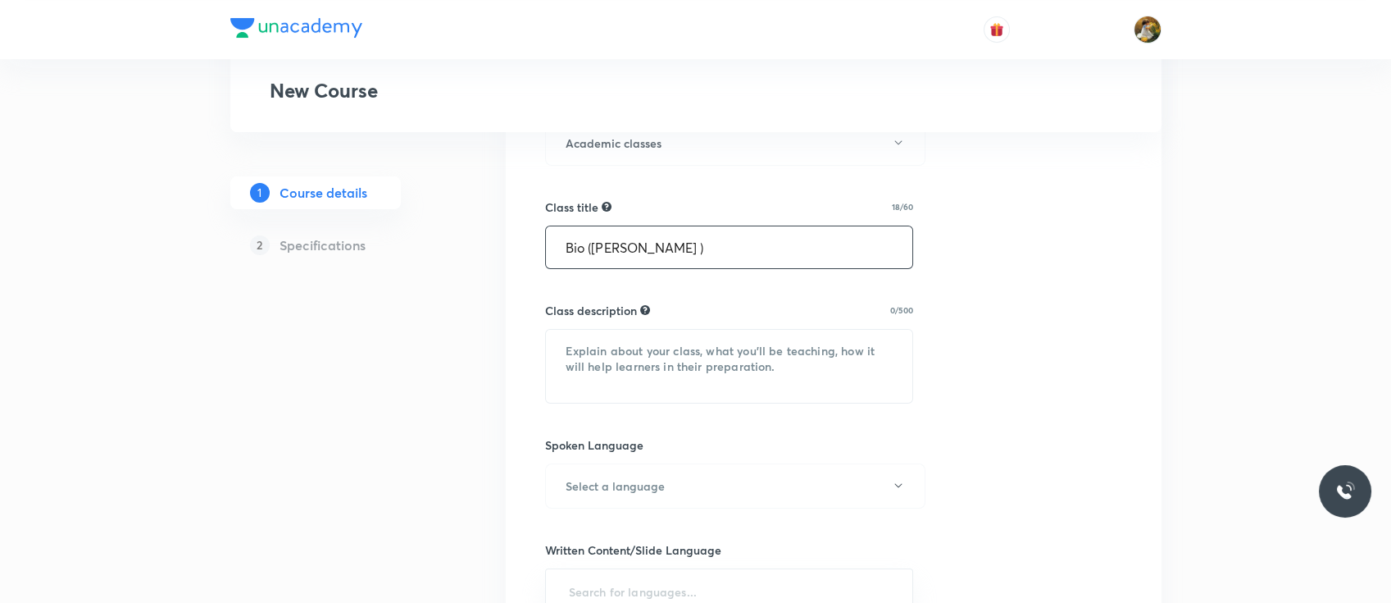
scroll to position [561, 0]
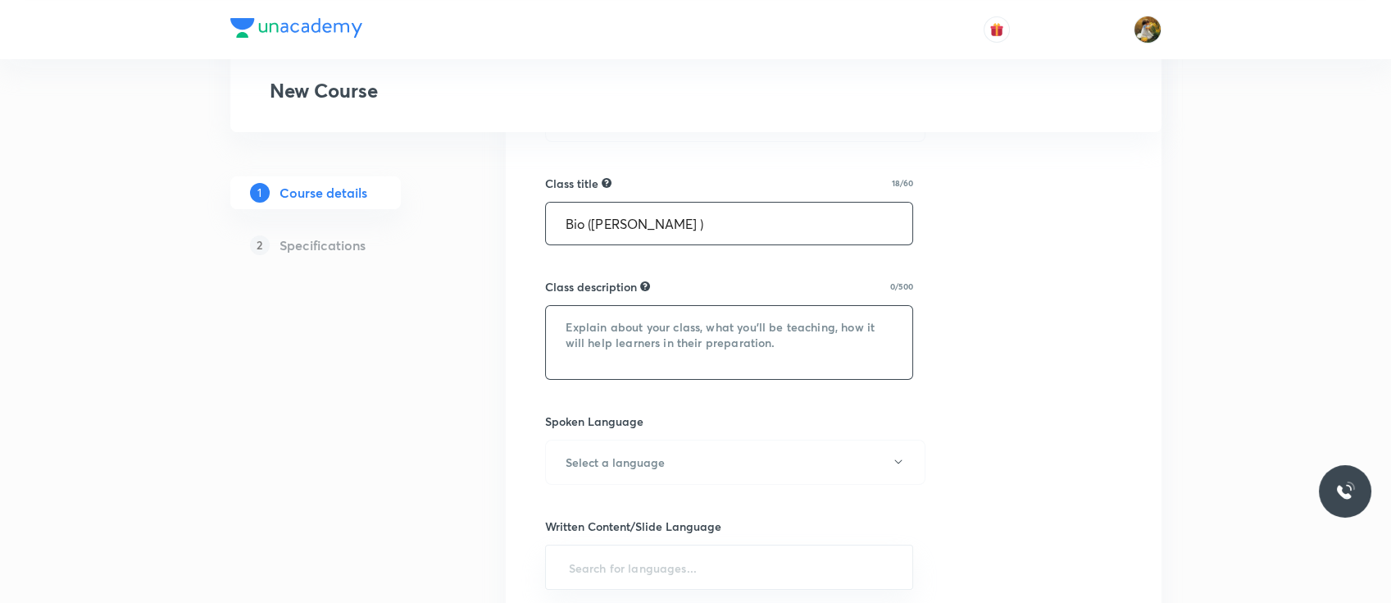
type input "Bio ([PERSON_NAME] )"
click at [682, 344] on textarea at bounding box center [729, 342] width 367 height 73
paste textarea ""In this course, [PERSON_NAME] will provide in-depth knowledge of Biology. The …"
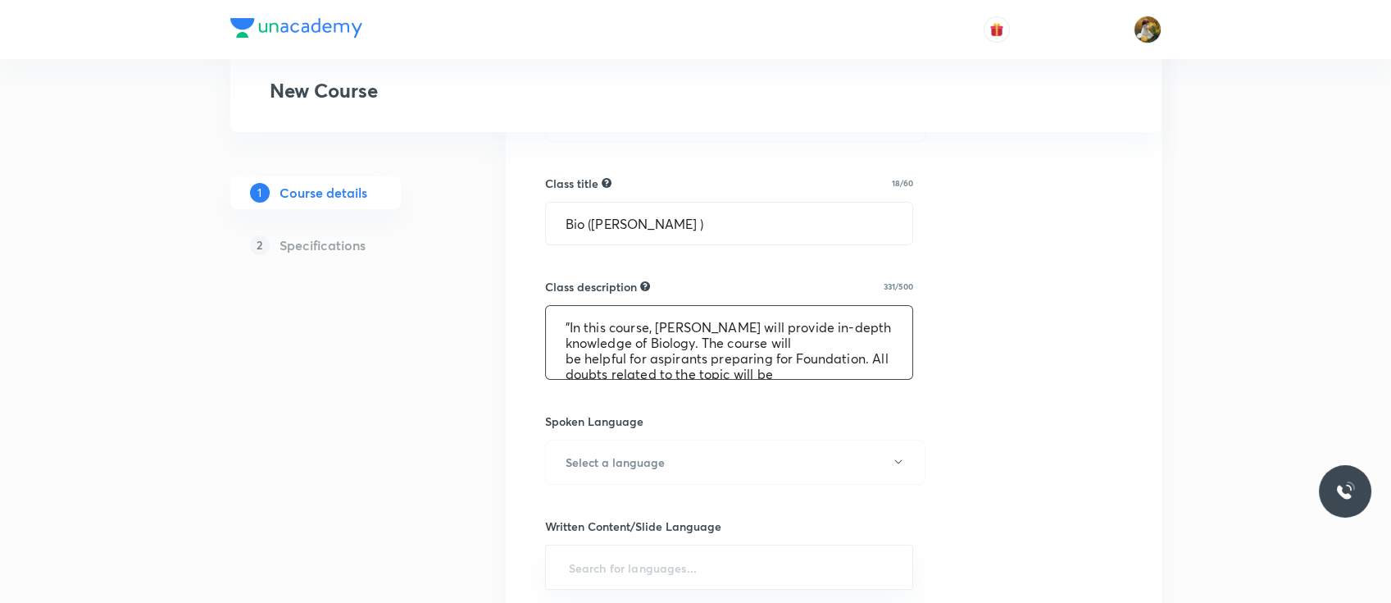
scroll to position [50, 0]
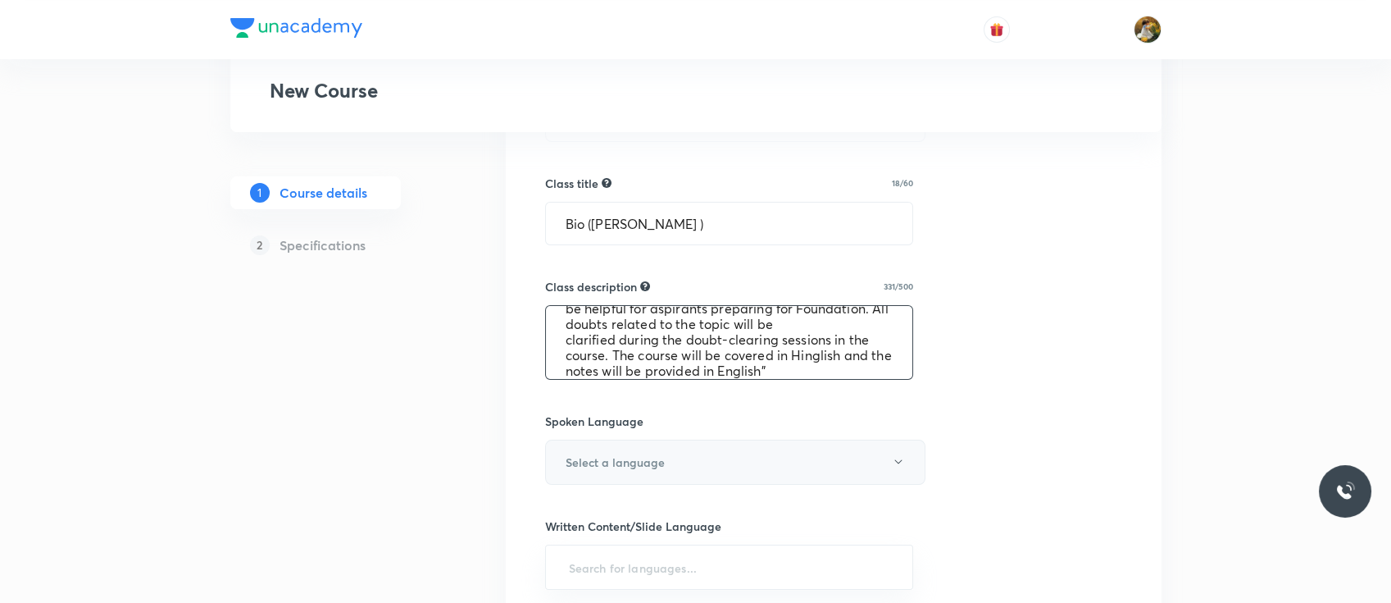
type textarea ""In this course, [PERSON_NAME] will provide in-depth knowledge of Biology. The …"
click at [722, 451] on button "Select a language" at bounding box center [735, 461] width 380 height 45
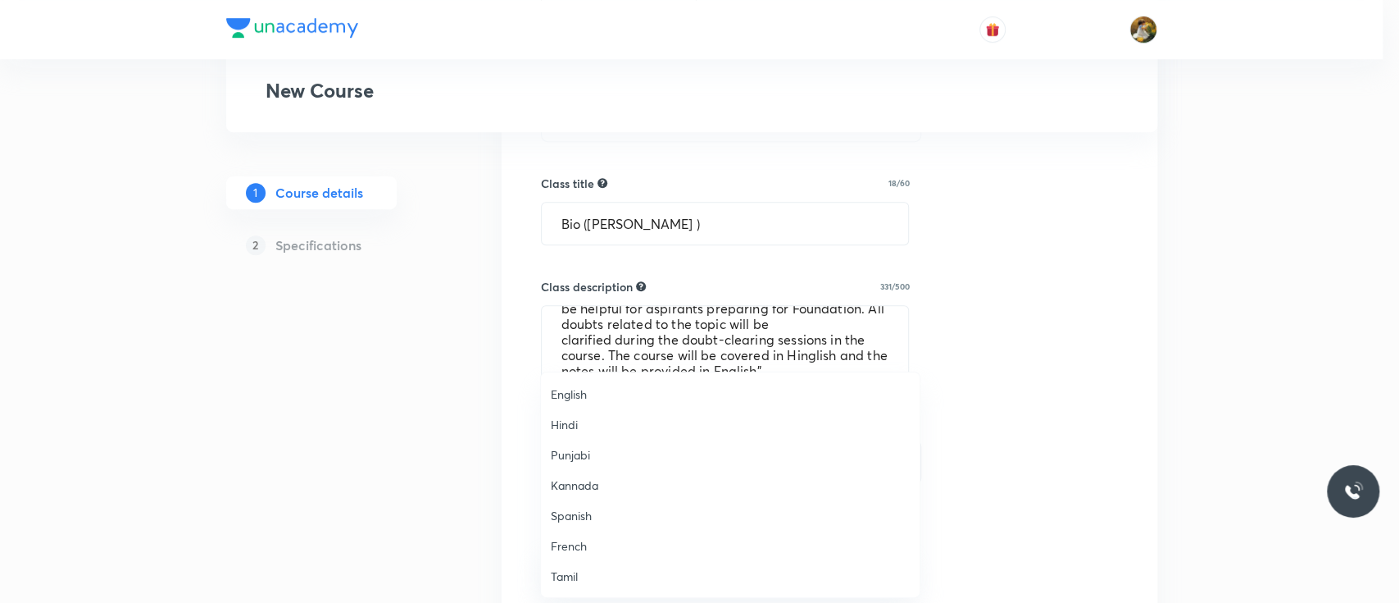
click at [596, 384] on li "English" at bounding box center [730, 394] width 379 height 30
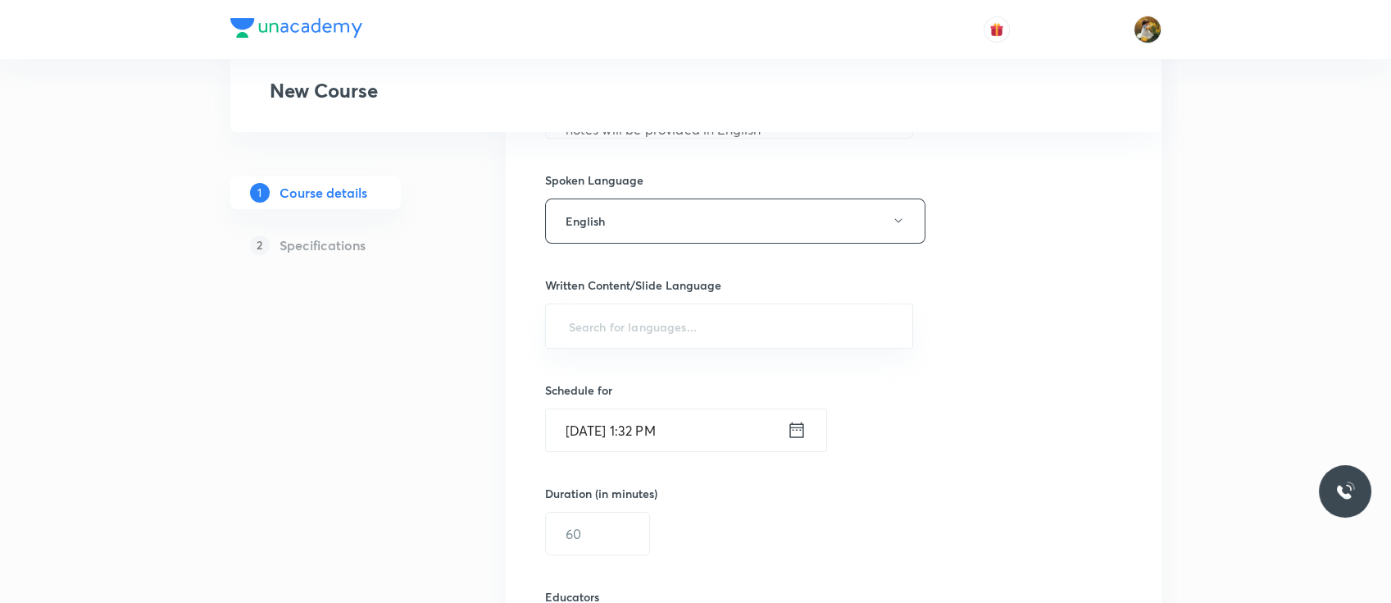
scroll to position [805, 0]
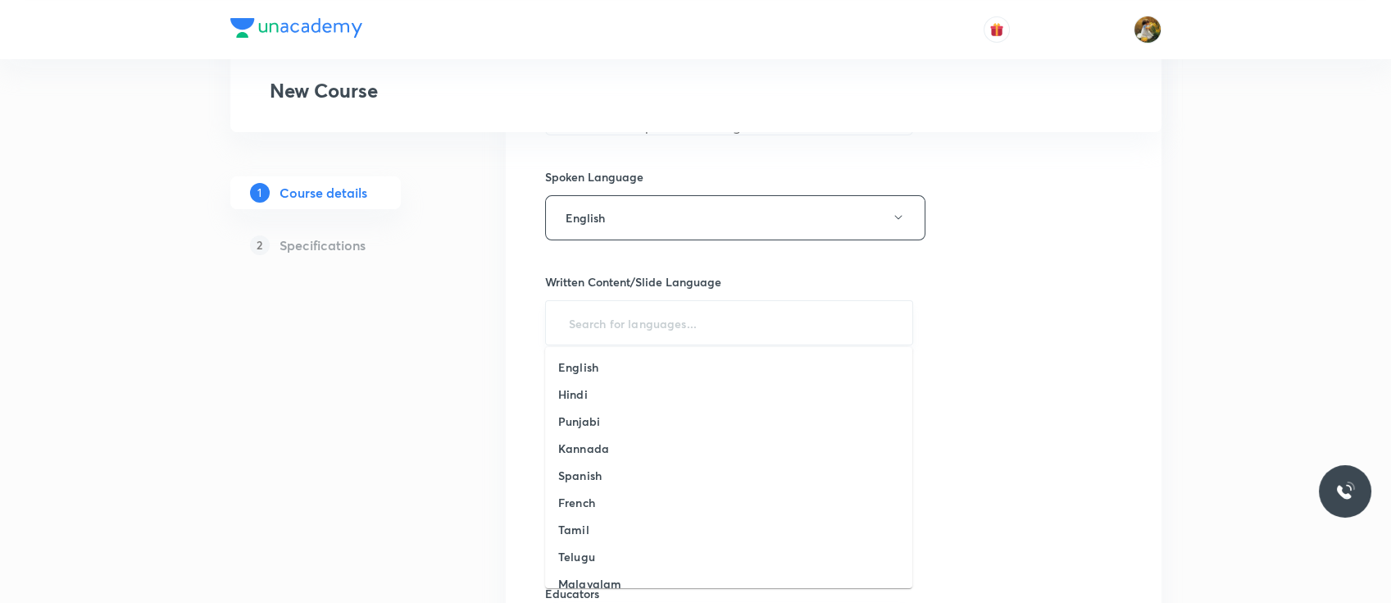
click at [654, 308] on input "text" at bounding box center [730, 322] width 328 height 30
click at [614, 373] on li "English" at bounding box center [728, 366] width 367 height 27
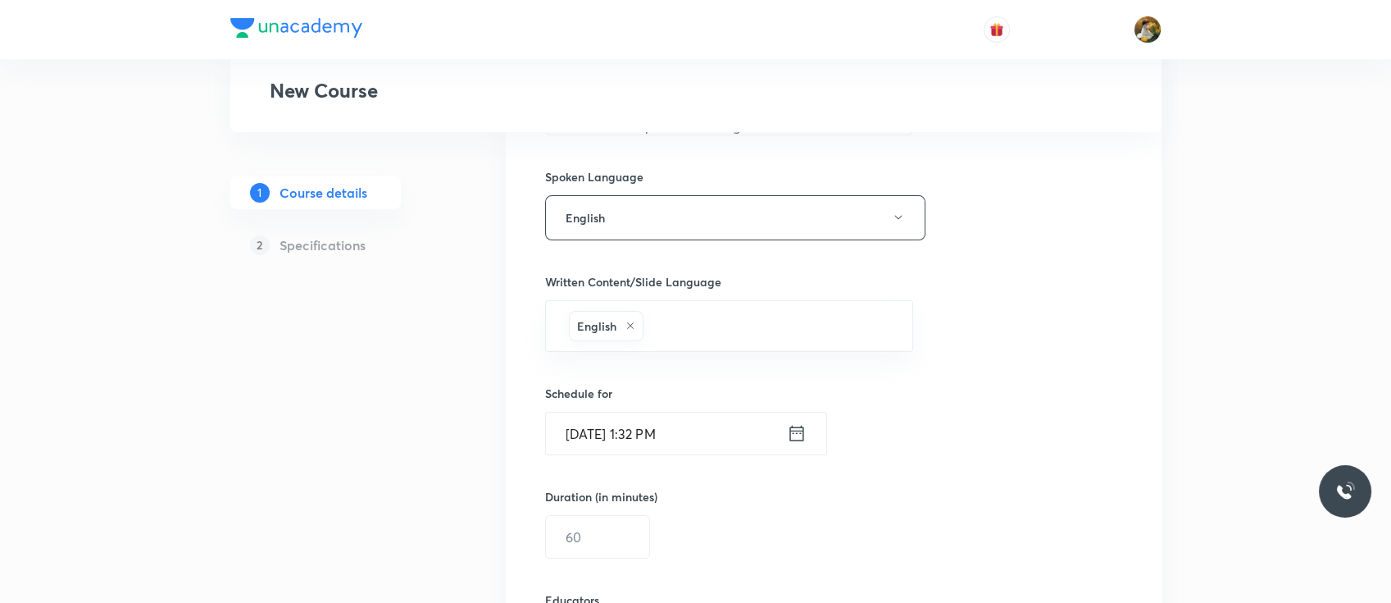
click at [635, 432] on input "Oct 5, 2025, 1:32 PM" at bounding box center [666, 433] width 241 height 42
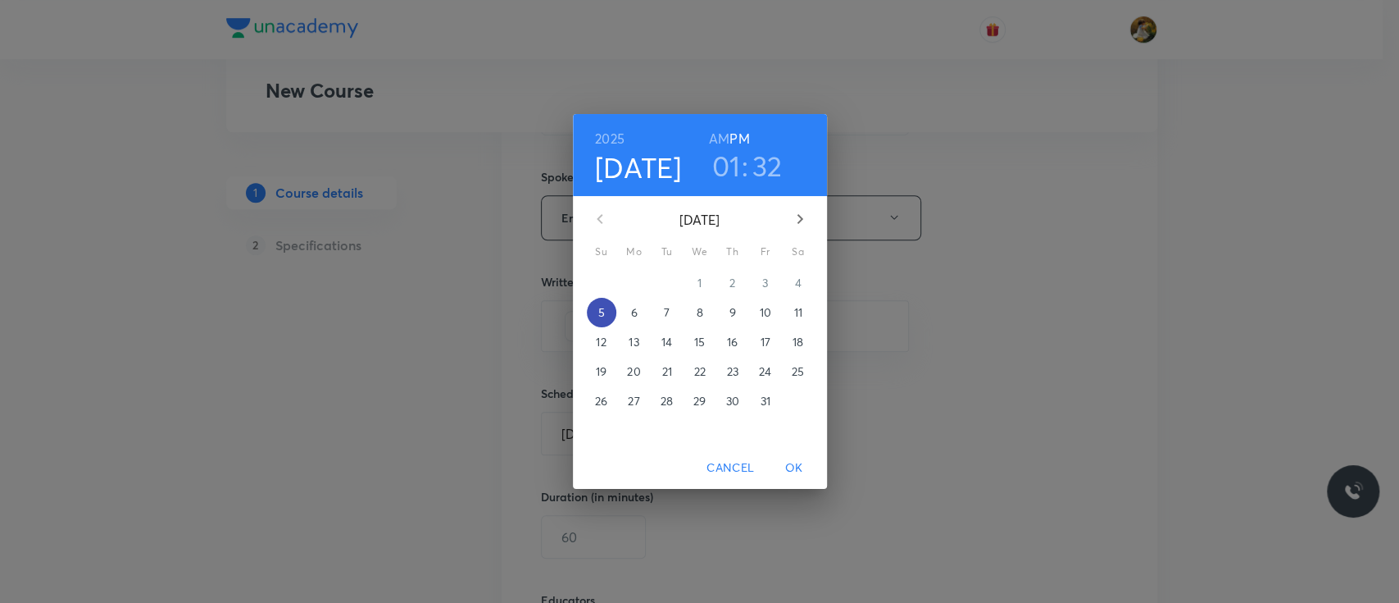
click at [604, 312] on span "5" at bounding box center [602, 312] width 30 height 16
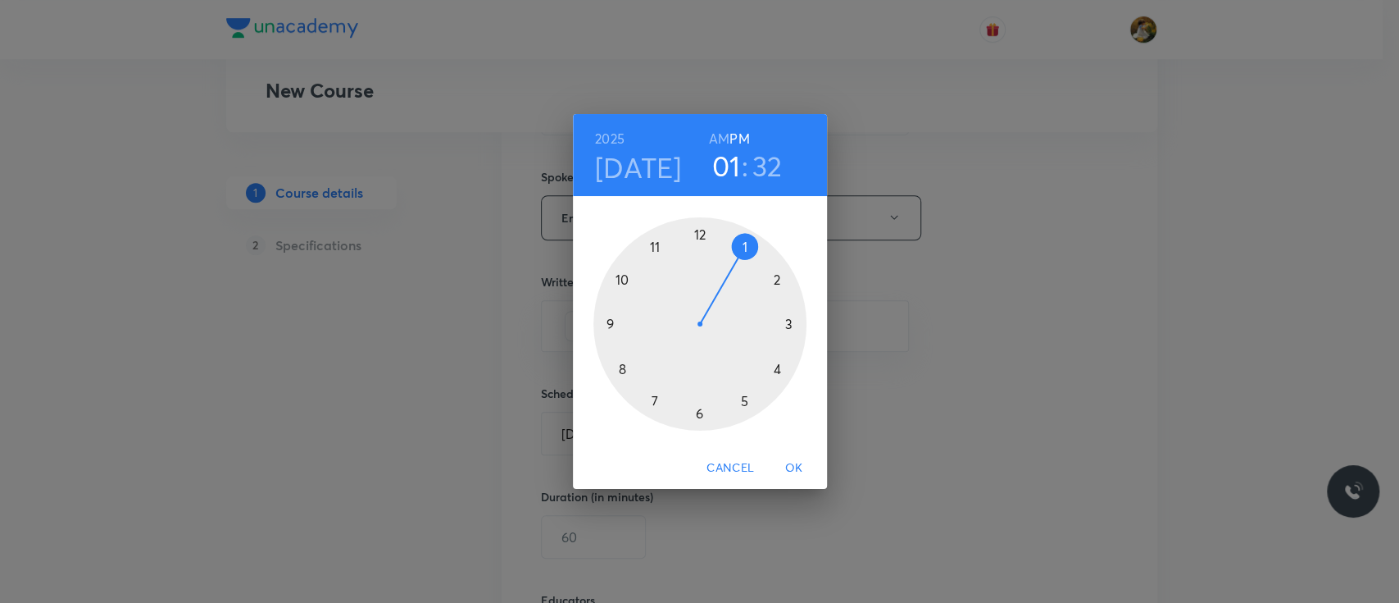
click at [744, 402] on div at bounding box center [700, 323] width 213 height 213
click at [698, 415] on div at bounding box center [700, 323] width 213 height 213
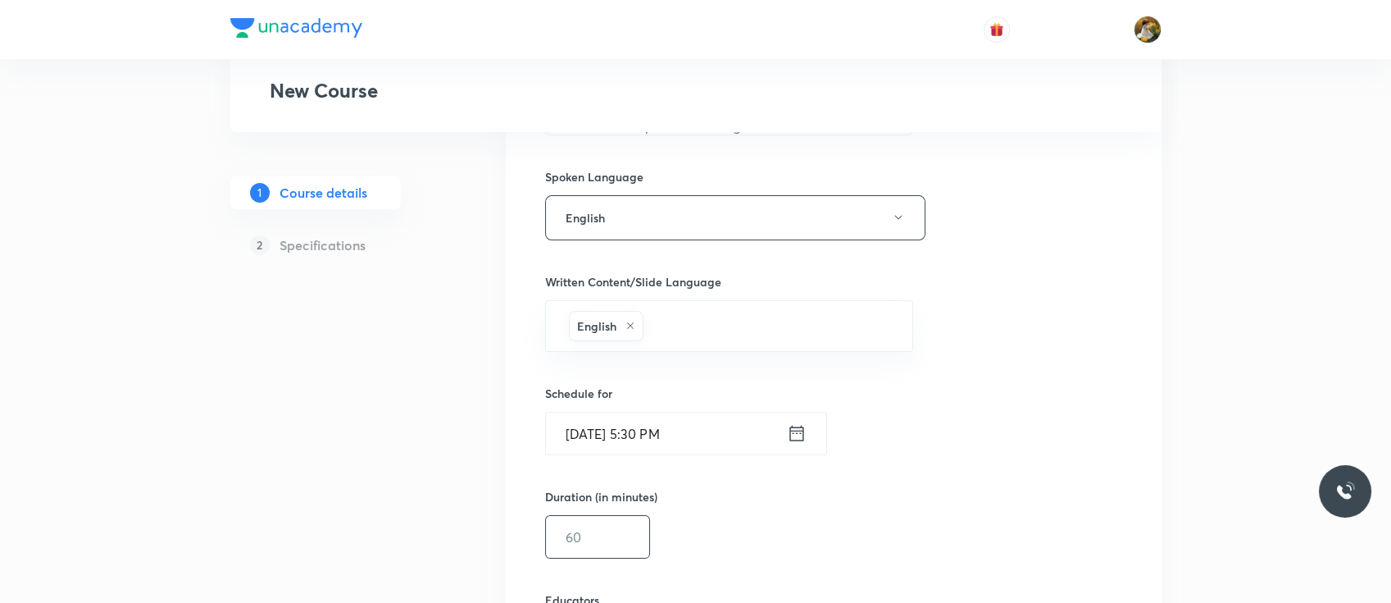
click at [628, 451] on input "text" at bounding box center [597, 537] width 103 height 42
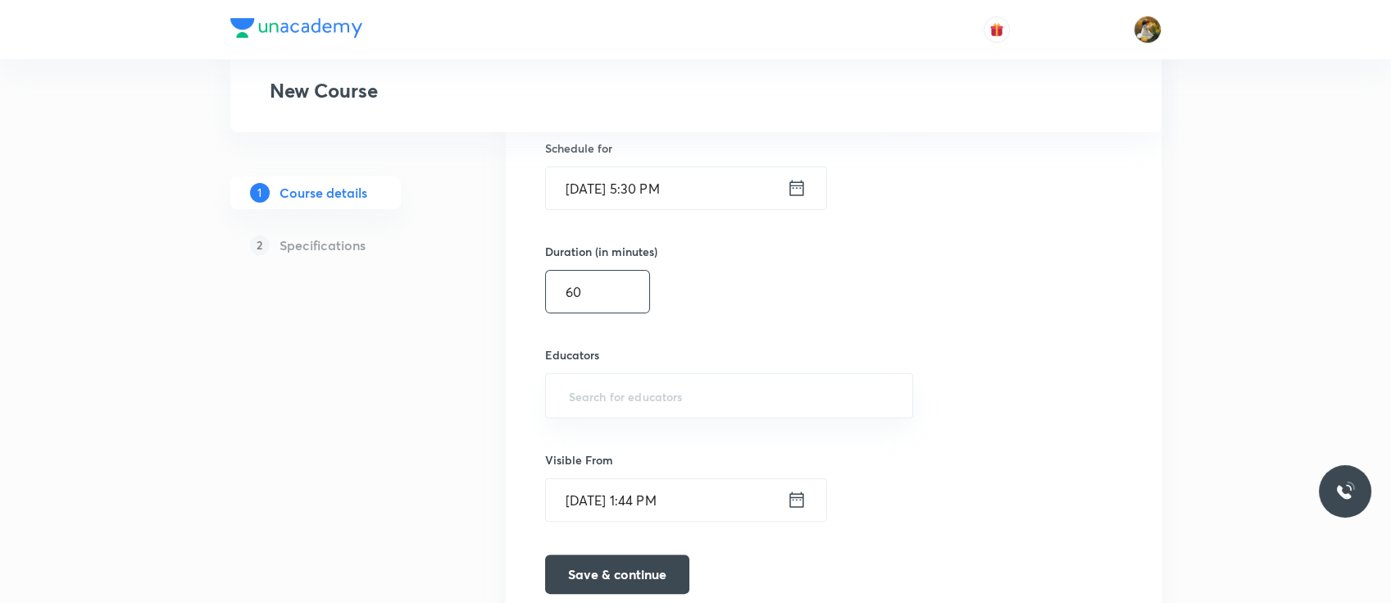
scroll to position [1060, 0]
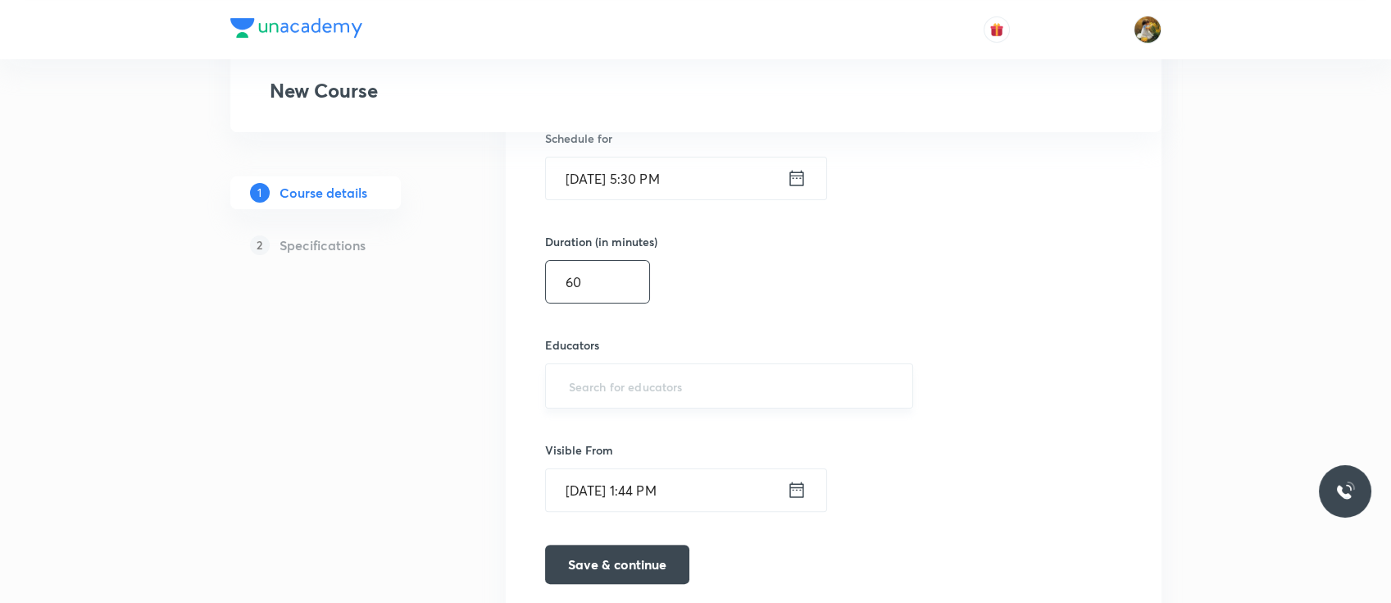
type input "60"
click at [627, 371] on input "text" at bounding box center [730, 386] width 328 height 30
paste input "virendrasinghrathod-182"
type input "virendrasinghrathod-182"
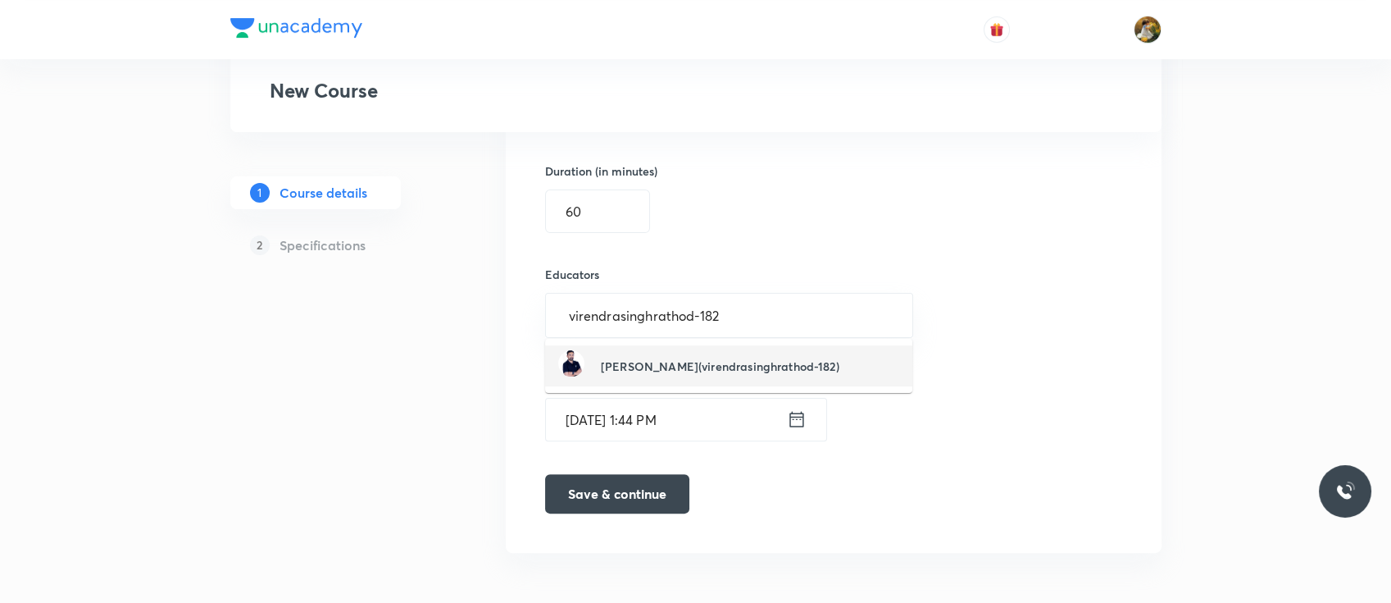
click at [707, 357] on h6 "Virendra Singh(virendrasinghrathod-182)" at bounding box center [720, 365] width 239 height 17
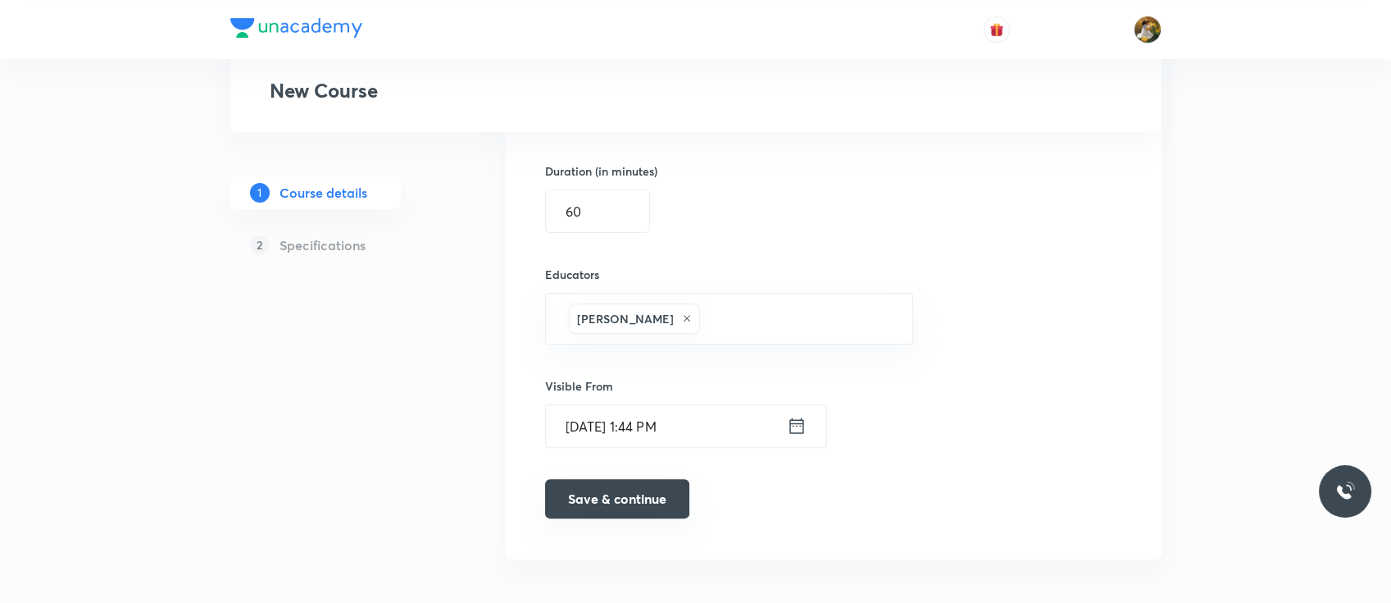
click at [623, 451] on button "Save & continue" at bounding box center [617, 498] width 144 height 39
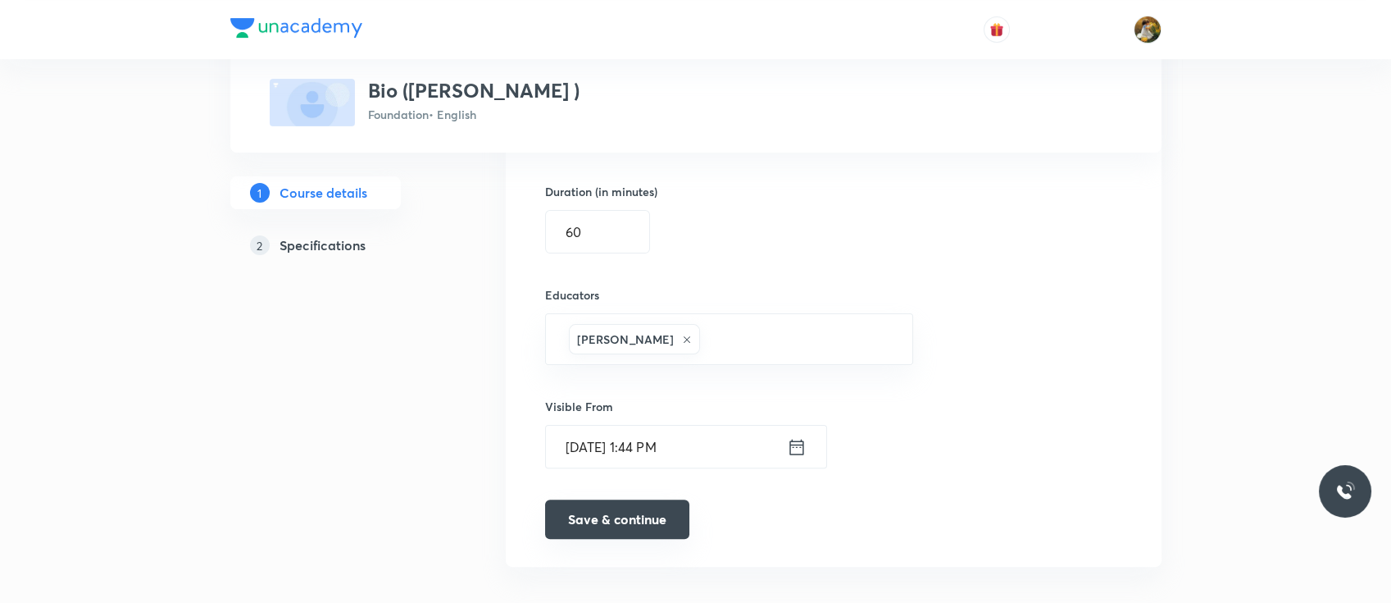
scroll to position [1144, 0]
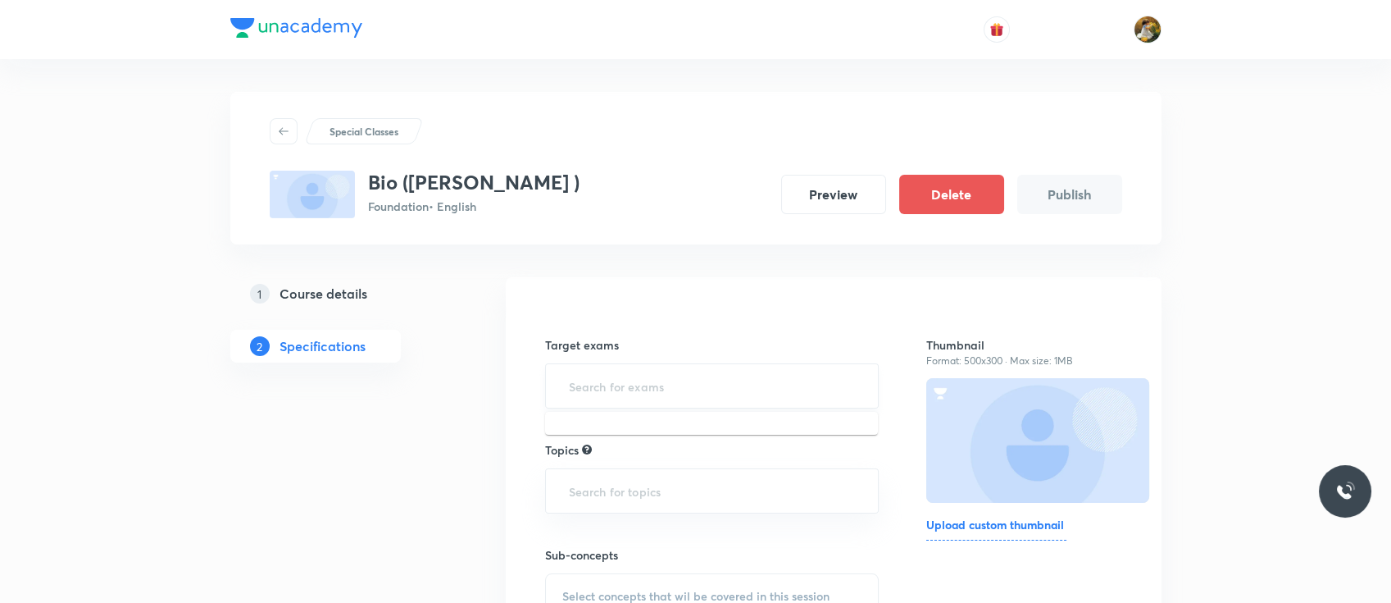
click at [662, 384] on input "text" at bounding box center [712, 386] width 293 height 30
type input "class"
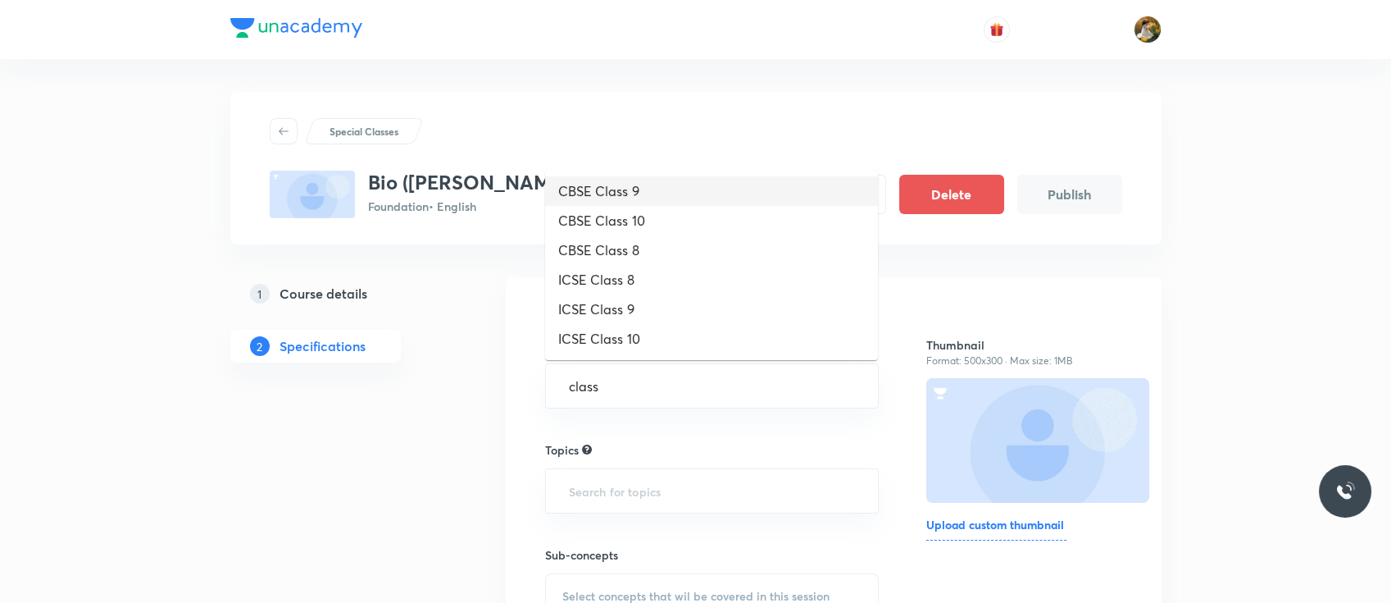
click at [687, 180] on li "CBSE Class 9" at bounding box center [711, 191] width 333 height 30
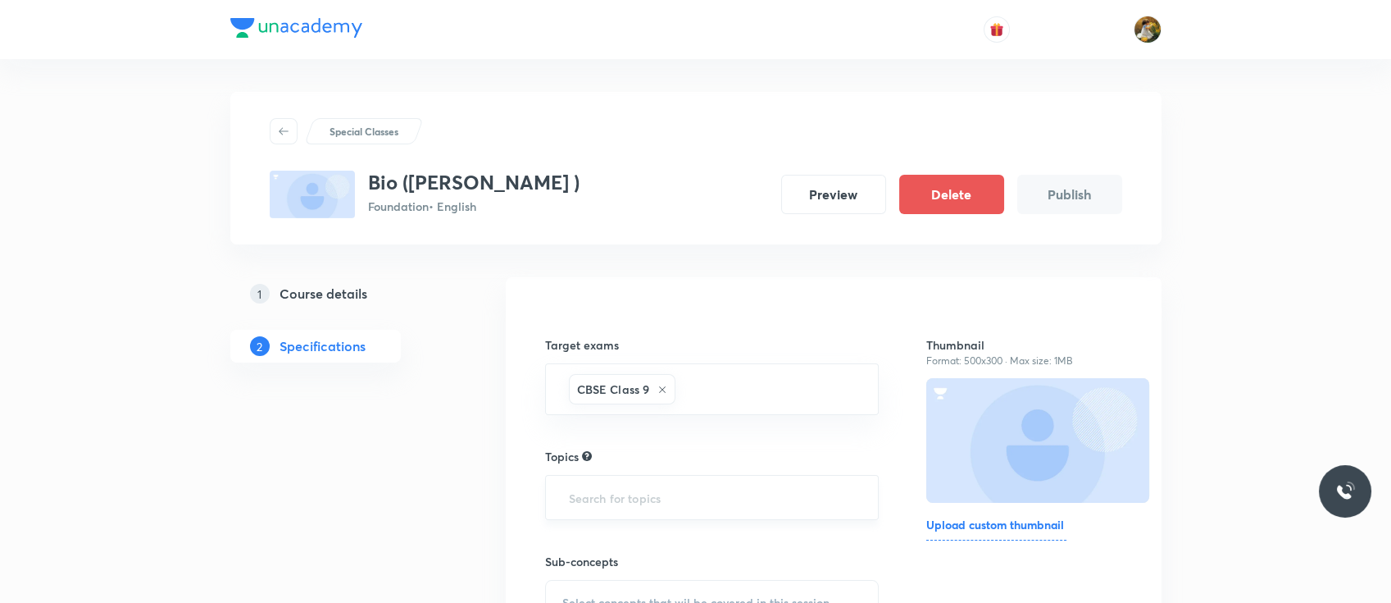
click at [665, 451] on input "text" at bounding box center [712, 497] width 293 height 30
type input "biolo"
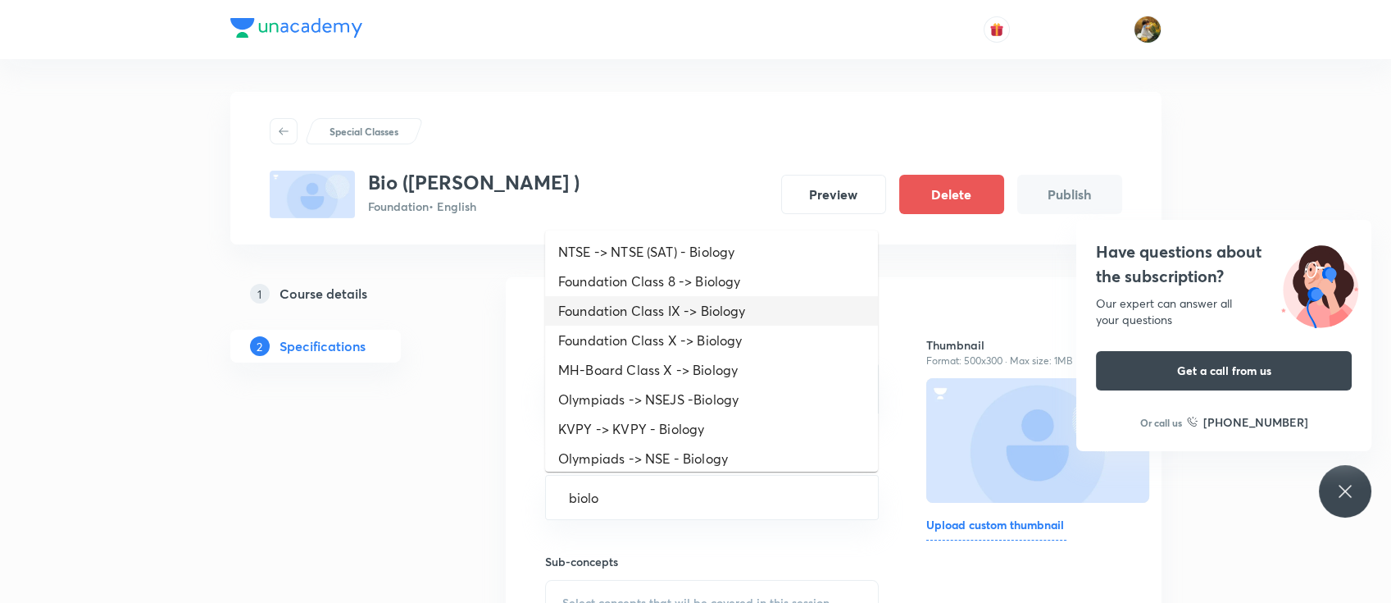
click at [745, 305] on li "Foundation Class IX -> Biology" at bounding box center [711, 311] width 333 height 30
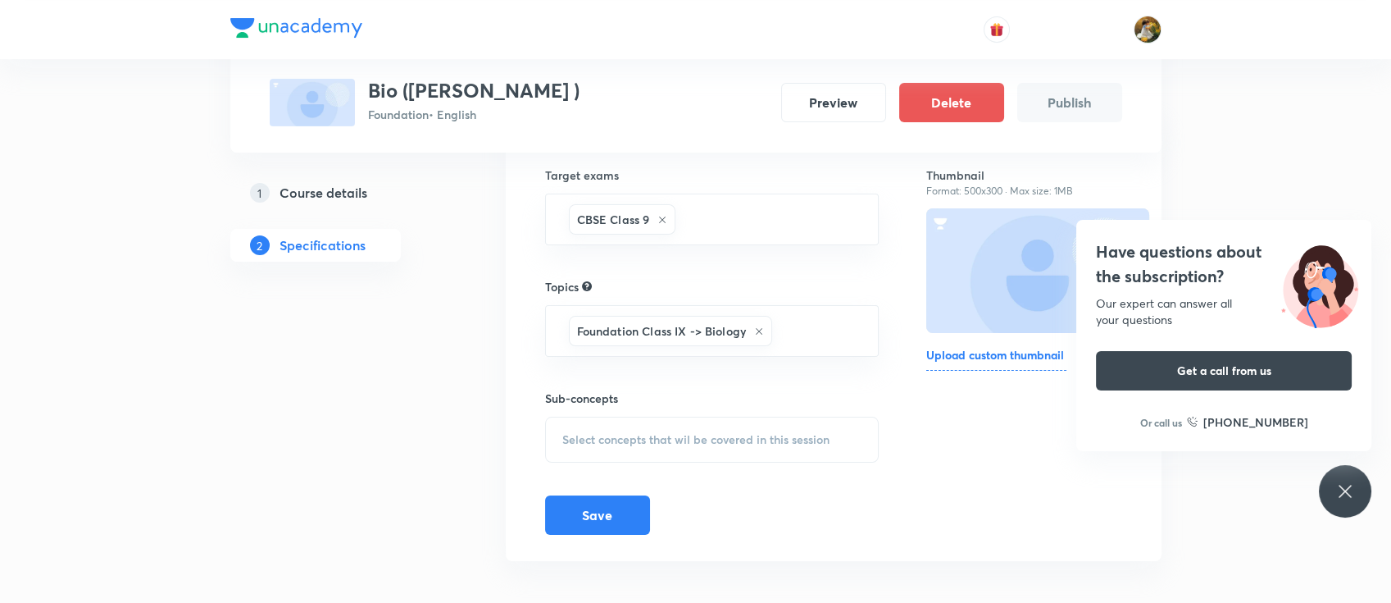
scroll to position [179, 0]
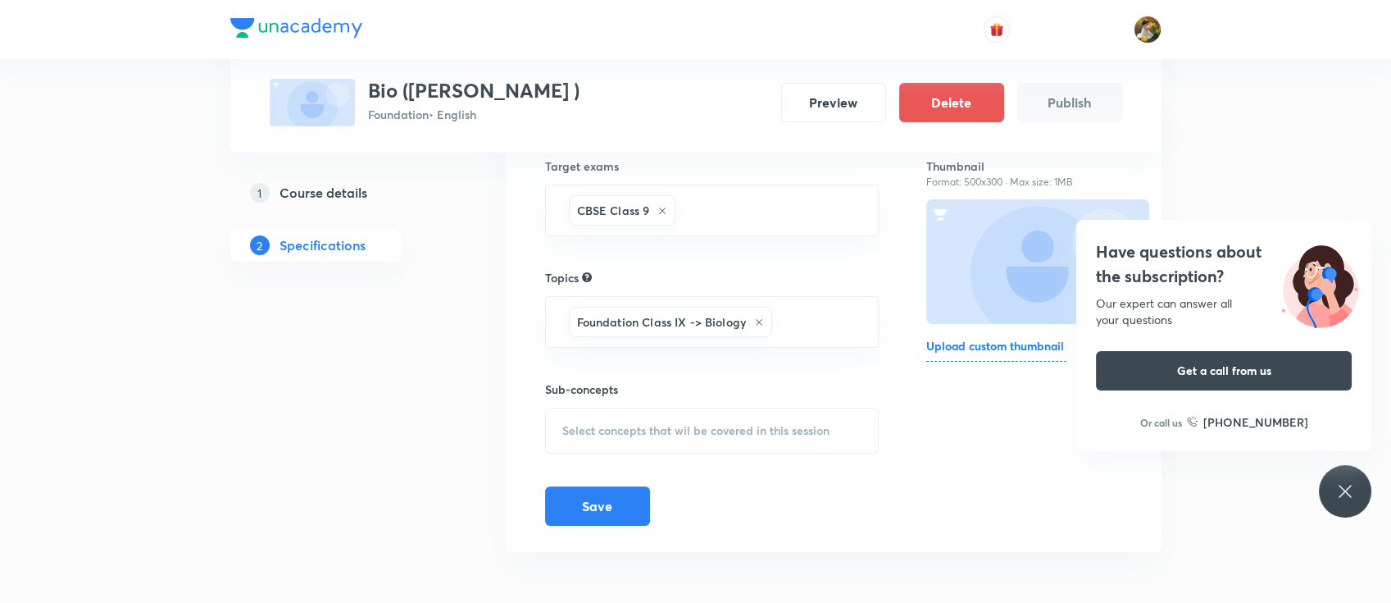
click at [726, 440] on div "Select concepts that wil be covered in this session" at bounding box center [712, 430] width 334 height 46
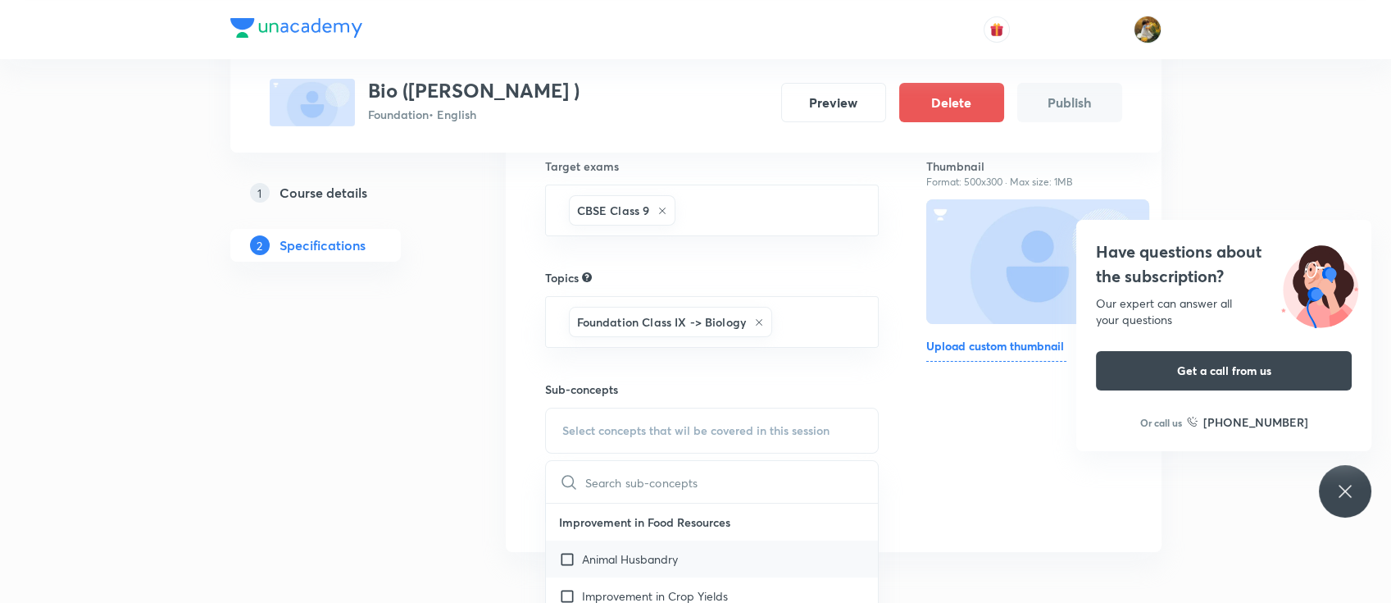
click at [712, 451] on div "Animal Husbandry" at bounding box center [712, 558] width 333 height 37
checkbox input "true"
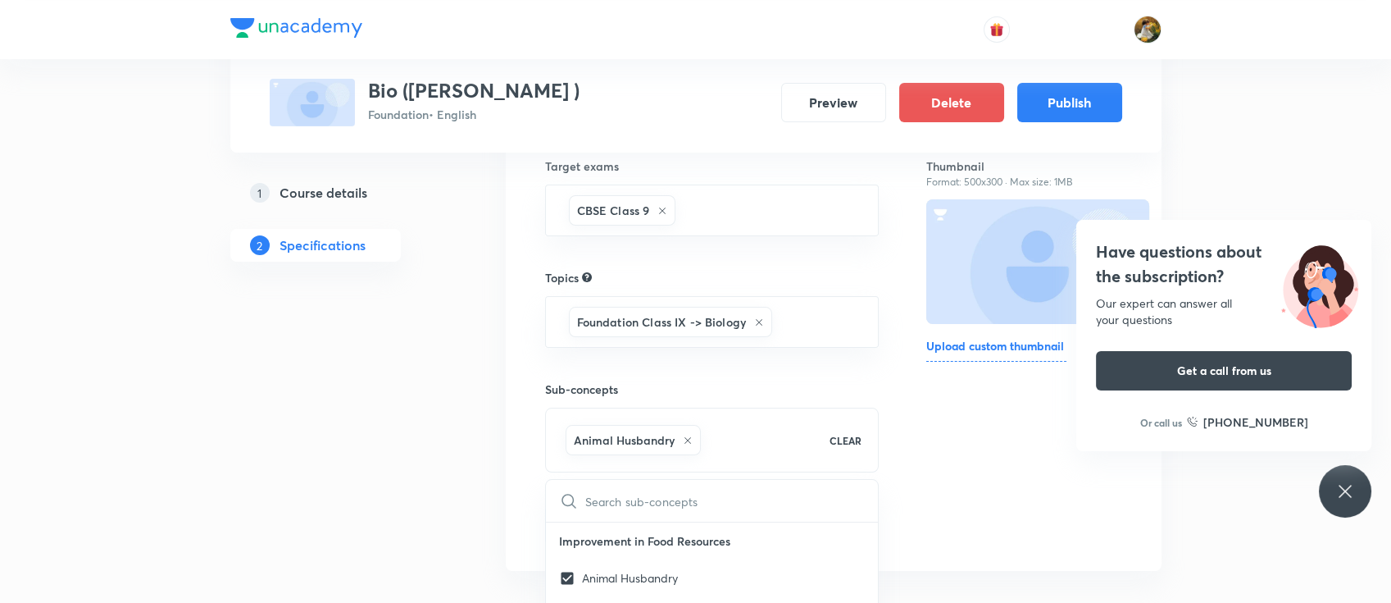
click at [1040, 451] on div "Have questions about the subscription? Our expert can answer all your questions…" at bounding box center [1345, 491] width 52 height 52
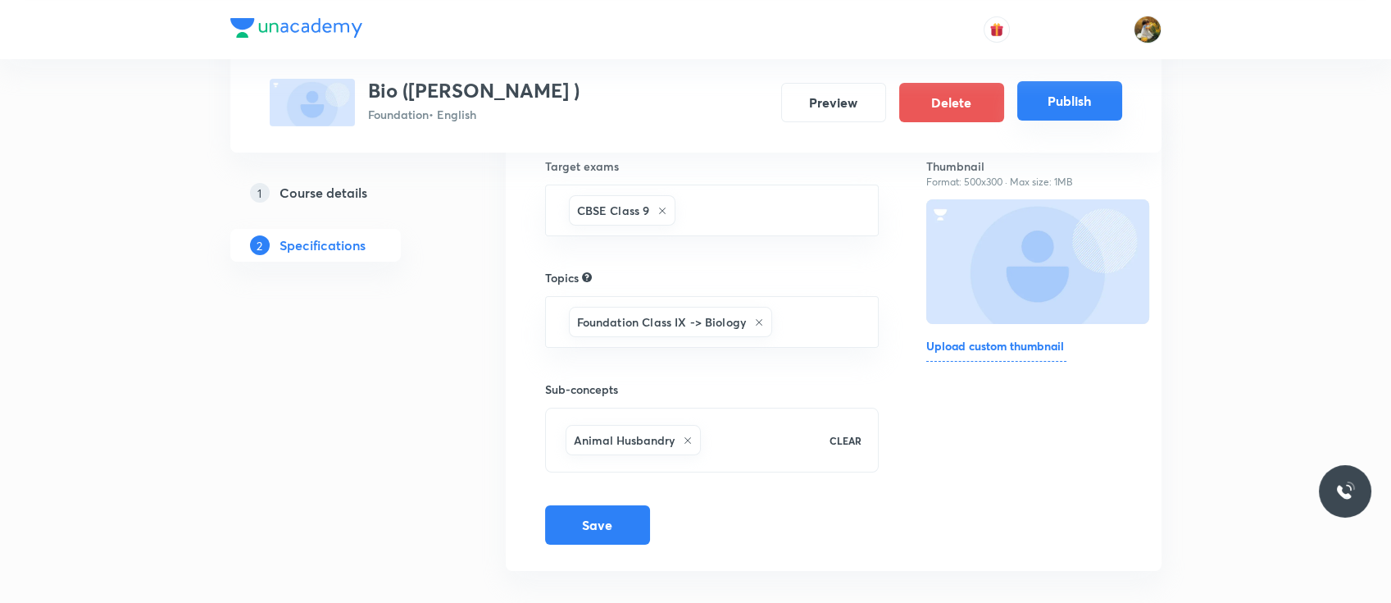
click at [1040, 89] on button "Publish" at bounding box center [1069, 100] width 105 height 39
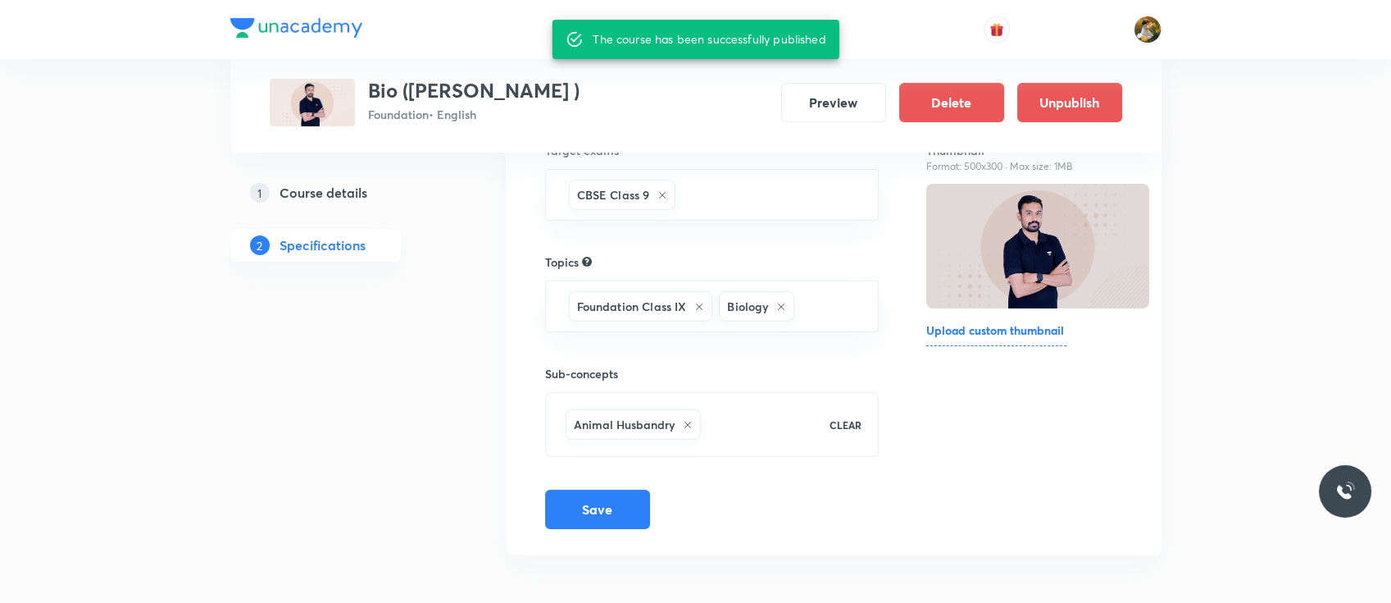
scroll to position [198, 0]
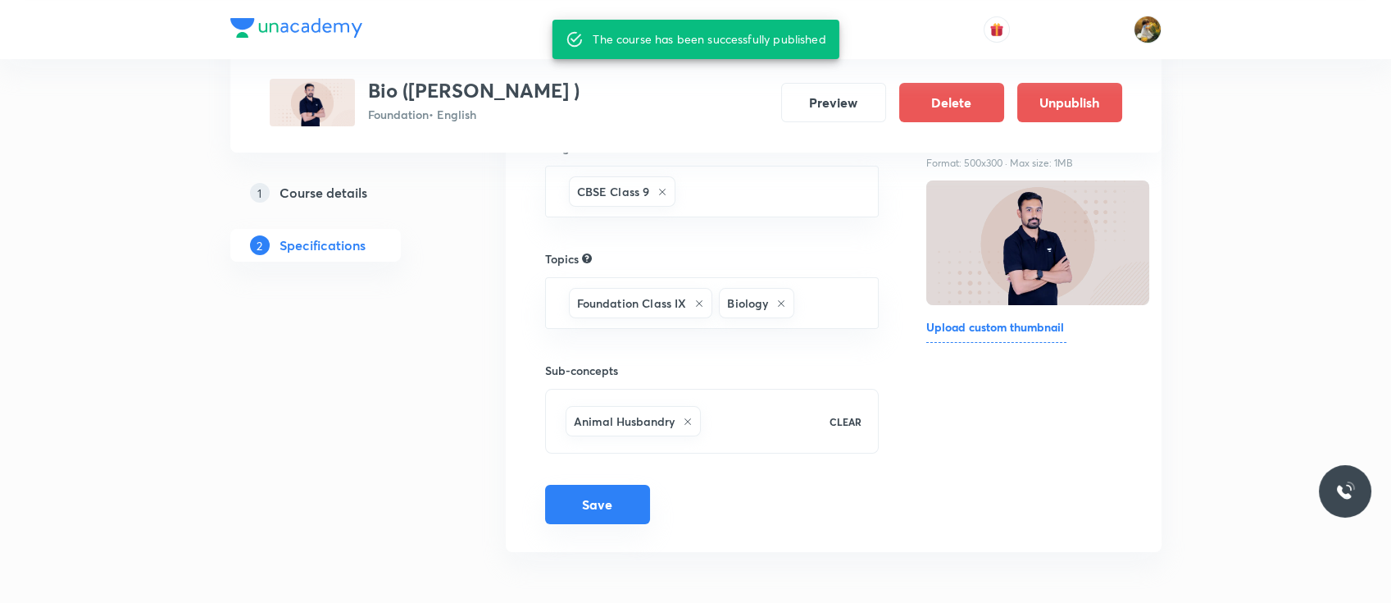
click at [609, 451] on button "Save" at bounding box center [597, 503] width 105 height 39
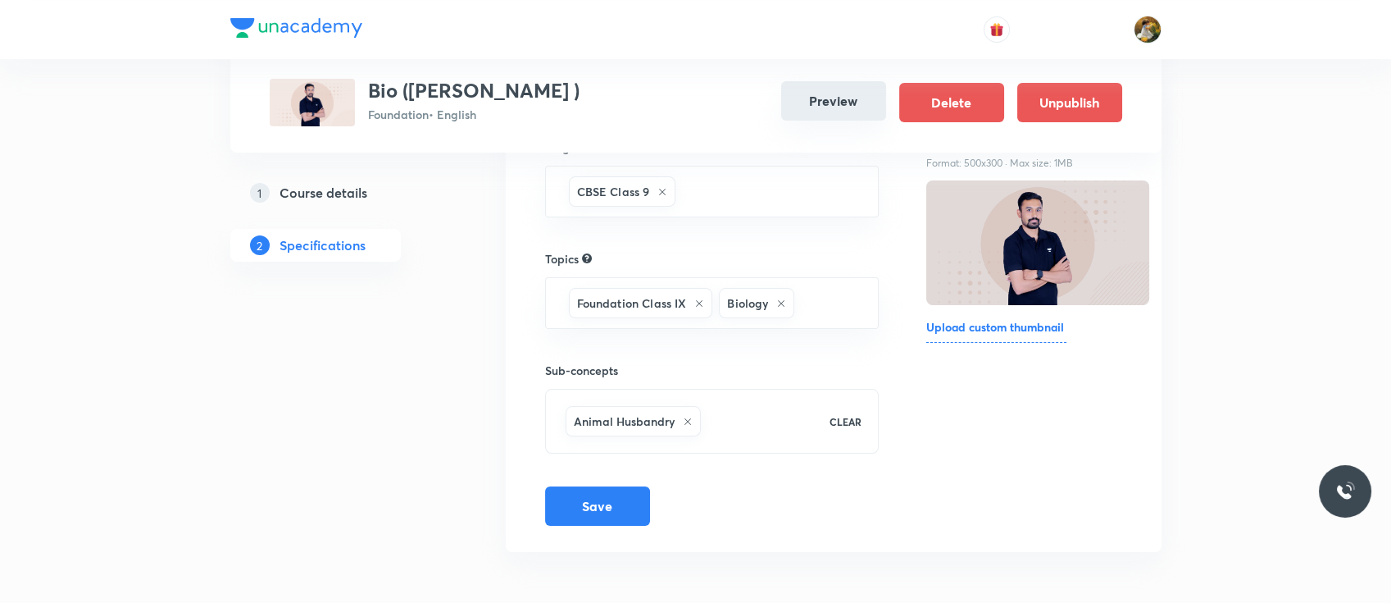
click at [824, 110] on button "Preview" at bounding box center [833, 100] width 105 height 39
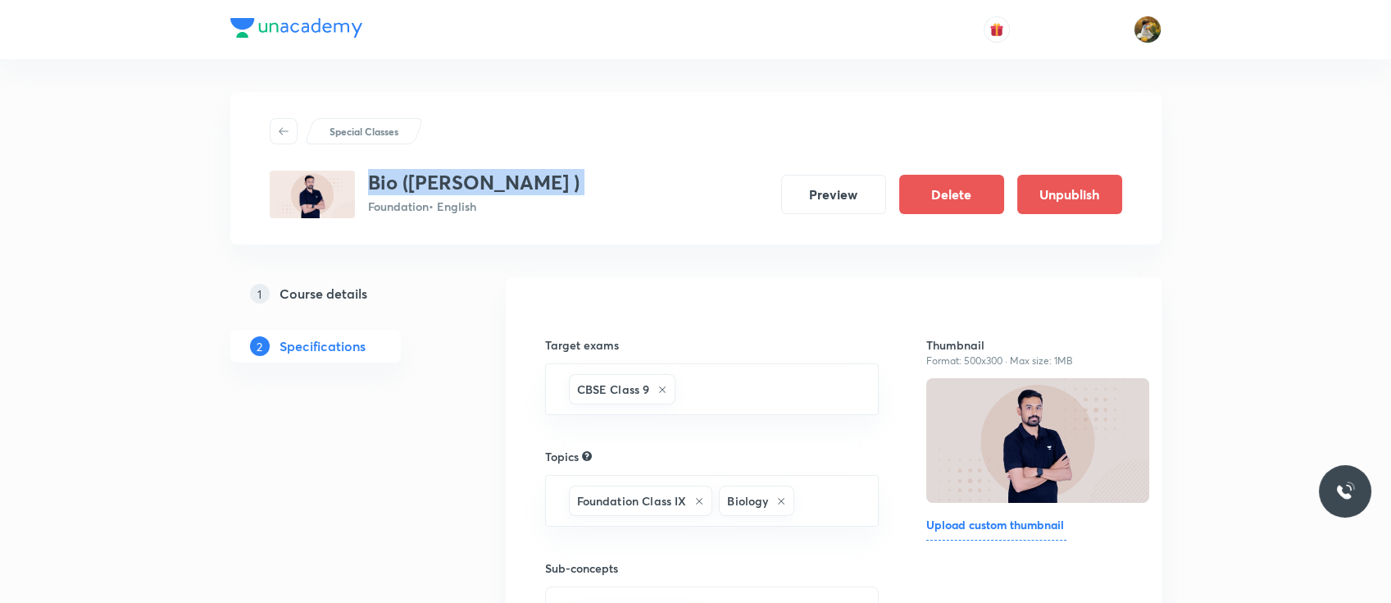
click at [348, 292] on h5 "Course details" at bounding box center [324, 294] width 88 height 20
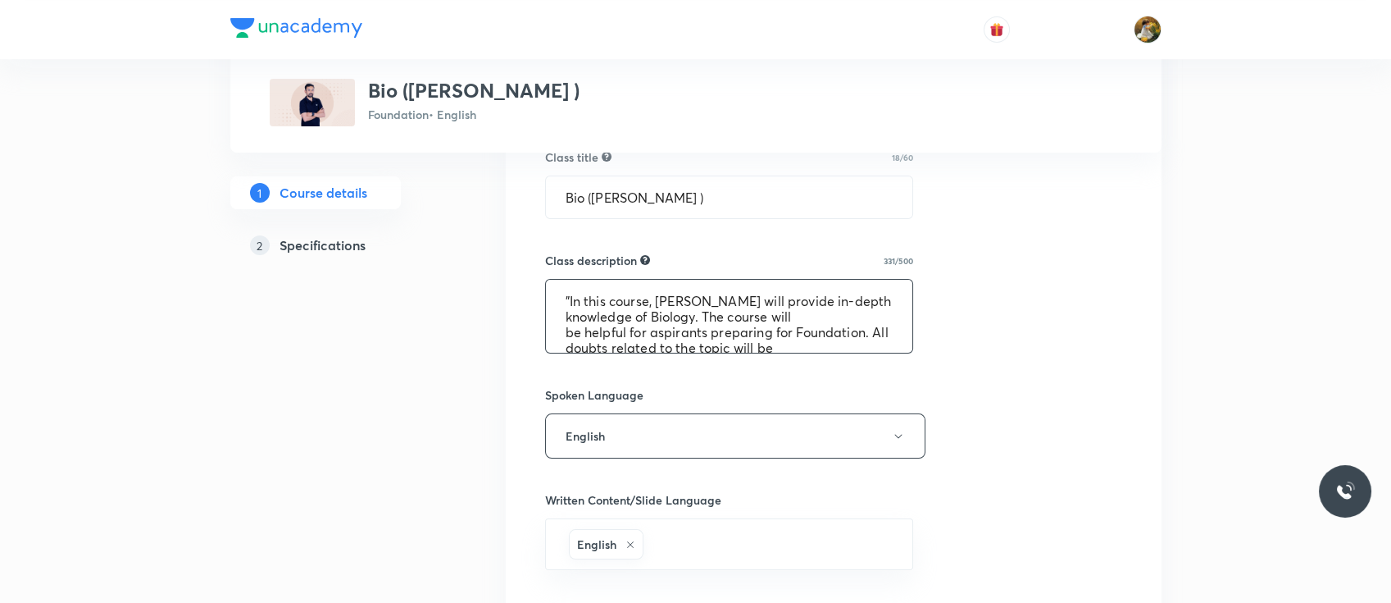
scroll to position [62, 0]
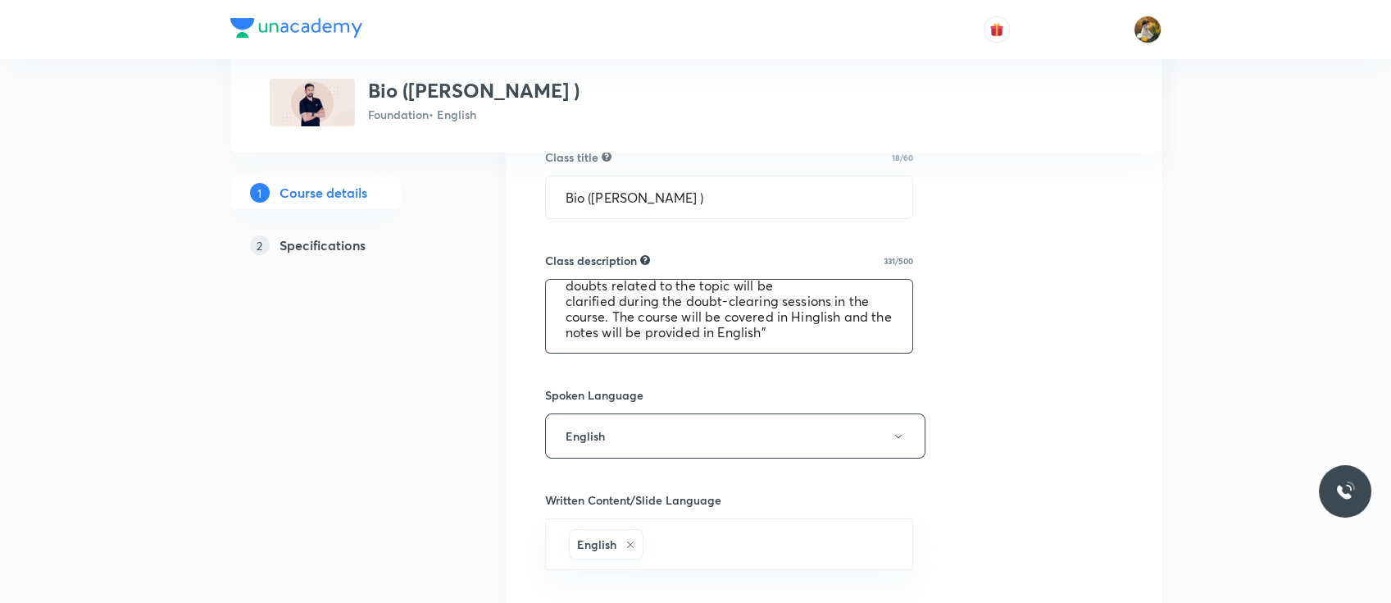
drag, startPoint x: 564, startPoint y: 289, endPoint x: 830, endPoint y: 396, distance: 286.5
click at [830, 396] on div "Select a goal Foundation ​ Class type Live Recorded Course type Online only Onl…" at bounding box center [833, 379] width 577 height 1367
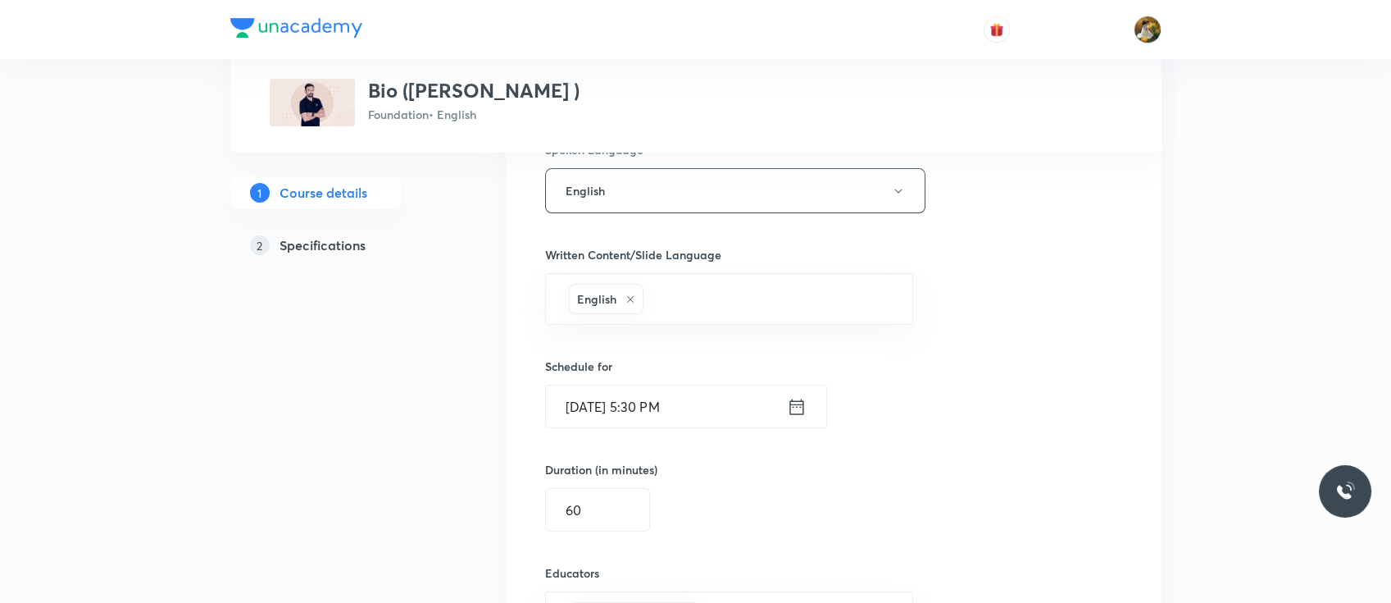
scroll to position [939, 0]
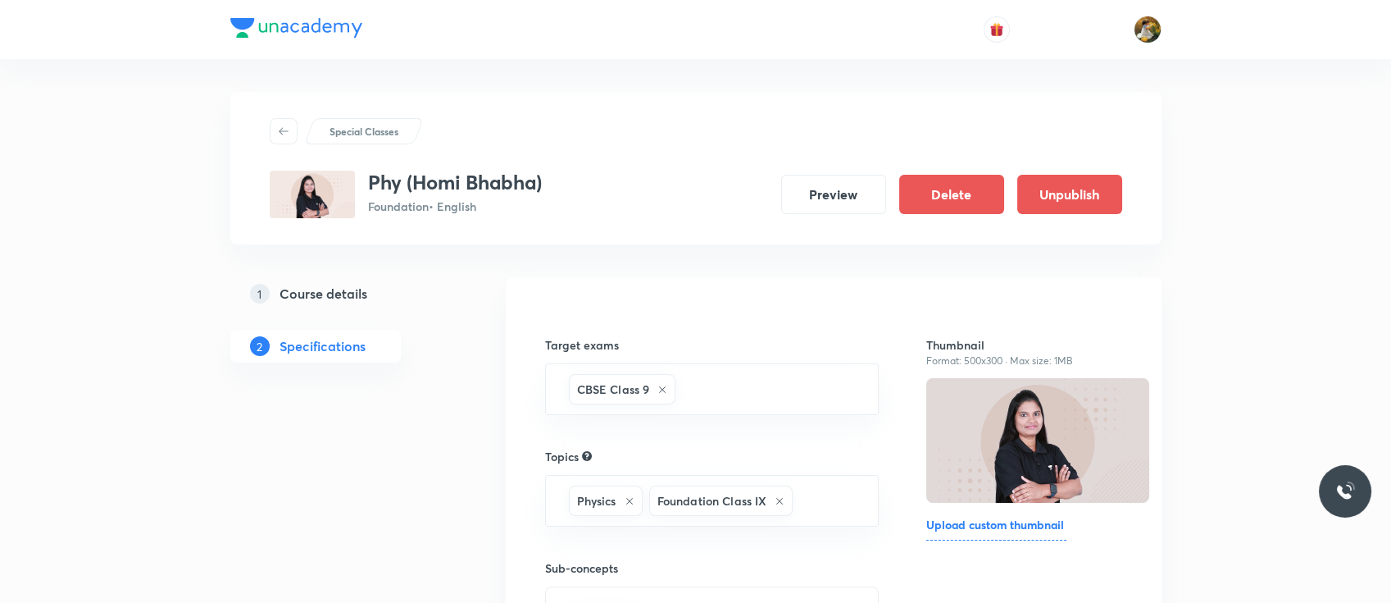
click at [350, 289] on h5 "Course details" at bounding box center [324, 294] width 88 height 20
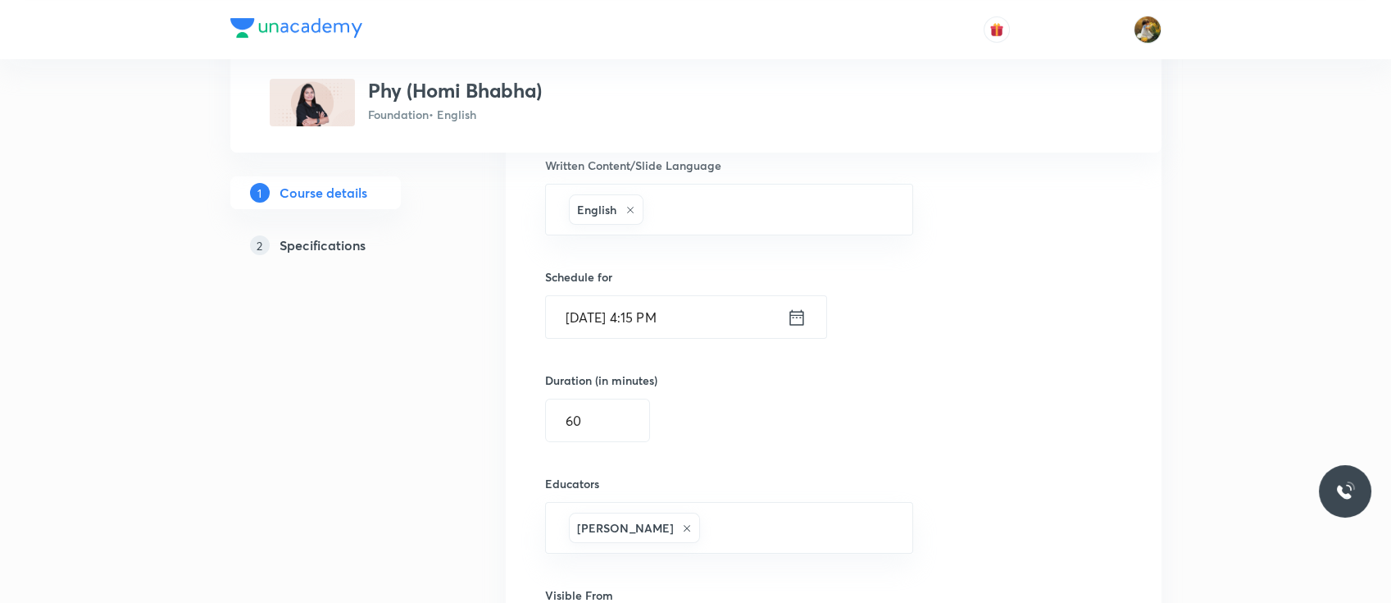
scroll to position [953, 0]
